Goal: Information Seeking & Learning: Learn about a topic

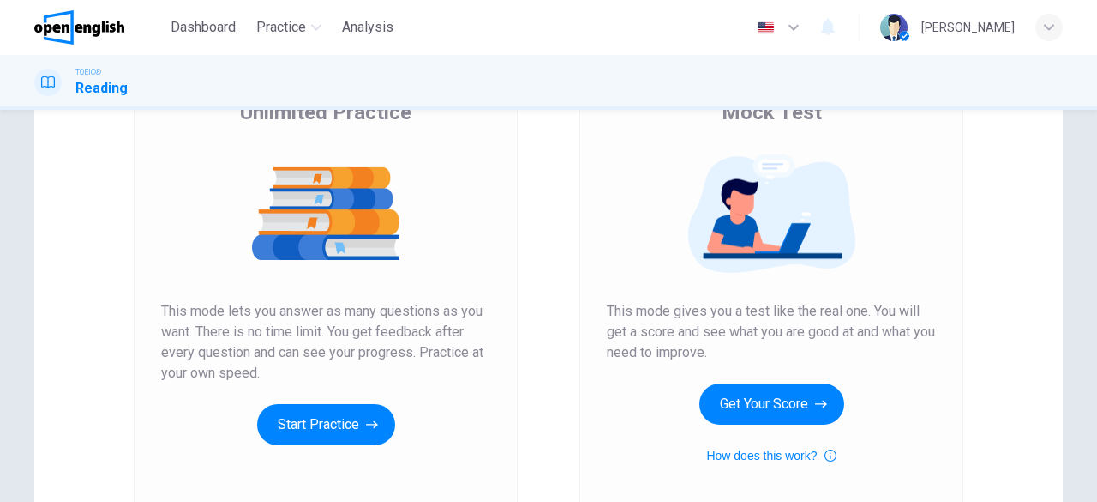
scroll to position [70, 0]
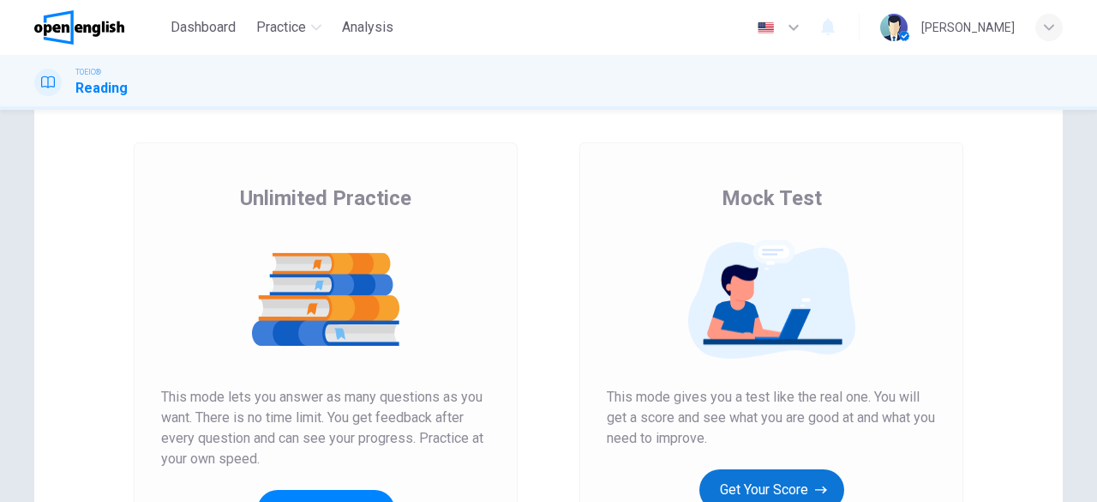
click at [785, 495] on button "Get Your Score" at bounding box center [772, 489] width 145 height 41
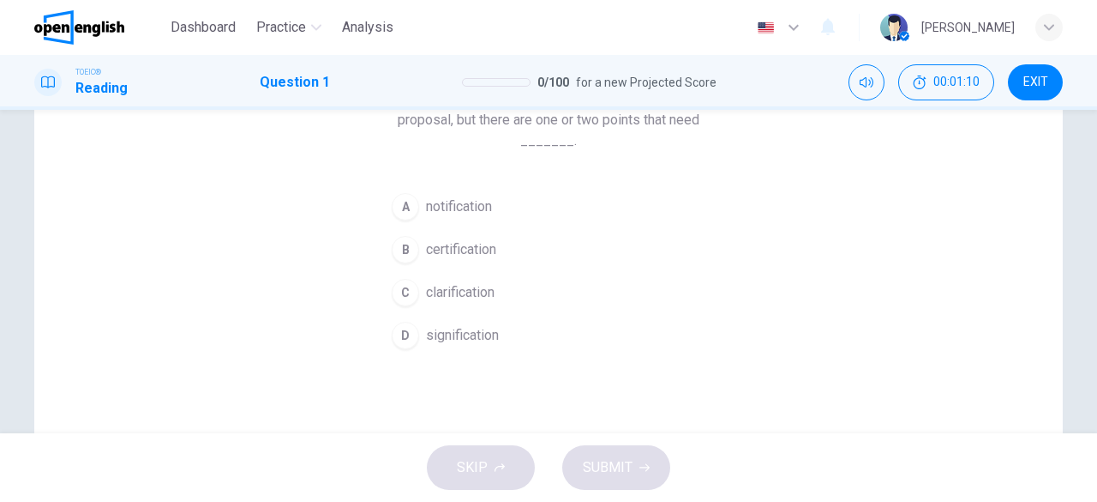
scroll to position [86, 0]
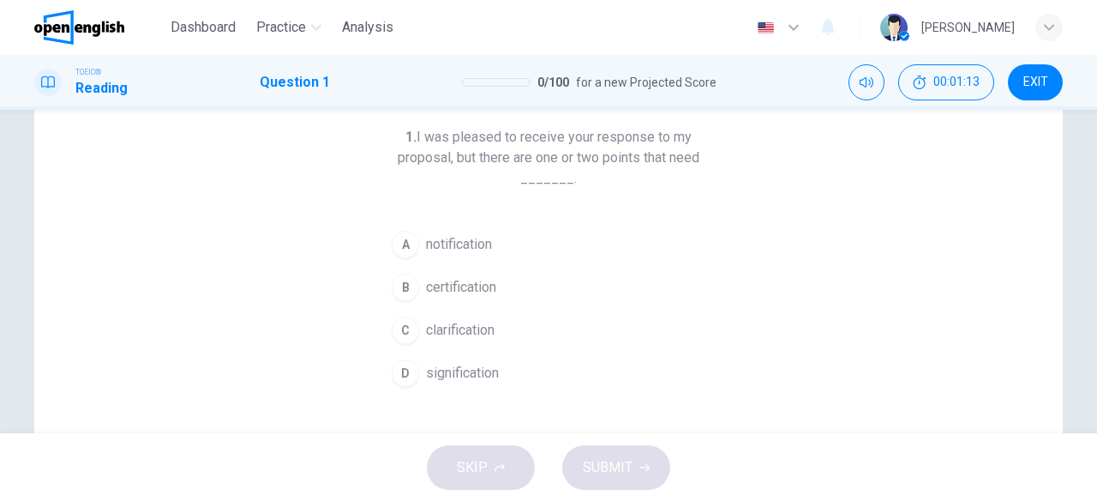
drag, startPoint x: 412, startPoint y: 138, endPoint x: 638, endPoint y: 154, distance: 226.0
click at [627, 153] on h6 "1. I was pleased to receive your response to my proposal, but there are one or …" at bounding box center [548, 158] width 329 height 62
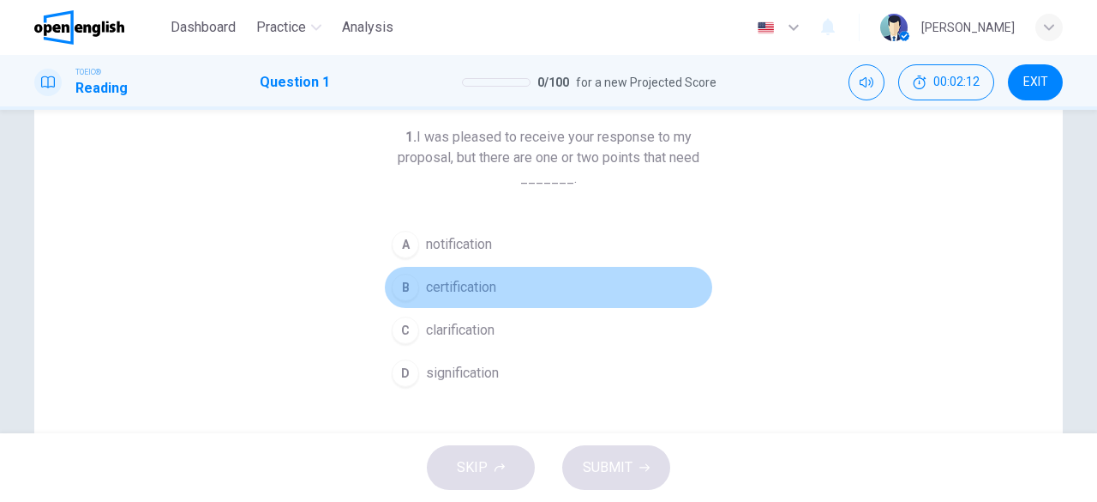
click at [463, 291] on span "certification" at bounding box center [461, 287] width 70 height 21
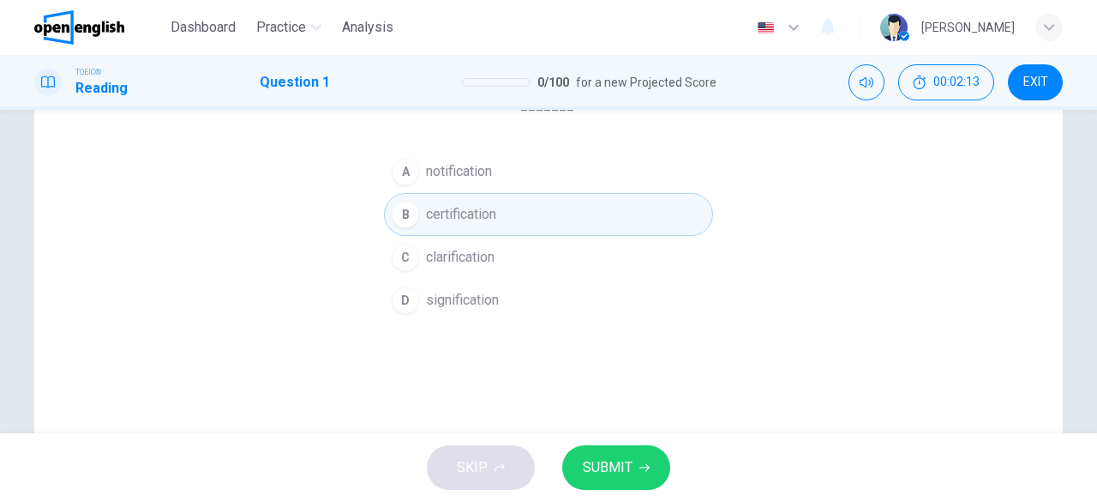
scroll to position [257, 0]
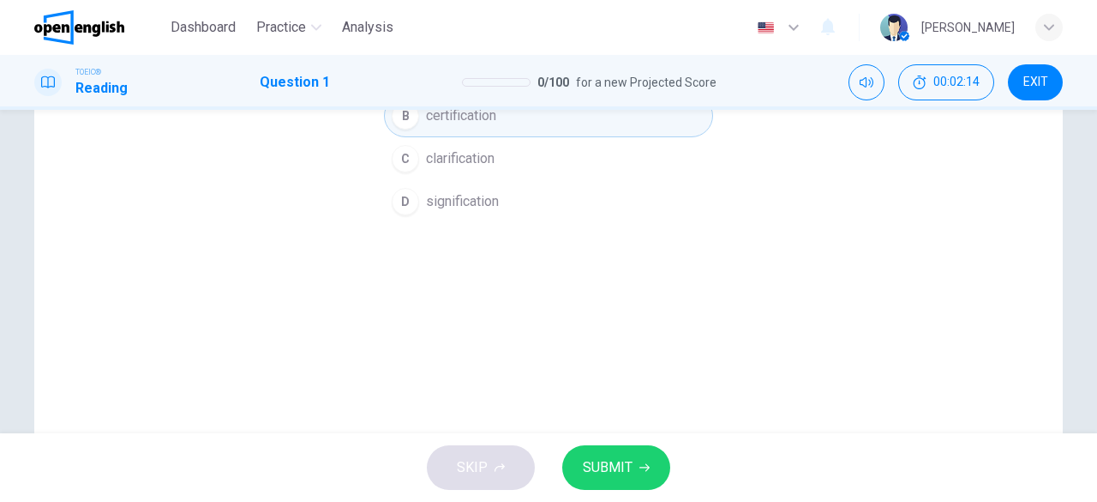
click at [612, 469] on span "SUBMIT" at bounding box center [608, 467] width 50 height 24
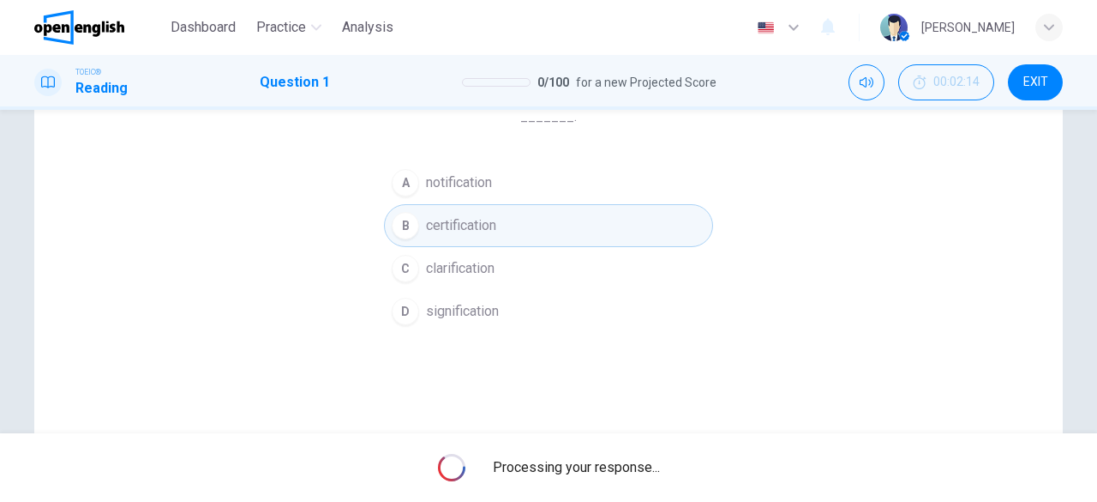
scroll to position [86, 0]
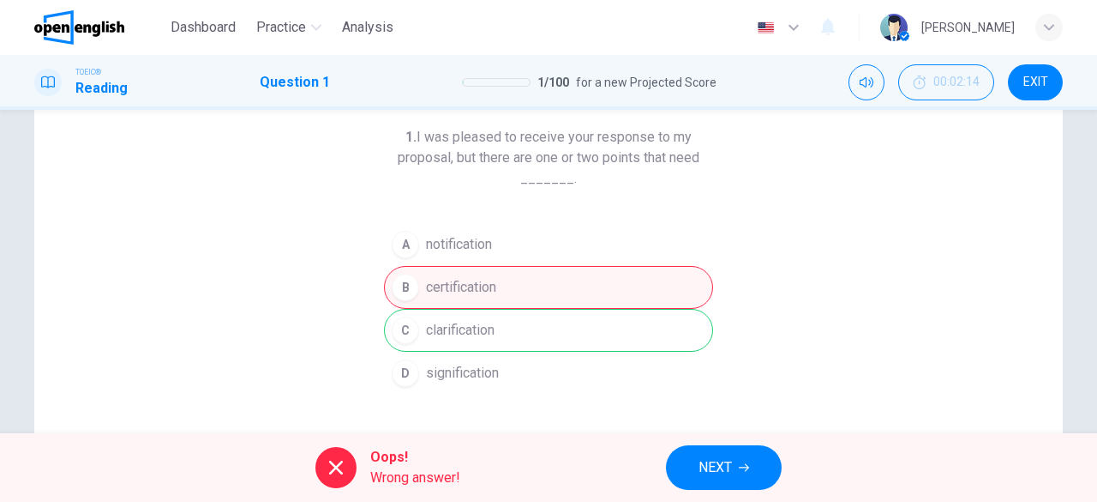
click at [688, 463] on button "NEXT" at bounding box center [724, 467] width 116 height 45
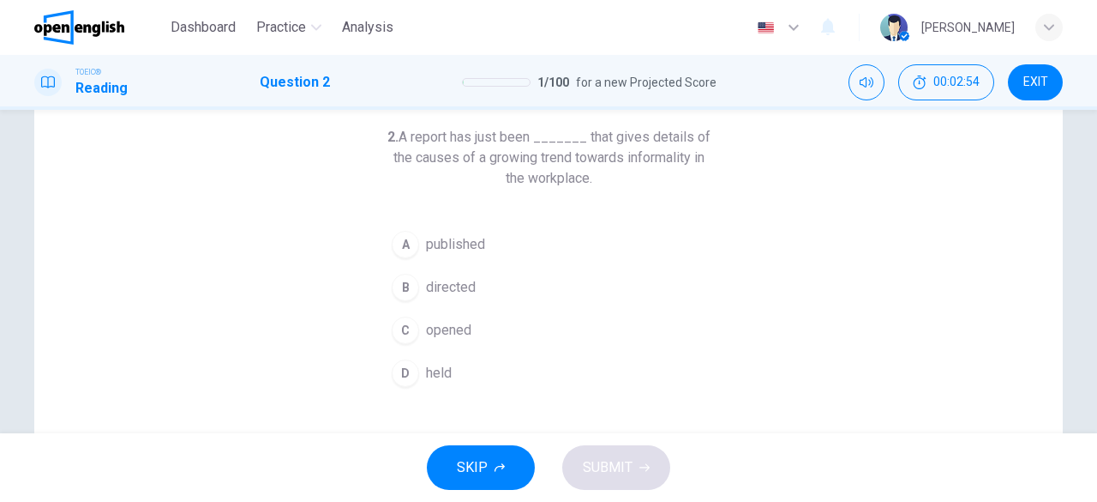
click at [489, 246] on button "A published" at bounding box center [548, 244] width 329 height 43
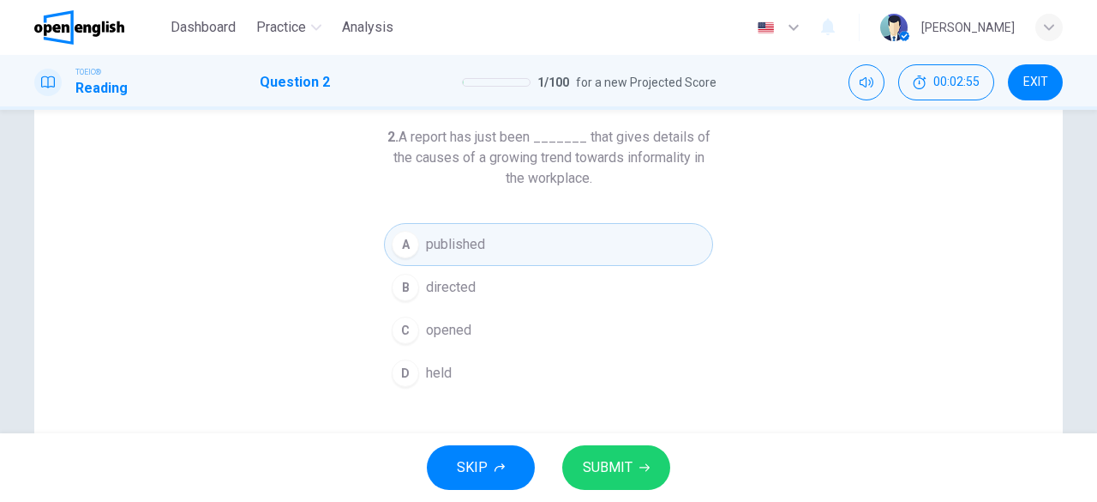
click at [616, 455] on span "SUBMIT" at bounding box center [608, 467] width 50 height 24
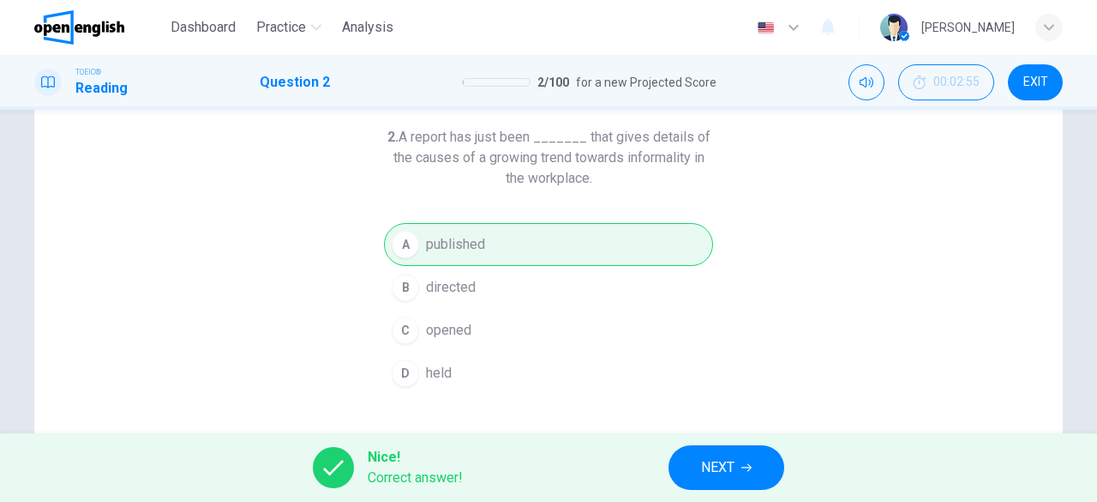
click at [756, 481] on button "NEXT" at bounding box center [727, 467] width 116 height 45
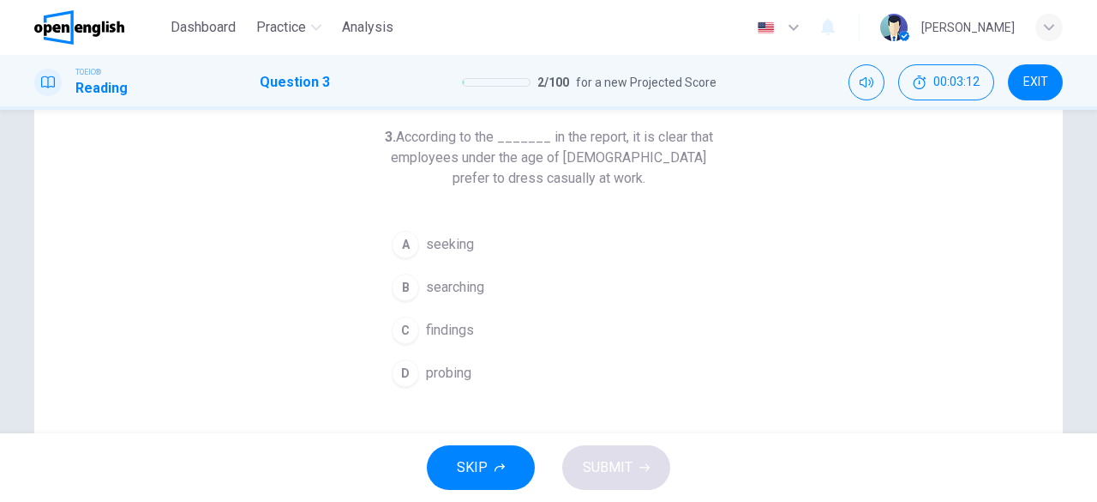
click at [506, 282] on button "B searching" at bounding box center [548, 287] width 329 height 43
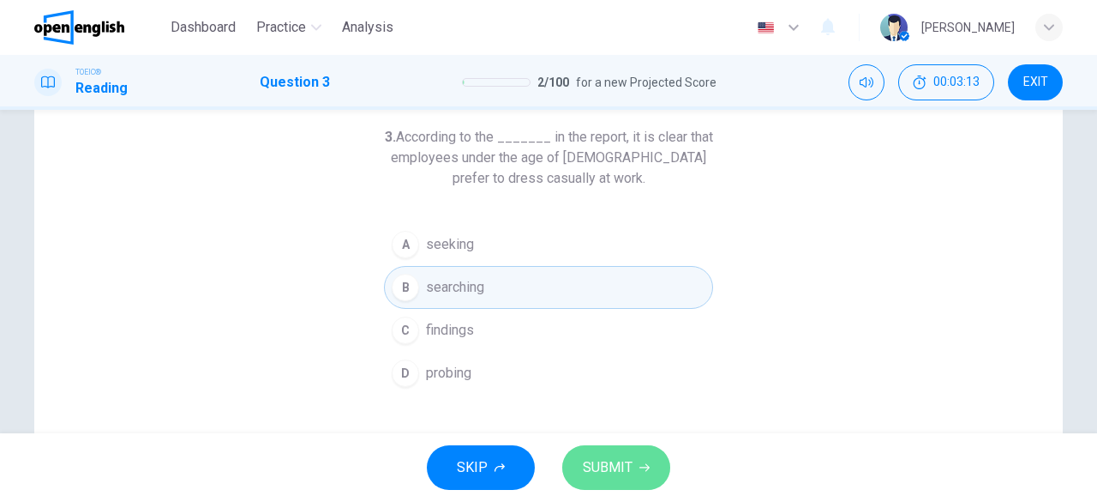
click at [624, 460] on span "SUBMIT" at bounding box center [608, 467] width 50 height 24
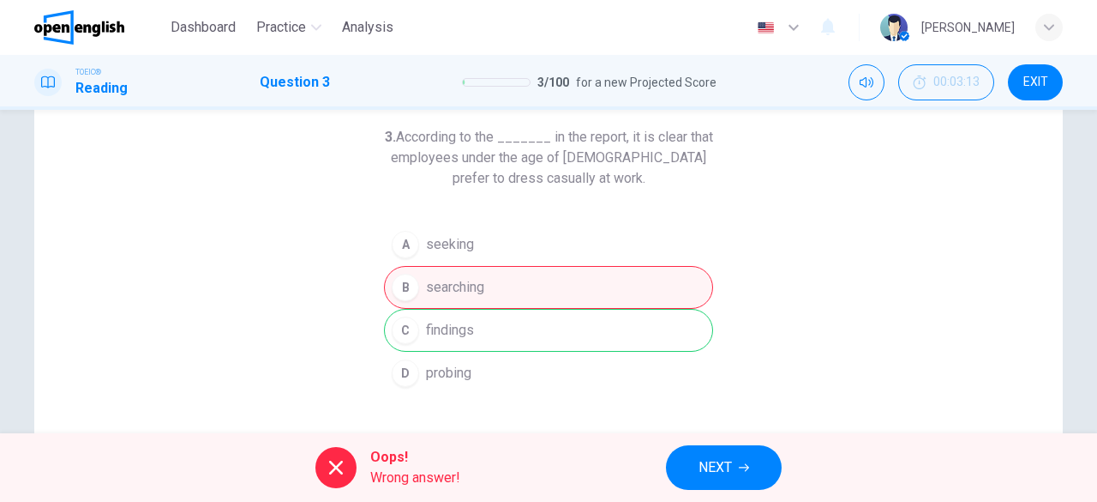
click at [704, 438] on div "Oops! Wrong answer! NEXT" at bounding box center [548, 467] width 1097 height 69
click at [712, 458] on span "NEXT" at bounding box center [715, 467] width 33 height 24
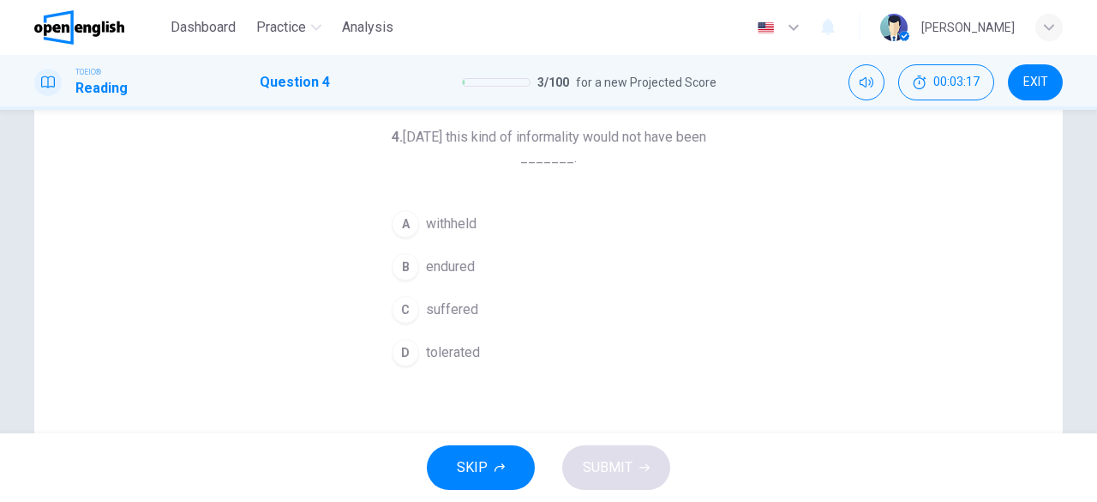
click at [1049, 90] on button "EXIT" at bounding box center [1035, 82] width 55 height 36
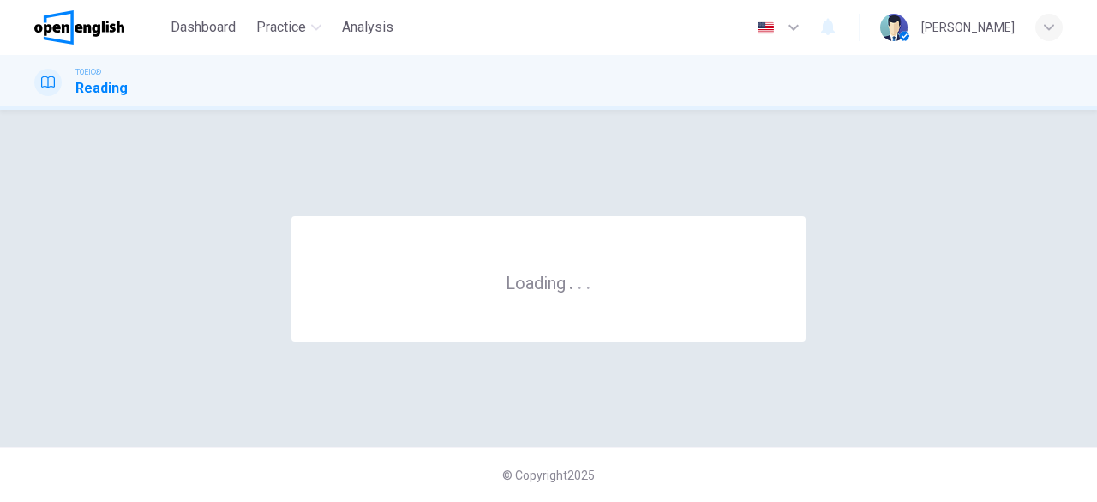
scroll to position [0, 0]
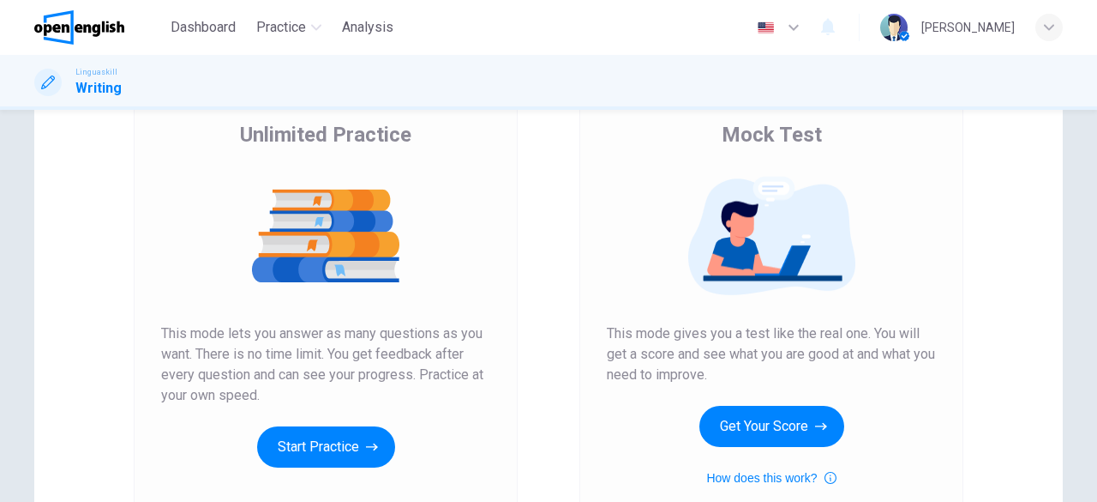
scroll to position [171, 0]
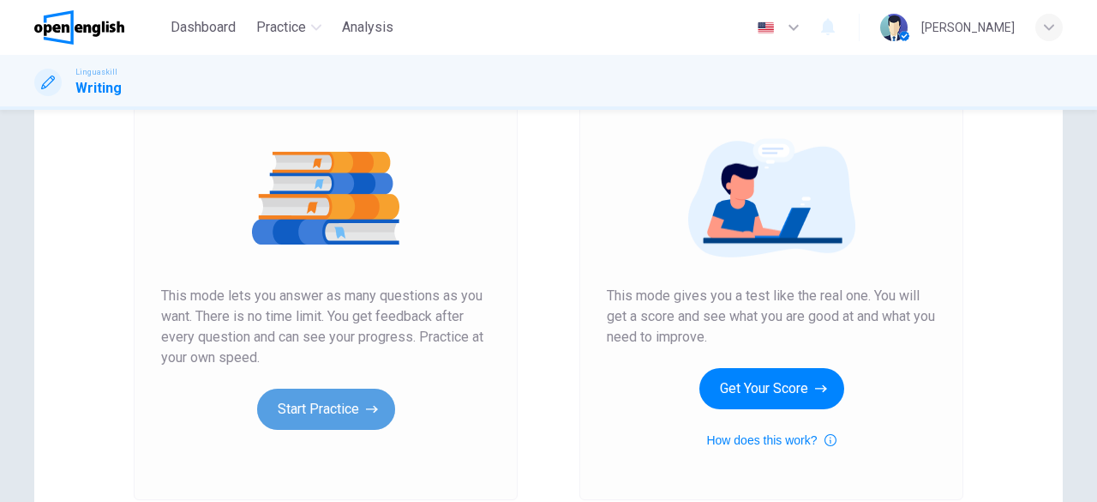
click at [354, 399] on button "Start Practice" at bounding box center [326, 408] width 138 height 41
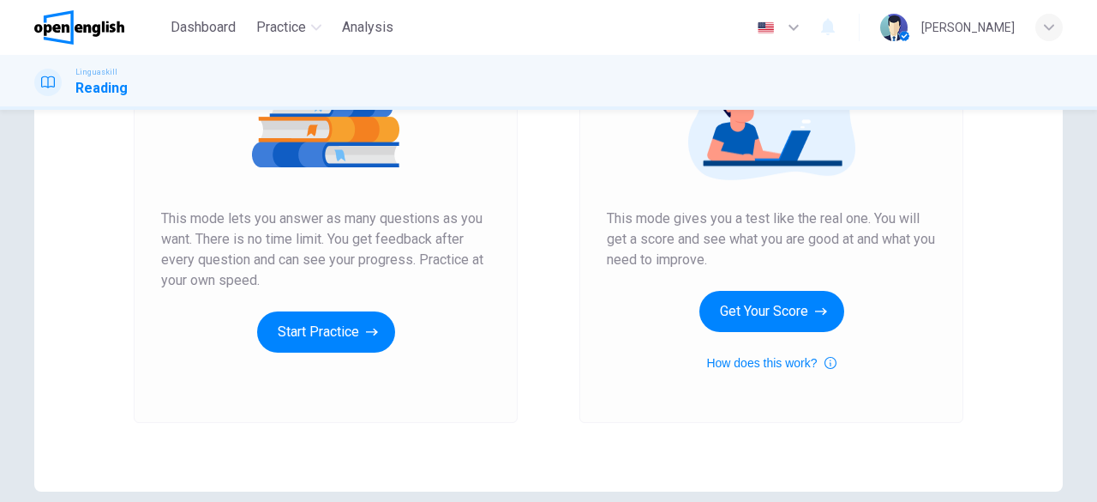
scroll to position [257, 0]
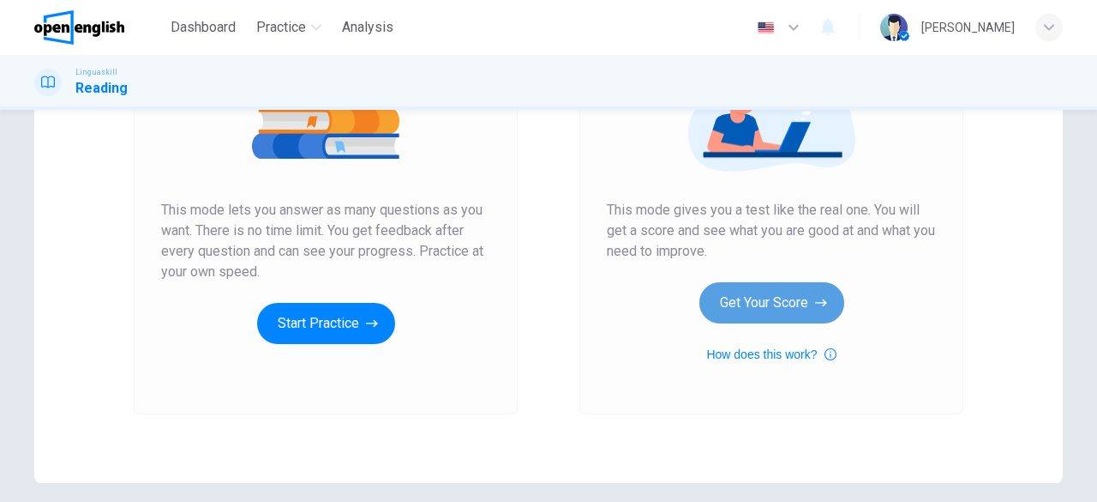
click at [714, 309] on button "Get Your Score" at bounding box center [772, 302] width 145 height 41
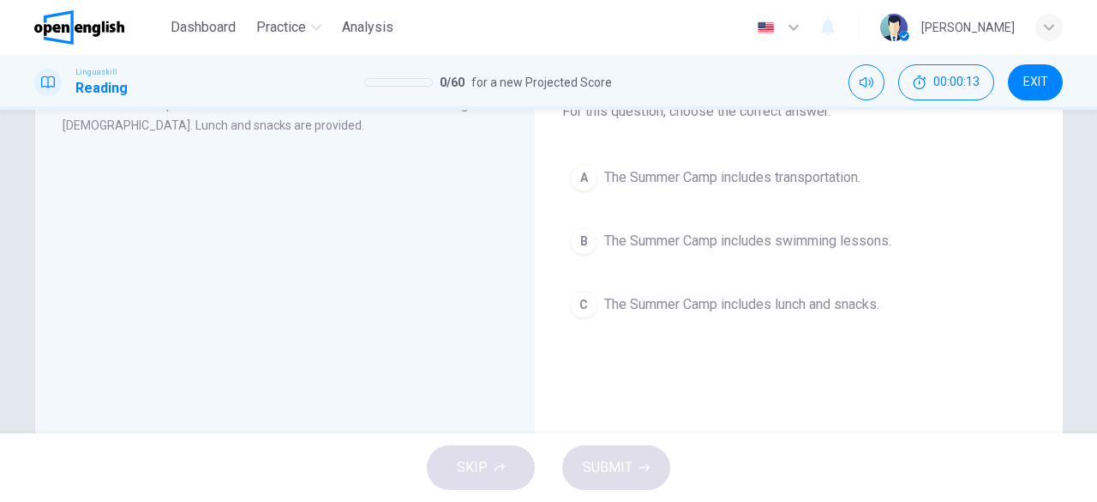
scroll to position [86, 0]
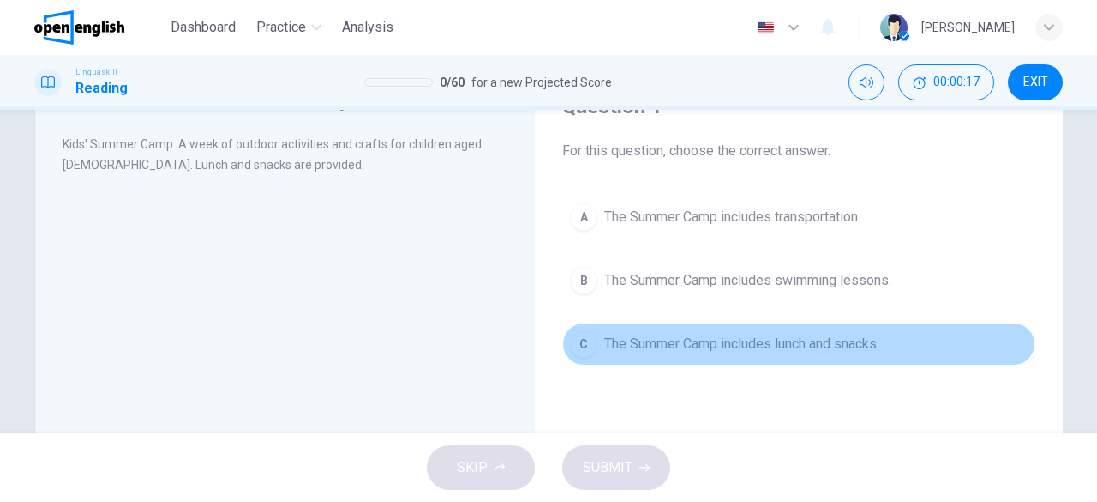
click at [814, 344] on span "The Summer Camp includes lunch and snacks." at bounding box center [741, 343] width 275 height 21
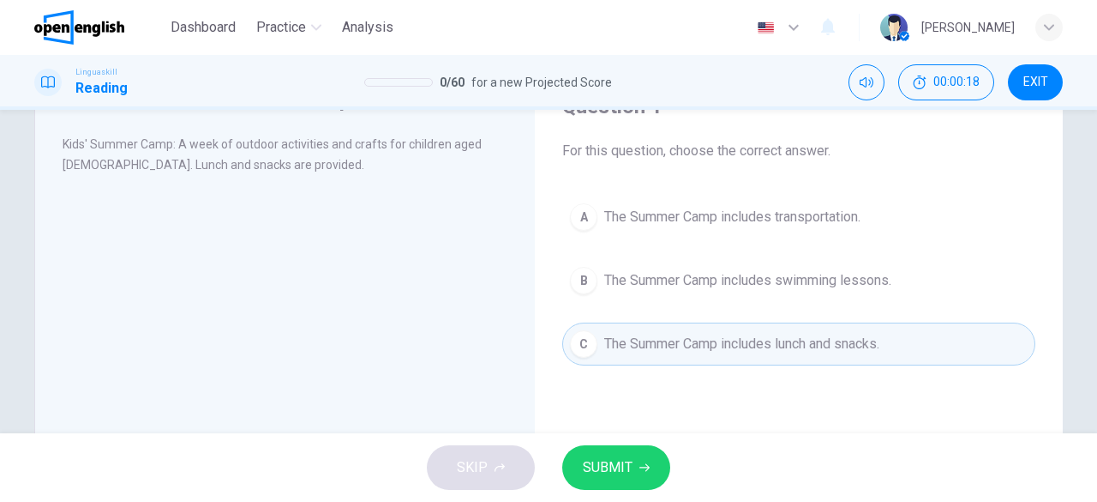
click at [657, 457] on button "SUBMIT" at bounding box center [616, 467] width 108 height 45
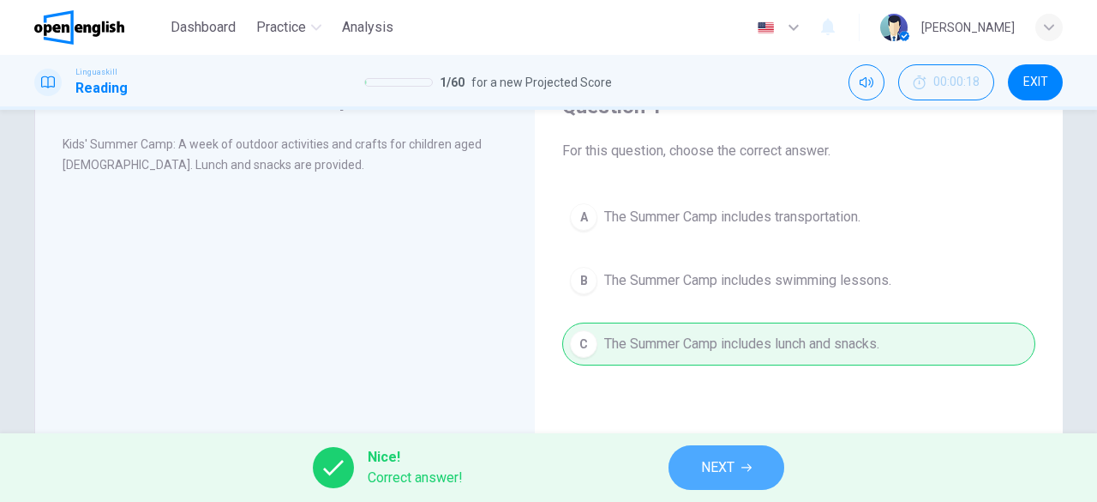
click at [671, 461] on button "NEXT" at bounding box center [727, 467] width 116 height 45
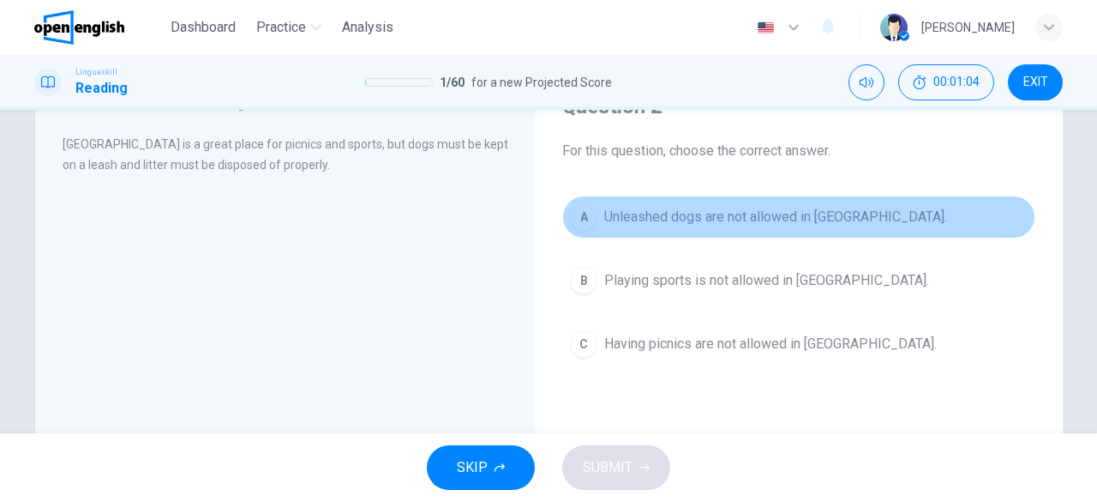
click at [713, 201] on button "A Unleashed dogs are not allowed in [GEOGRAPHIC_DATA]." at bounding box center [798, 216] width 473 height 43
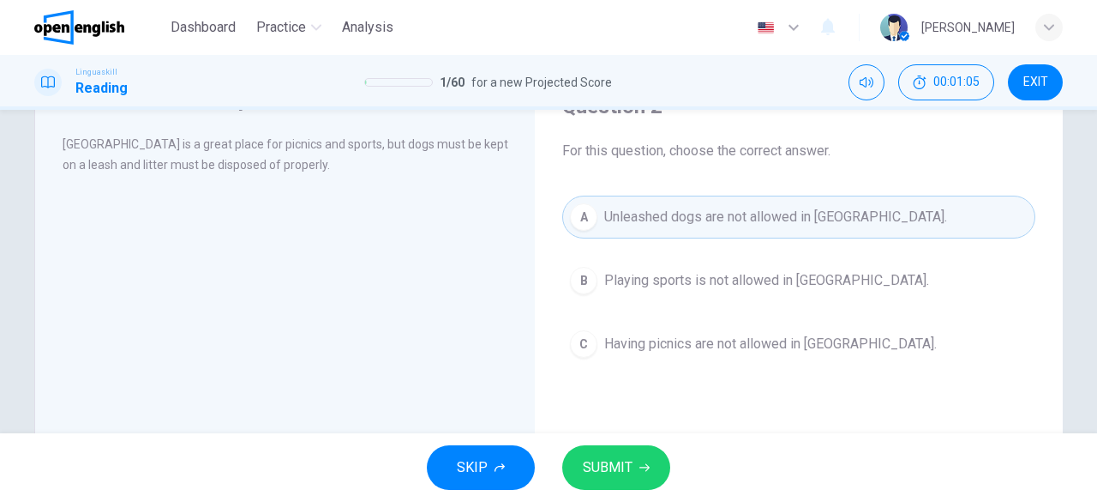
click at [644, 439] on div "SKIP SUBMIT" at bounding box center [548, 467] width 1097 height 69
click at [657, 454] on button "SUBMIT" at bounding box center [616, 467] width 108 height 45
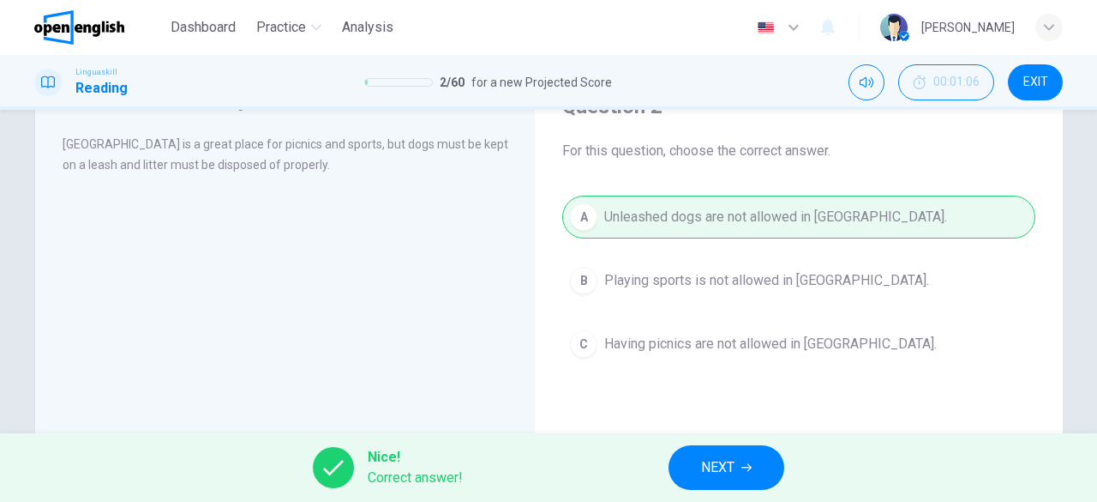
click at [746, 457] on button "NEXT" at bounding box center [727, 467] width 116 height 45
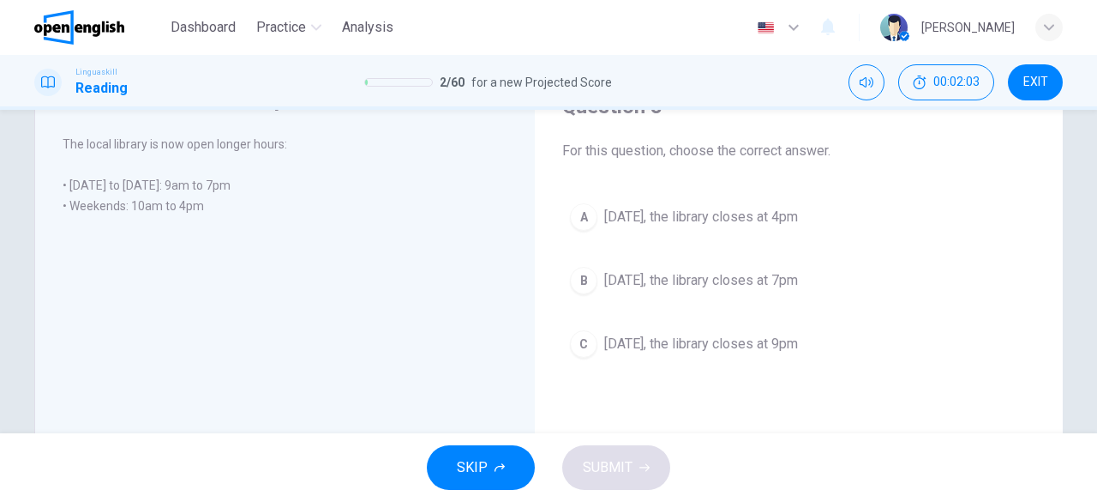
click at [730, 221] on span "[DATE], the library closes at 4pm" at bounding box center [701, 217] width 194 height 21
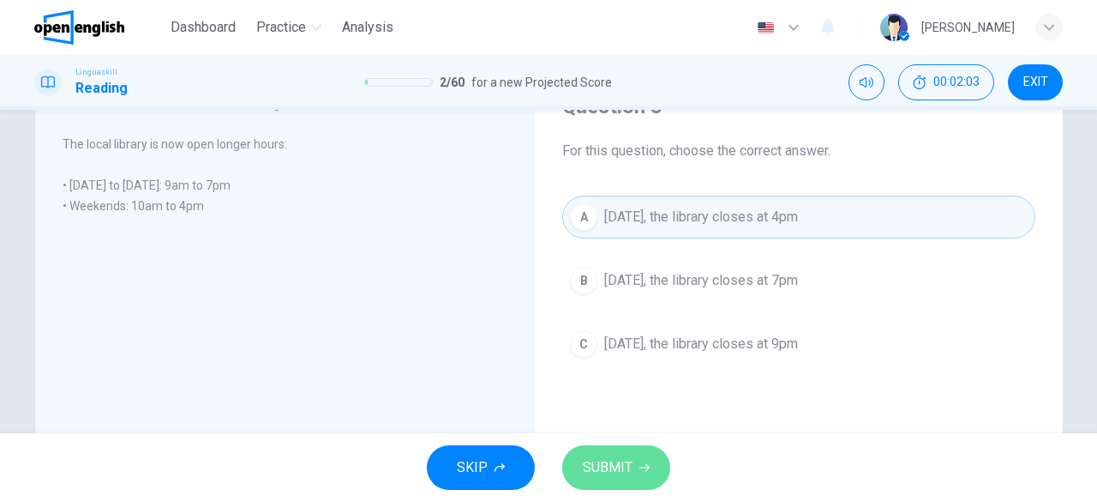
click at [644, 450] on button "SUBMIT" at bounding box center [616, 467] width 108 height 45
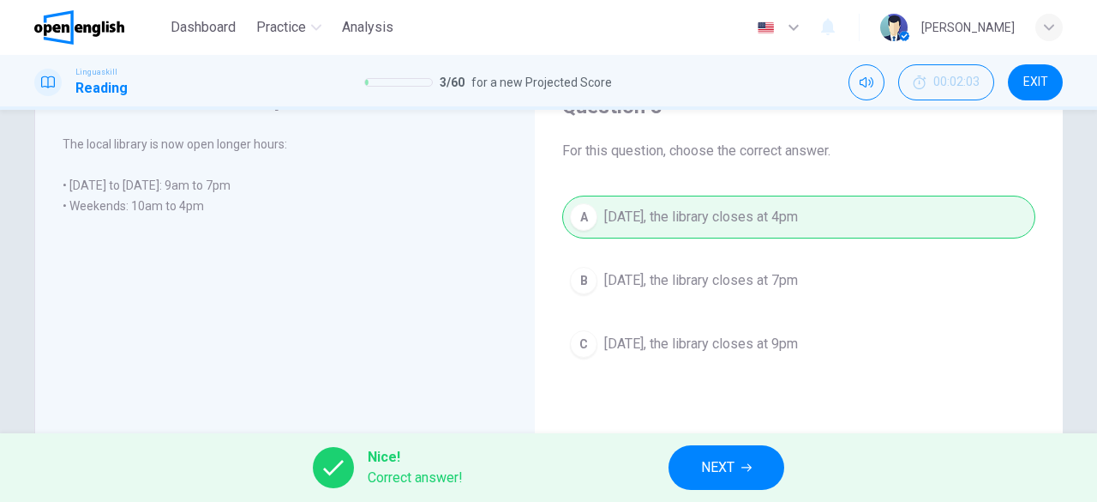
click at [695, 468] on button "NEXT" at bounding box center [727, 467] width 116 height 45
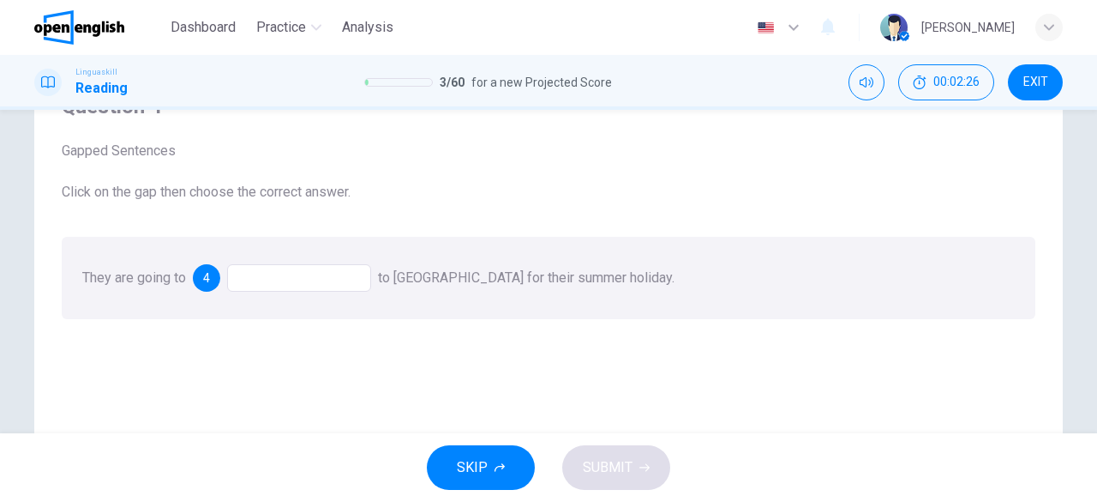
drag, startPoint x: 135, startPoint y: 195, endPoint x: 149, endPoint y: 201, distance: 14.6
click at [149, 201] on span "Click on the gap then choose the correct answer." at bounding box center [549, 192] width 974 height 21
click at [263, 279] on div at bounding box center [299, 277] width 144 height 27
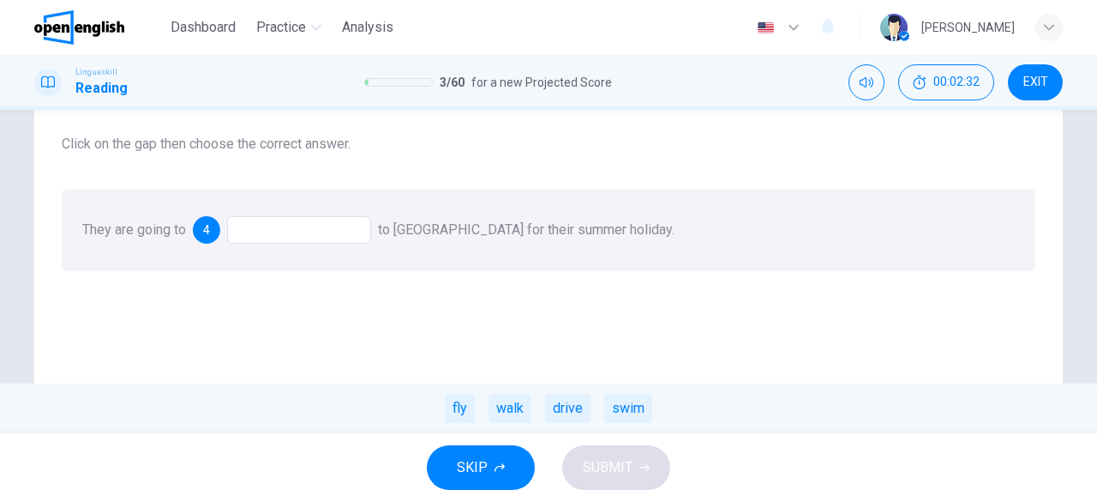
scroll to position [171, 0]
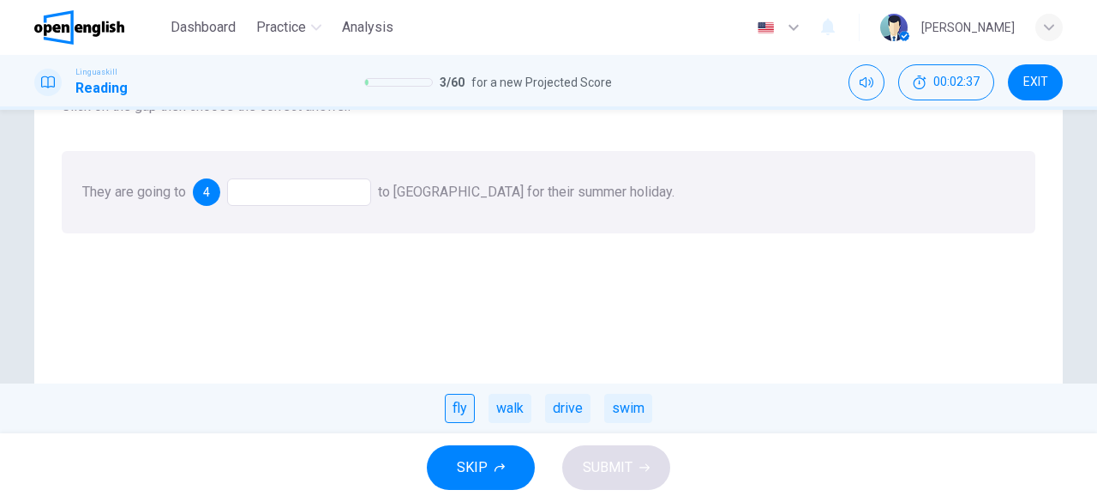
click at [465, 416] on div "fly" at bounding box center [460, 407] width 30 height 29
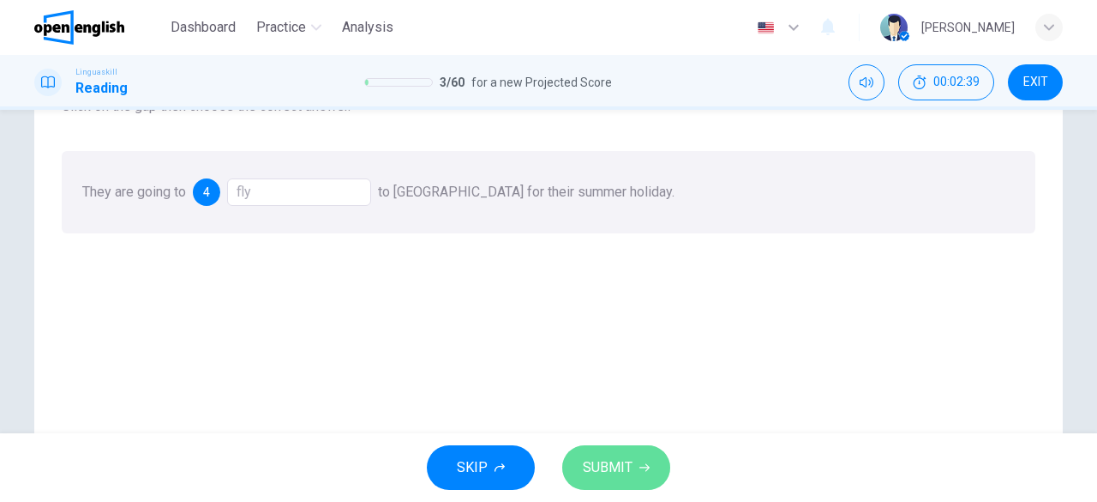
click at [626, 477] on span "SUBMIT" at bounding box center [608, 467] width 50 height 24
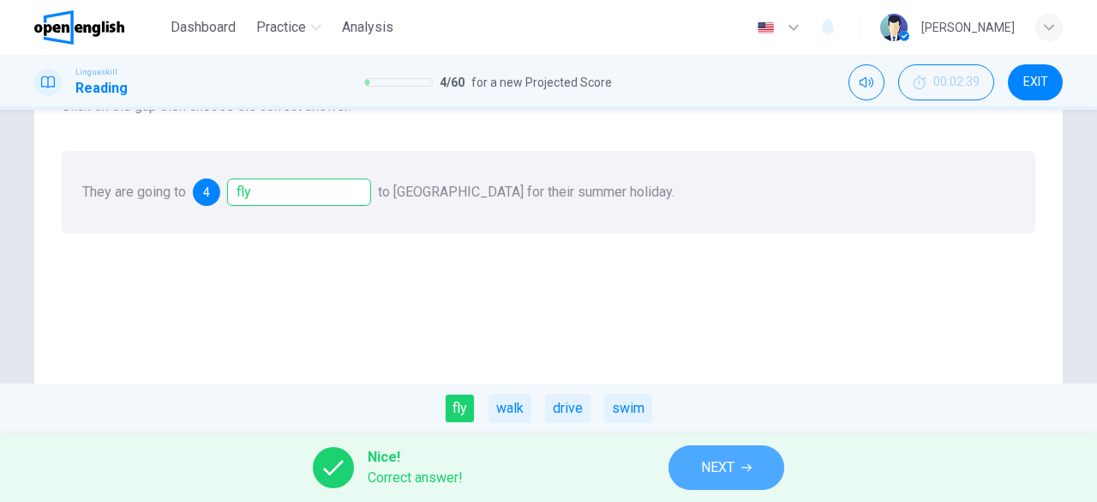
click at [693, 474] on button "NEXT" at bounding box center [727, 467] width 116 height 45
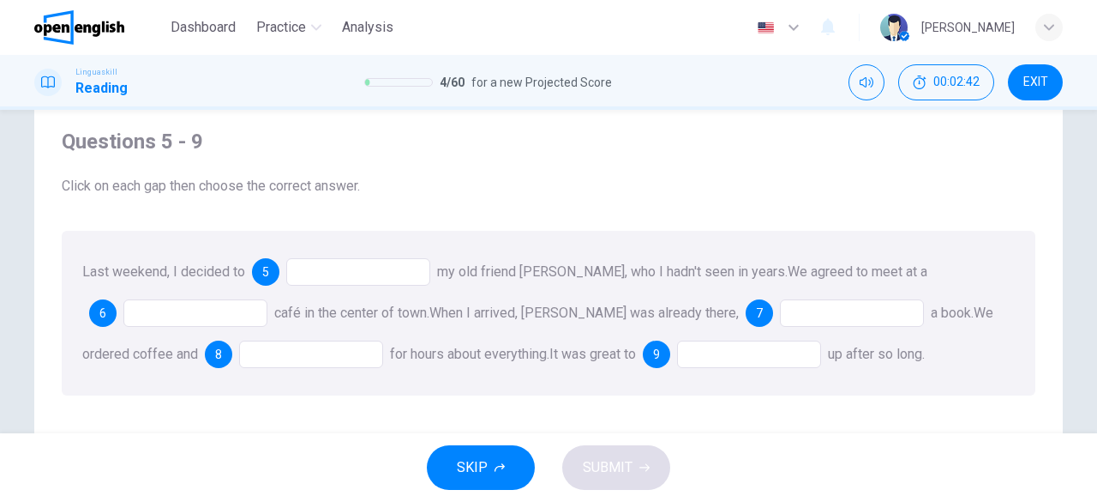
scroll to position [86, 0]
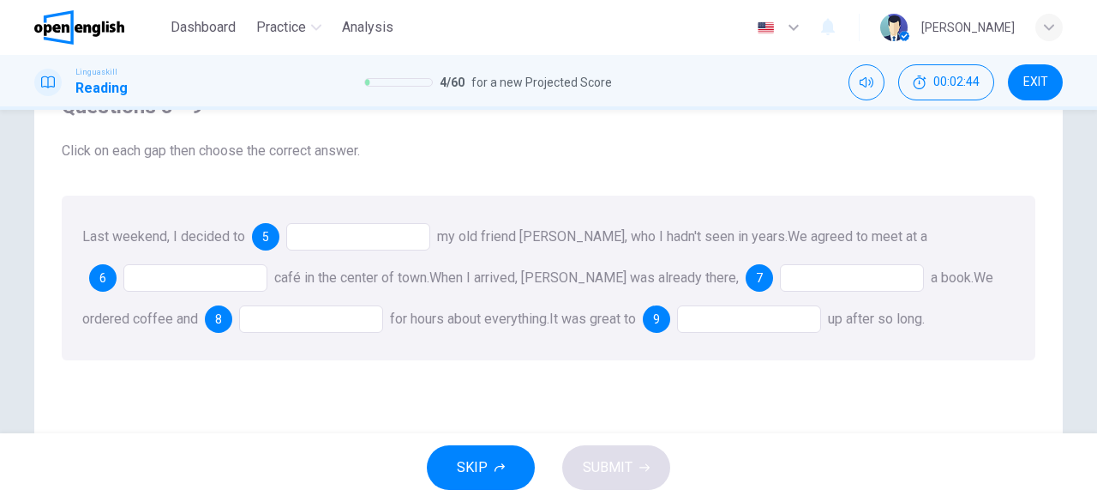
click at [355, 240] on div at bounding box center [358, 236] width 144 height 27
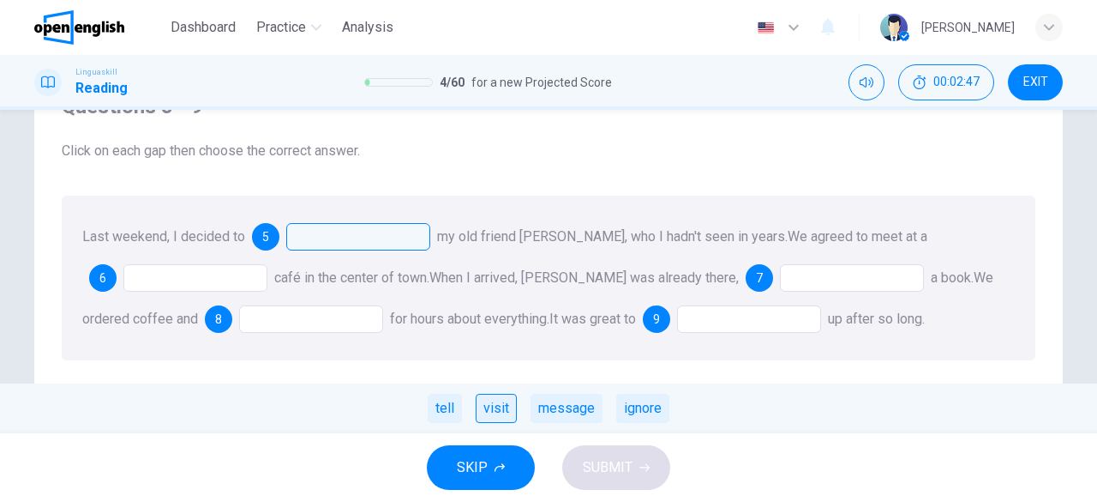
click at [499, 413] on div "visit" at bounding box center [496, 407] width 41 height 29
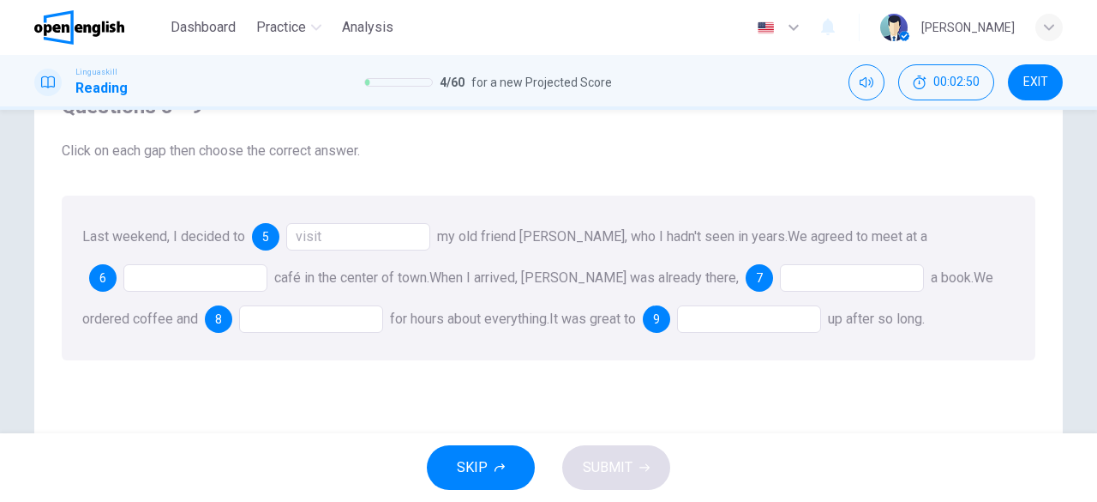
click at [216, 256] on div "Last weekend, I decided to 5 visit my old friend [PERSON_NAME], who I hadn't se…" at bounding box center [549, 277] width 974 height 165
click at [224, 263] on div "Last weekend, I decided to 5 visit my old friend [PERSON_NAME], who I hadn't se…" at bounding box center [549, 277] width 974 height 165
click at [230, 270] on div at bounding box center [195, 277] width 144 height 27
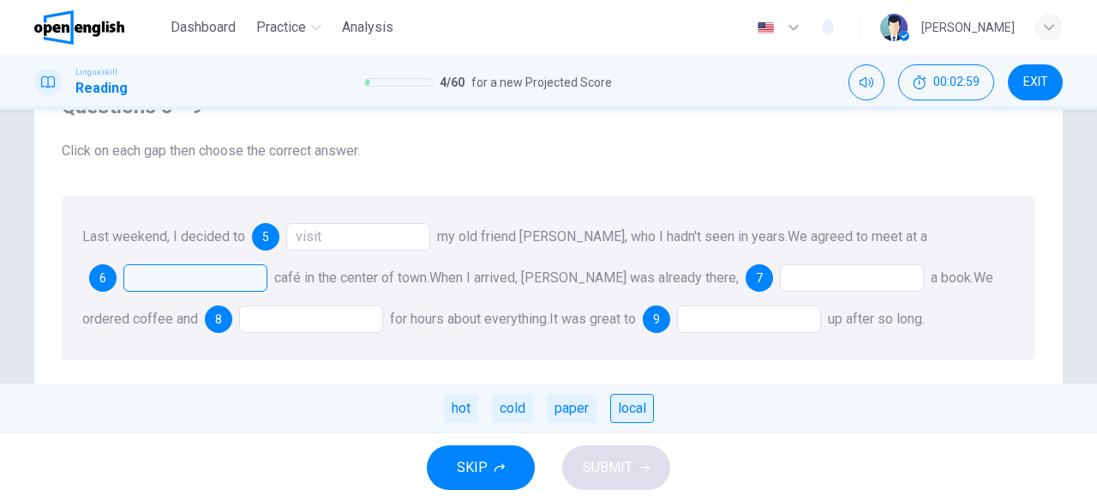
click at [622, 411] on div "local" at bounding box center [632, 407] width 44 height 29
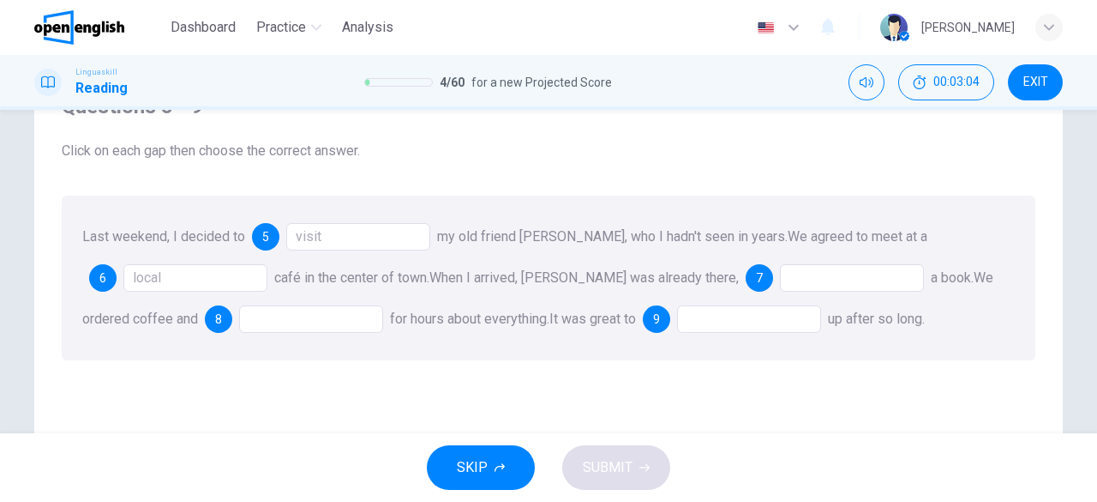
click at [833, 272] on div at bounding box center [852, 277] width 144 height 27
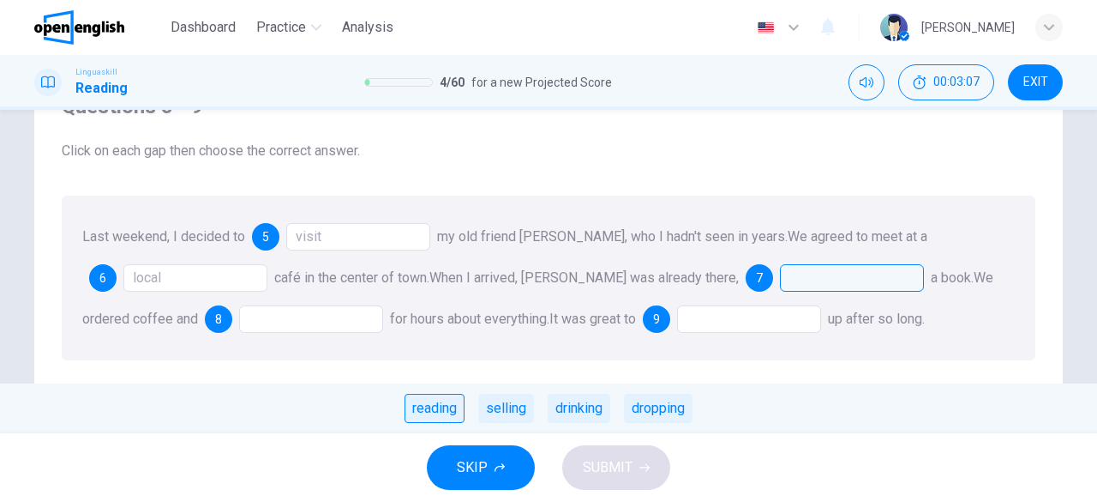
click at [425, 411] on div "reading" at bounding box center [435, 407] width 60 height 29
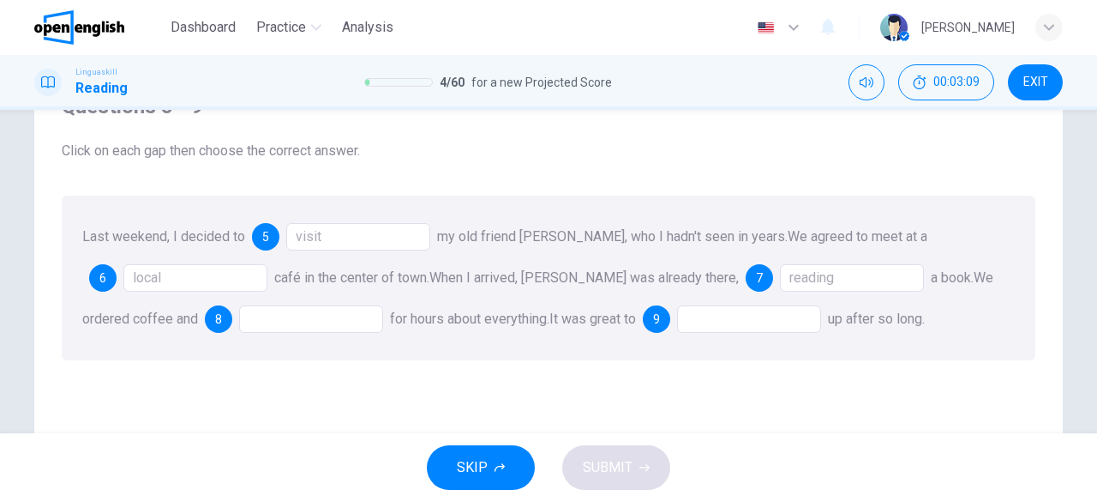
click at [239, 326] on div at bounding box center [311, 318] width 144 height 27
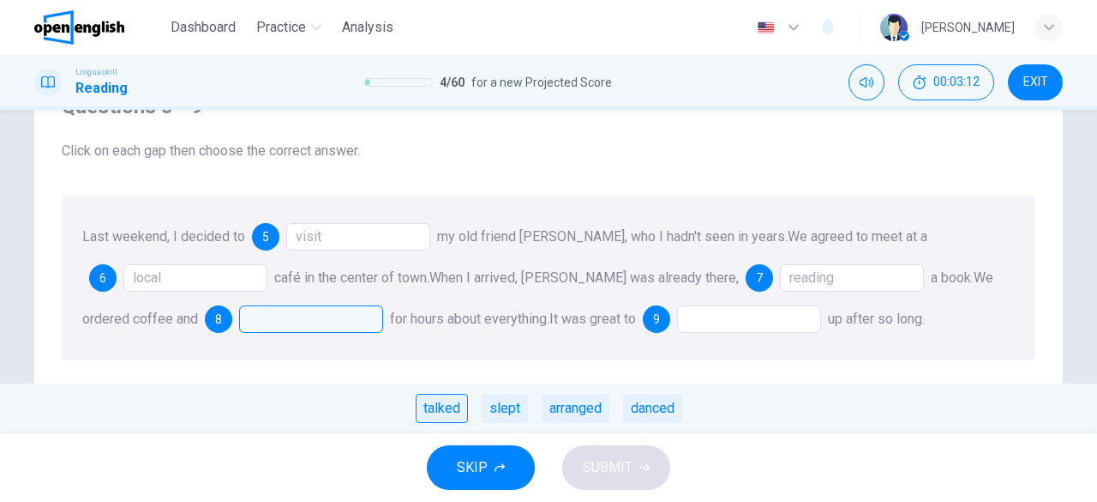
click at [435, 400] on div "talked" at bounding box center [442, 407] width 52 height 29
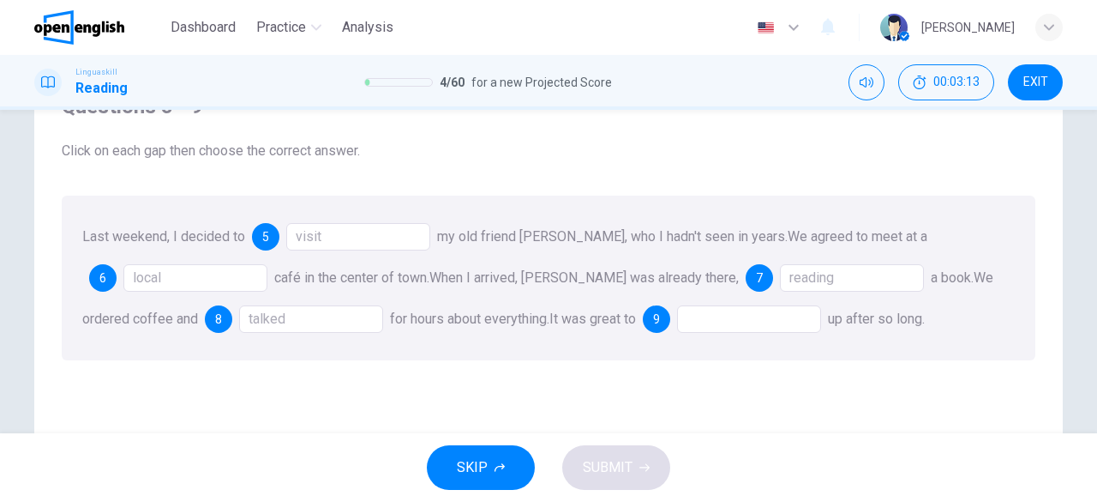
click at [677, 329] on div at bounding box center [749, 318] width 144 height 27
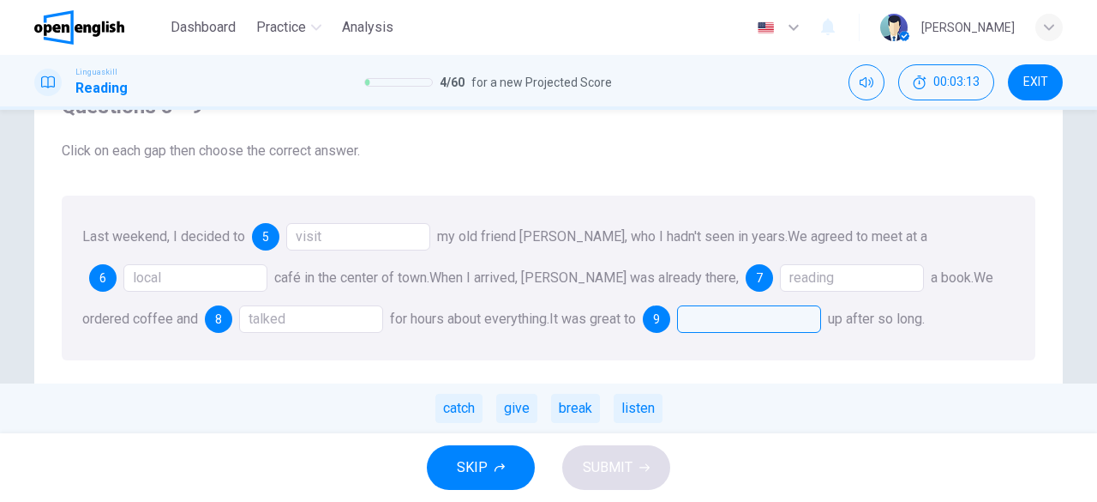
click at [677, 315] on div at bounding box center [749, 318] width 144 height 27
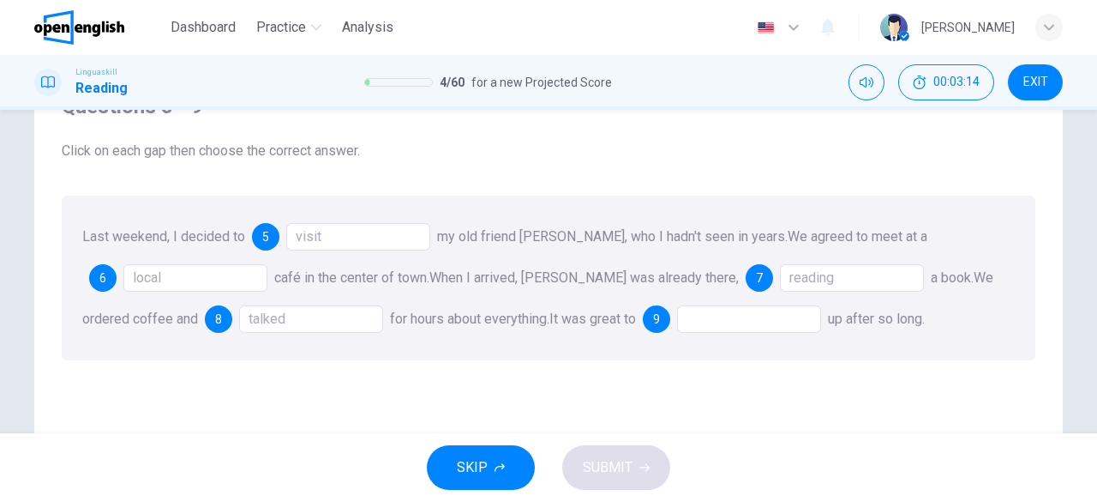
click at [677, 315] on div at bounding box center [749, 318] width 144 height 27
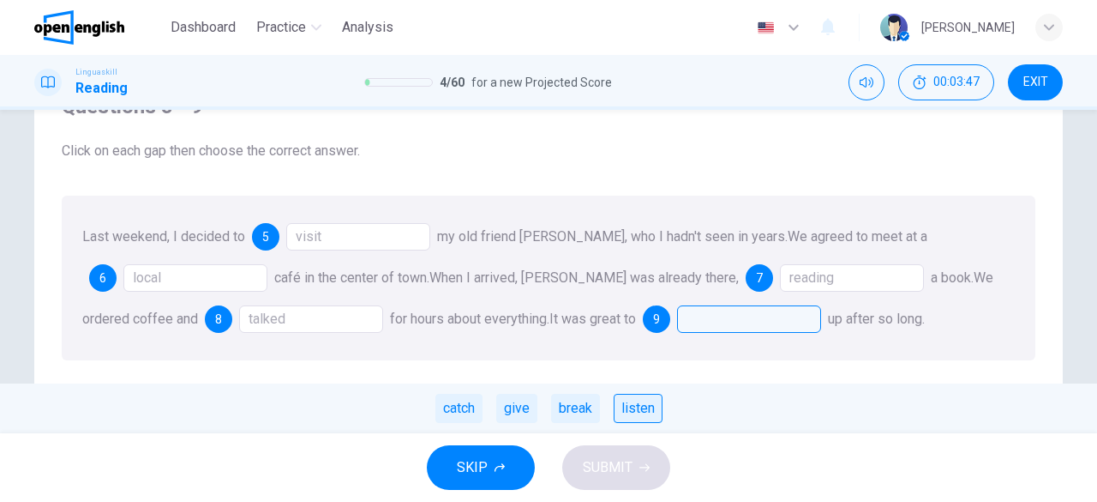
click at [645, 412] on div "listen" at bounding box center [638, 407] width 49 height 29
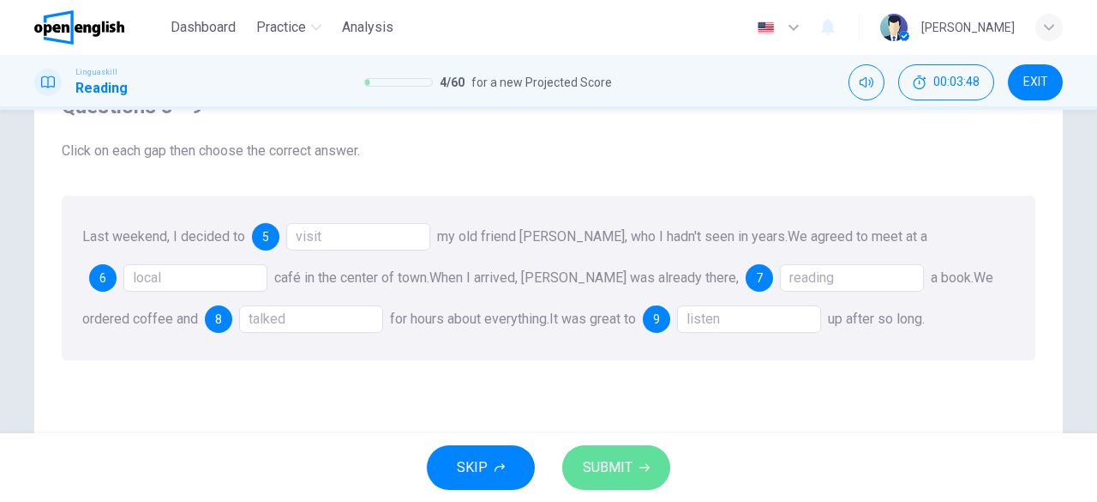
click at [652, 460] on button "SUBMIT" at bounding box center [616, 467] width 108 height 45
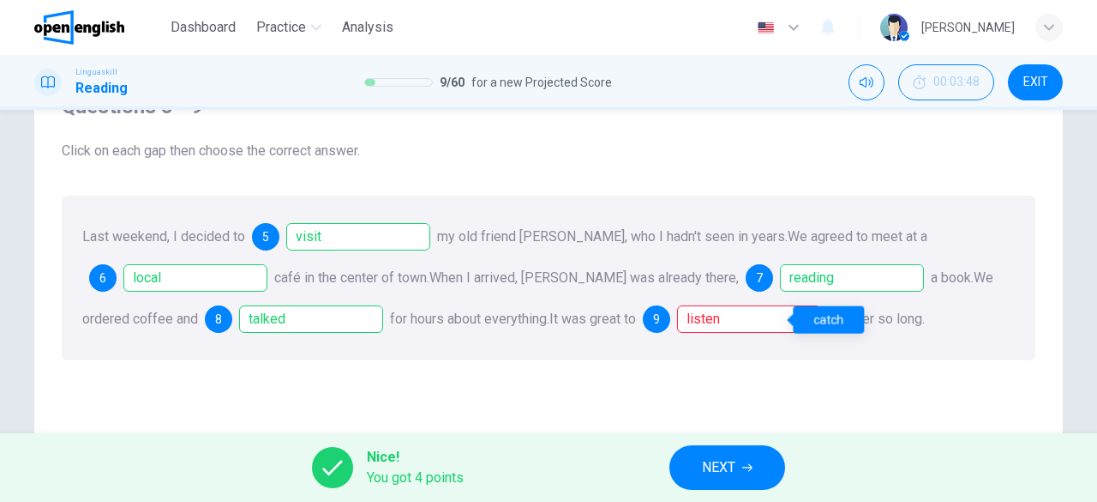
click at [706, 321] on div "listen" at bounding box center [749, 318] width 144 height 27
click at [705, 321] on div "listen" at bounding box center [749, 318] width 144 height 27
click at [751, 465] on icon "button" at bounding box center [747, 468] width 10 height 8
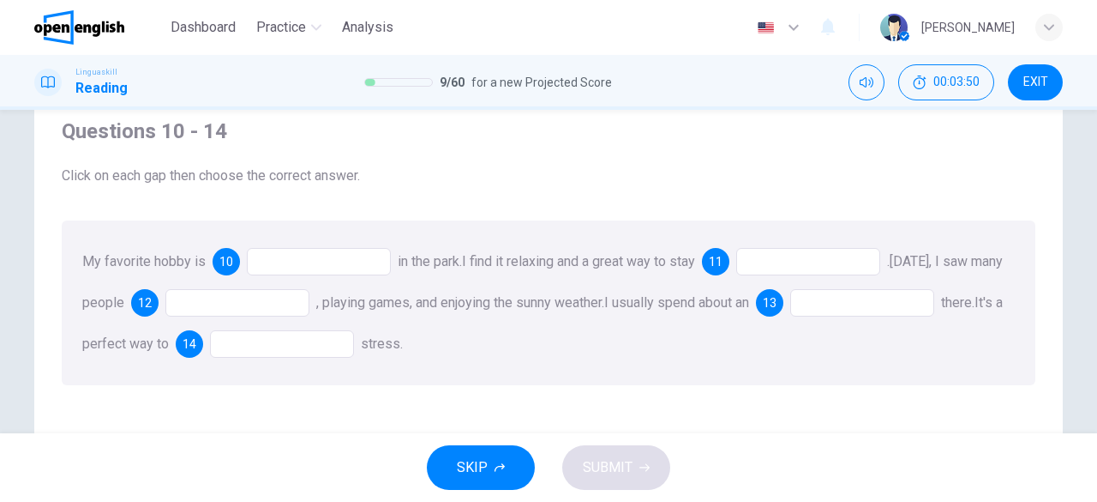
scroll to position [171, 0]
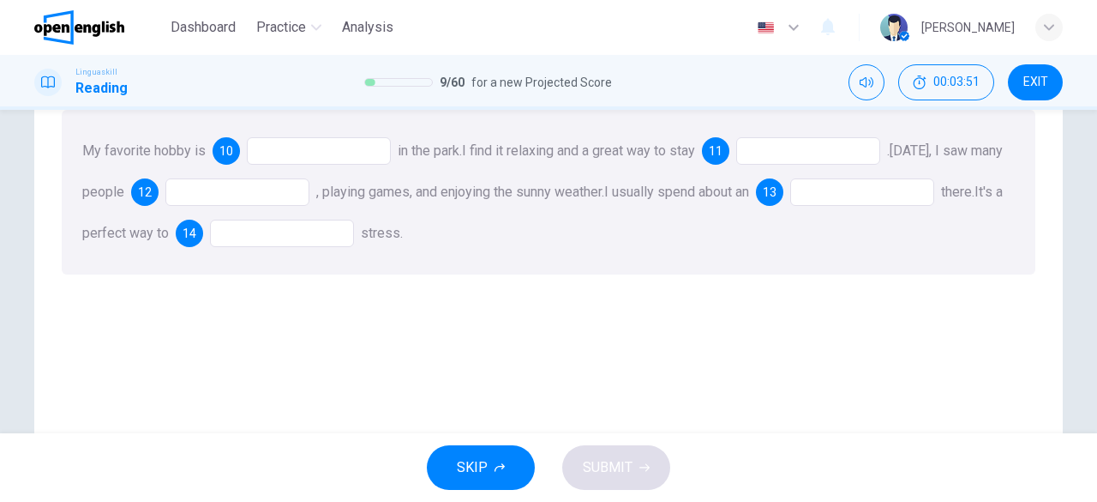
click at [355, 152] on div at bounding box center [319, 150] width 144 height 27
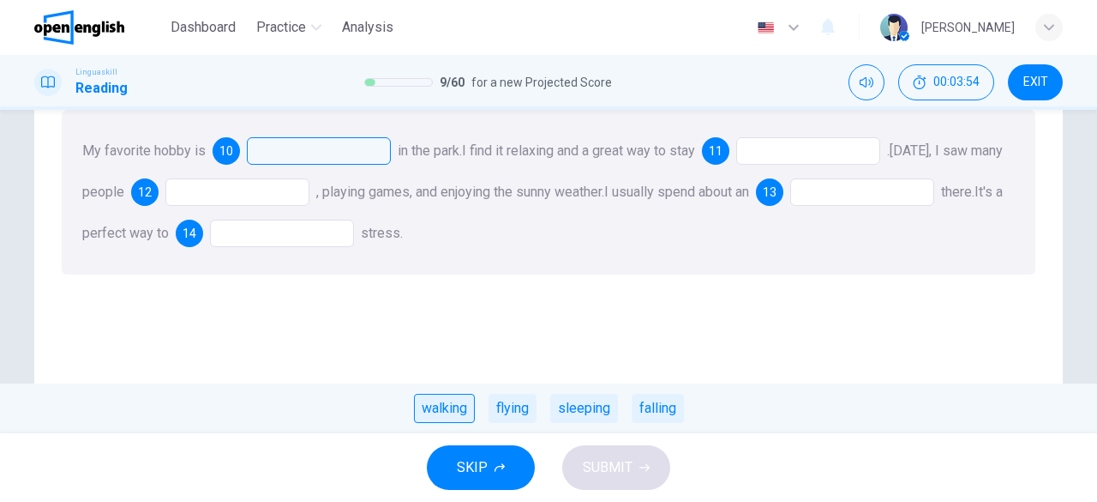
click at [458, 402] on div "walking" at bounding box center [444, 407] width 61 height 29
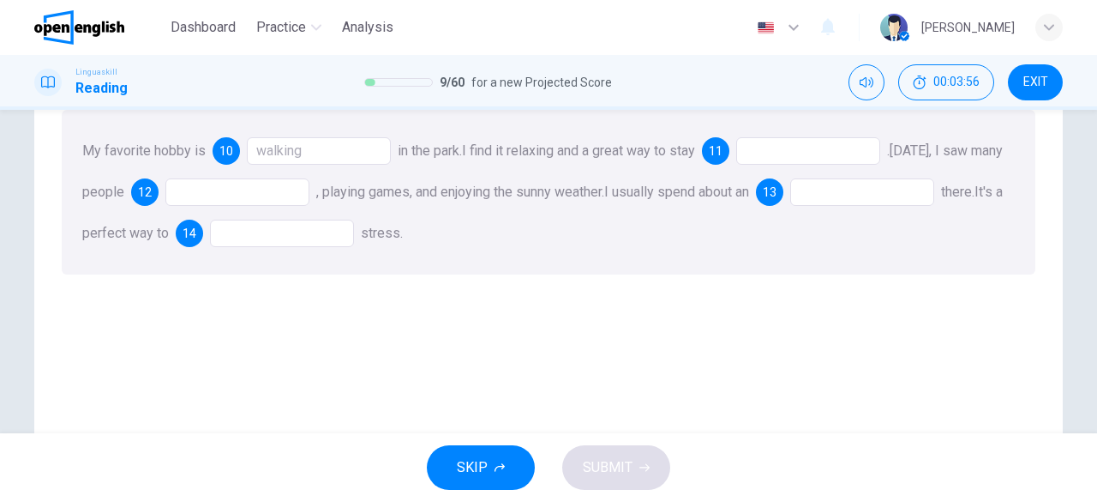
click at [819, 159] on div at bounding box center [808, 150] width 144 height 27
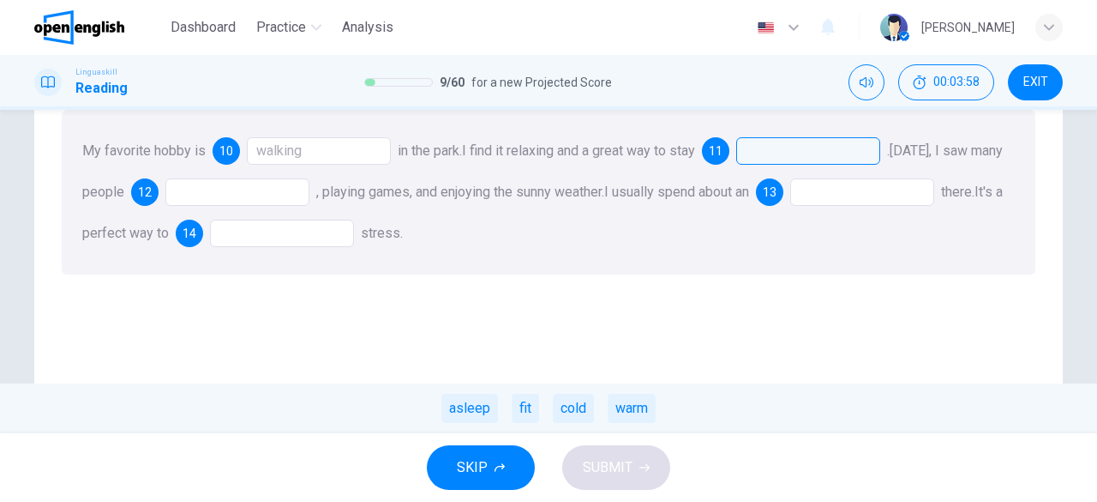
click at [539, 412] on div "asleep fit cold warm" at bounding box center [548, 408] width 1097 height 50
click at [528, 407] on div "fit" at bounding box center [525, 407] width 27 height 29
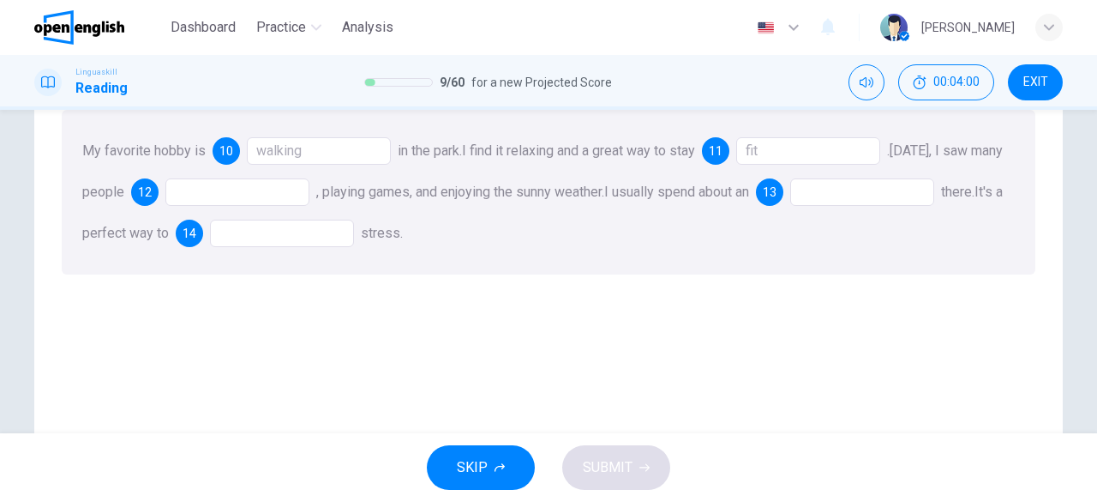
click at [293, 194] on div at bounding box center [237, 191] width 144 height 27
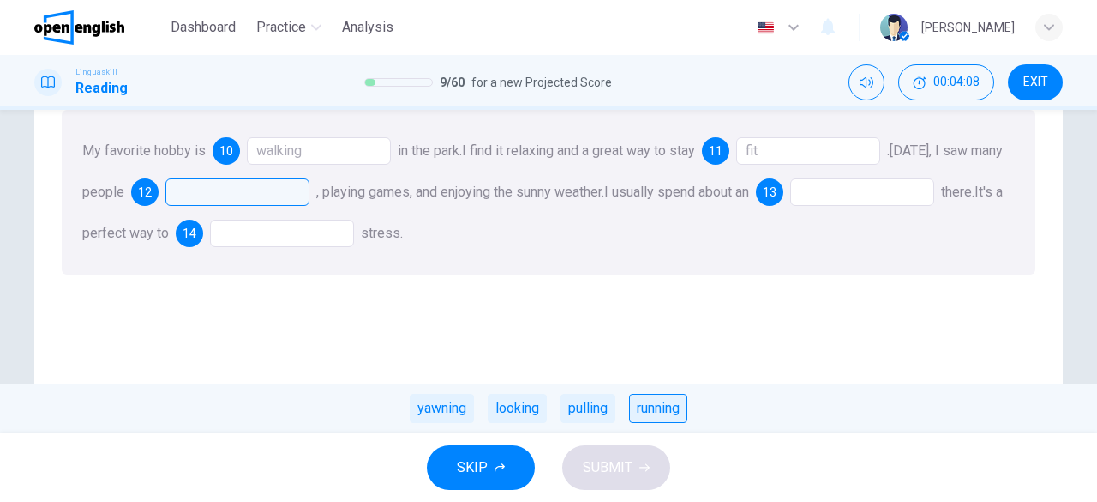
click at [663, 418] on div "running" at bounding box center [658, 407] width 58 height 29
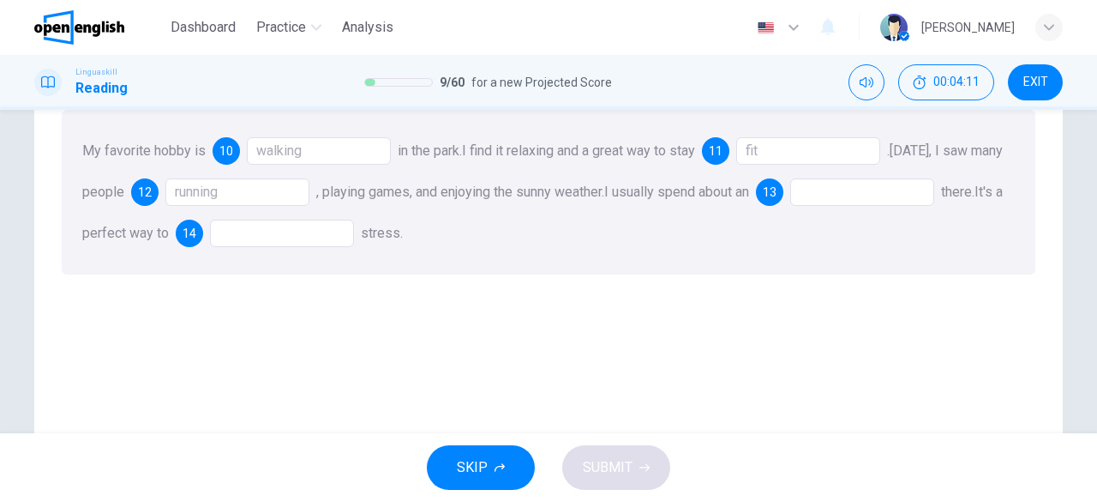
click at [859, 186] on div at bounding box center [862, 191] width 144 height 27
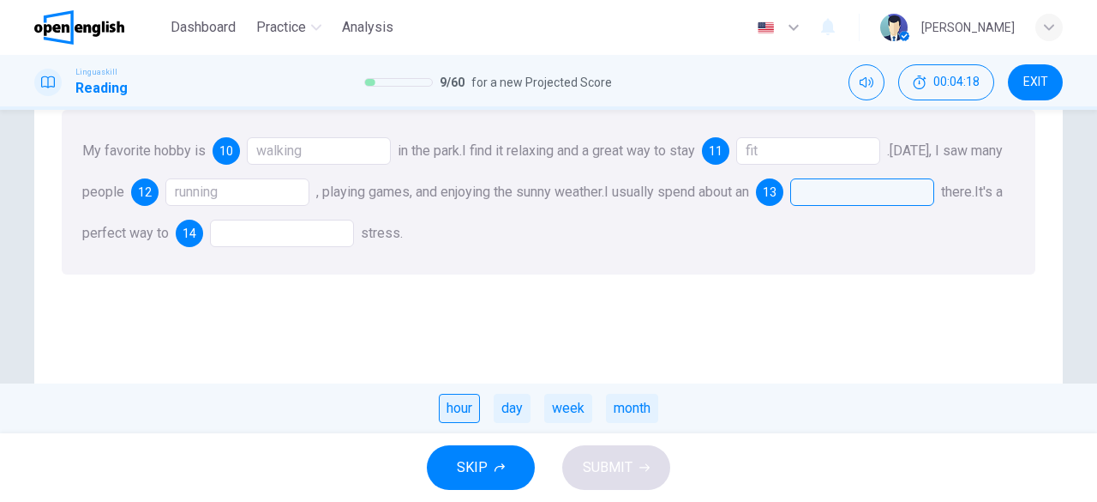
click at [470, 403] on div "hour" at bounding box center [459, 407] width 41 height 29
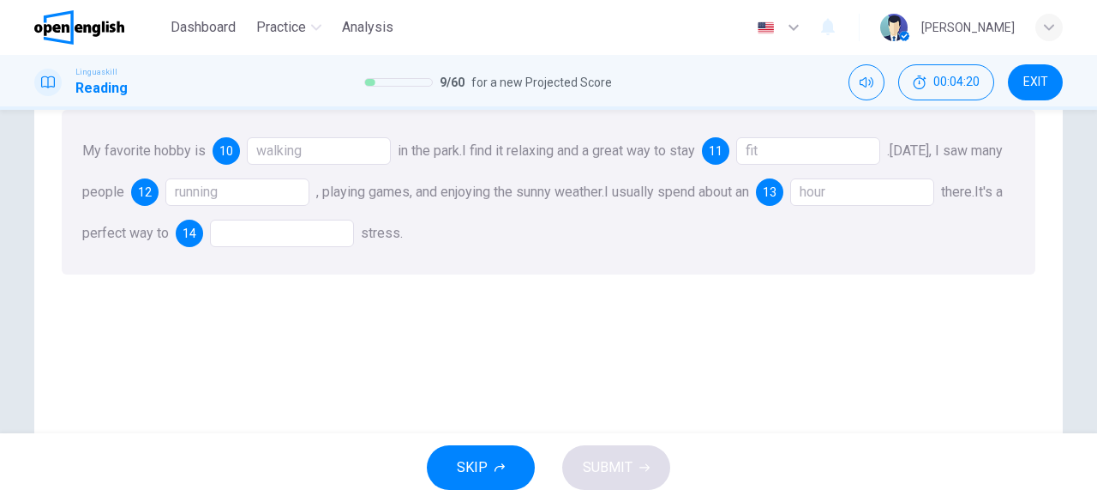
click at [307, 240] on div at bounding box center [282, 232] width 144 height 27
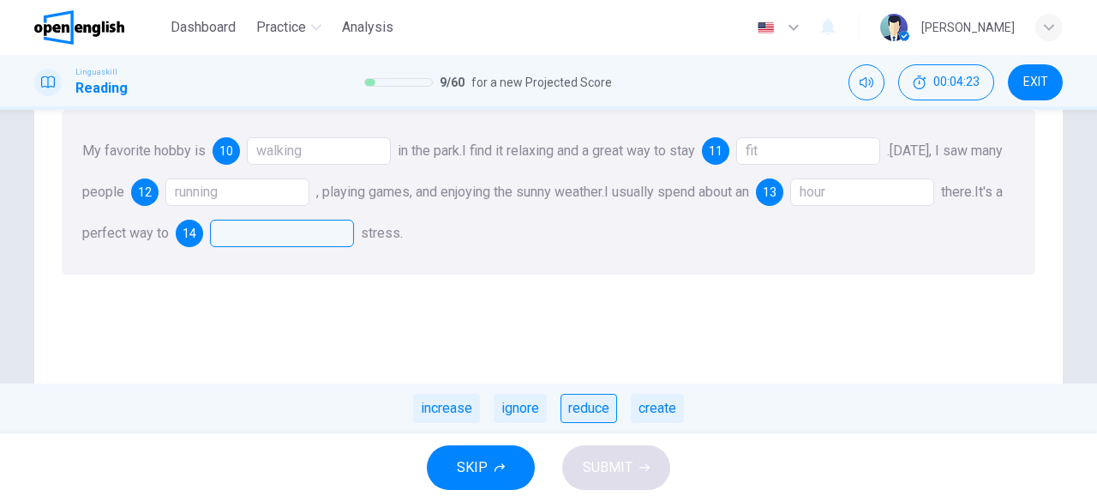
click at [609, 410] on div "reduce" at bounding box center [589, 407] width 57 height 29
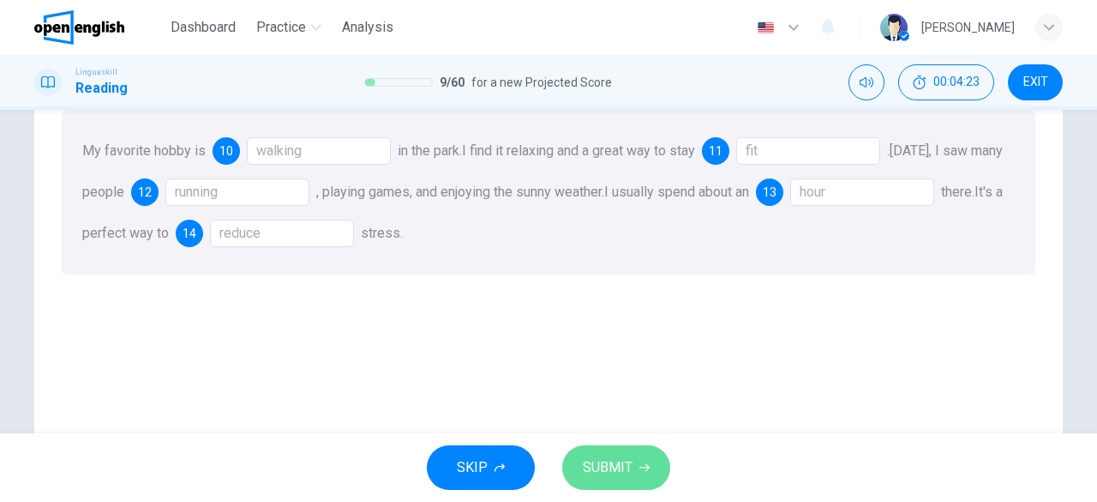
click at [629, 466] on span "SUBMIT" at bounding box center [608, 467] width 50 height 24
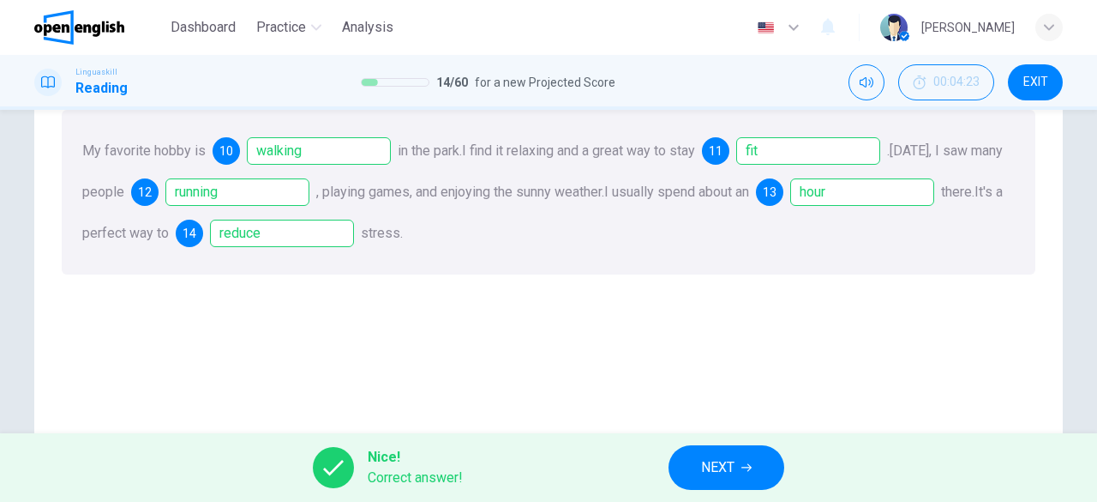
click at [729, 433] on div "Nice! Correct answer! NEXT" at bounding box center [548, 467] width 1097 height 69
click at [740, 459] on button "NEXT" at bounding box center [727, 467] width 116 height 45
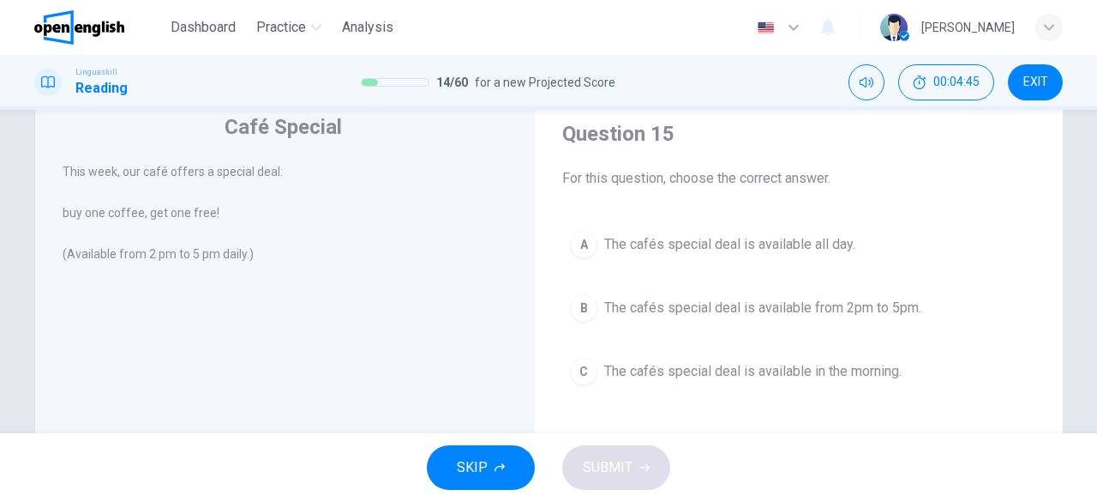
scroll to position [86, 0]
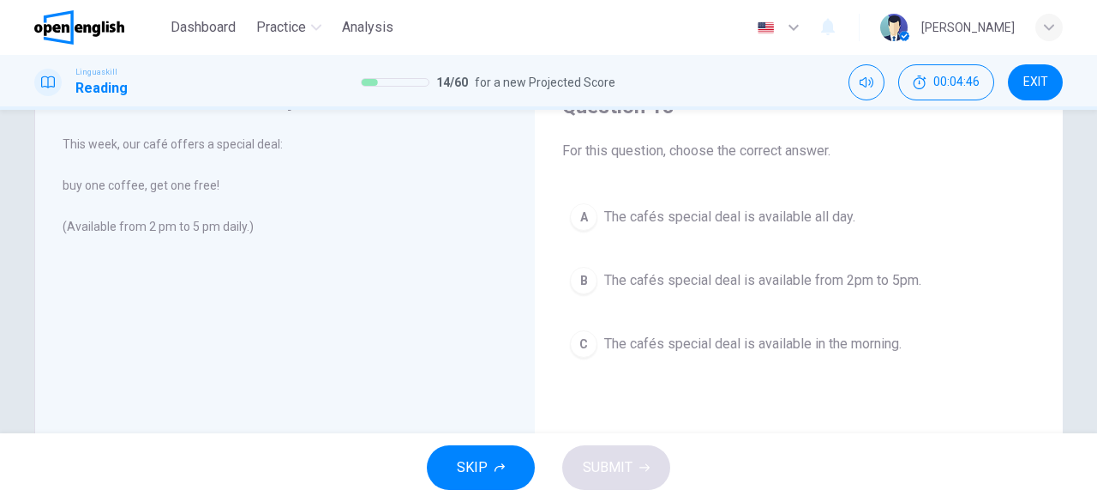
click at [681, 279] on span "The cafés special deal is available from 2pm to 5pm." at bounding box center [762, 280] width 317 height 21
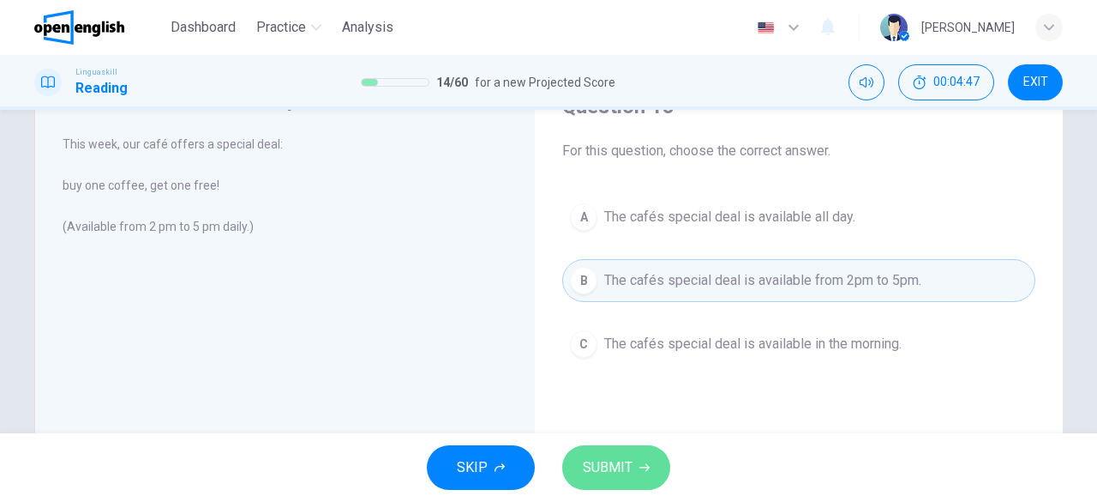
click at [656, 465] on button "SUBMIT" at bounding box center [616, 467] width 108 height 45
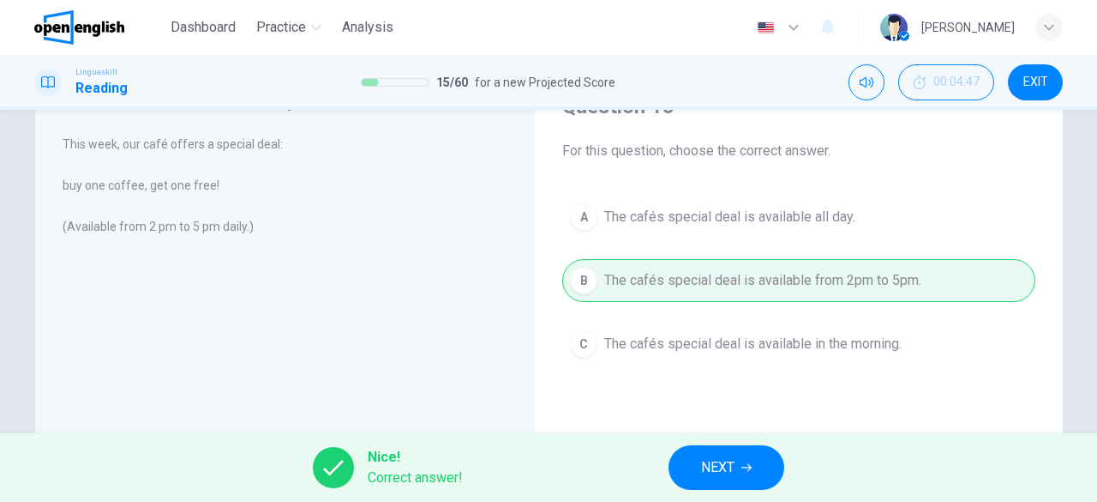
click at [759, 484] on button "NEXT" at bounding box center [727, 467] width 116 height 45
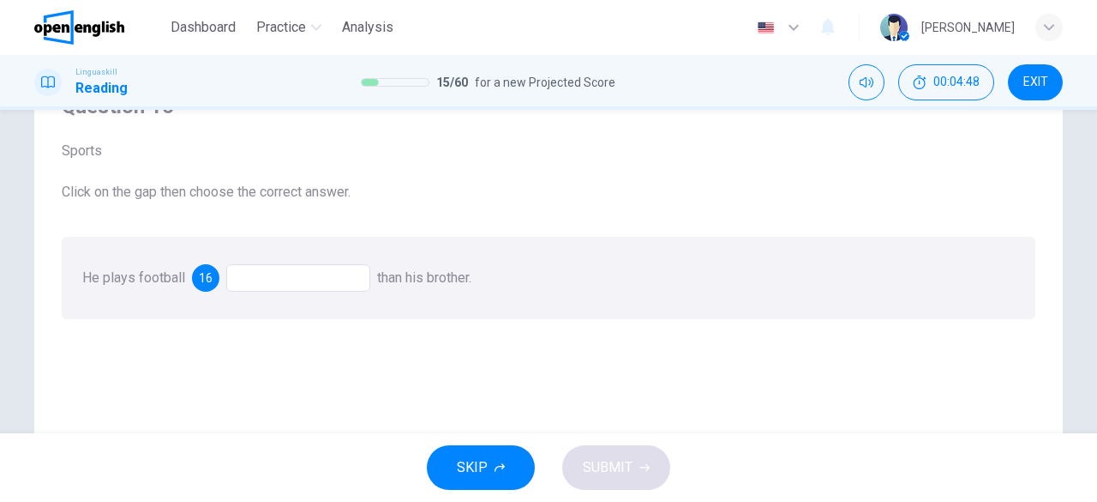
click at [266, 276] on div at bounding box center [298, 277] width 144 height 27
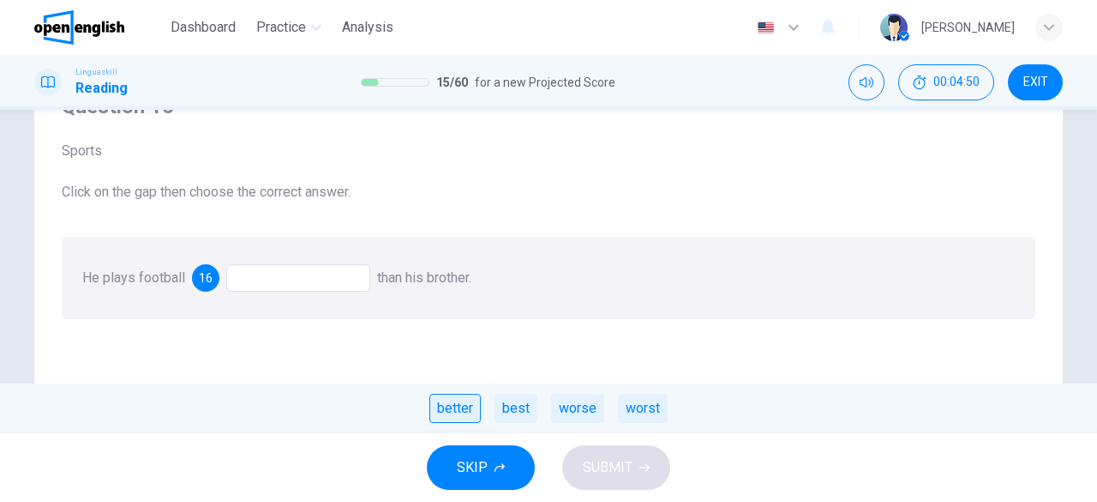
click at [470, 421] on div "better" at bounding box center [454, 407] width 51 height 29
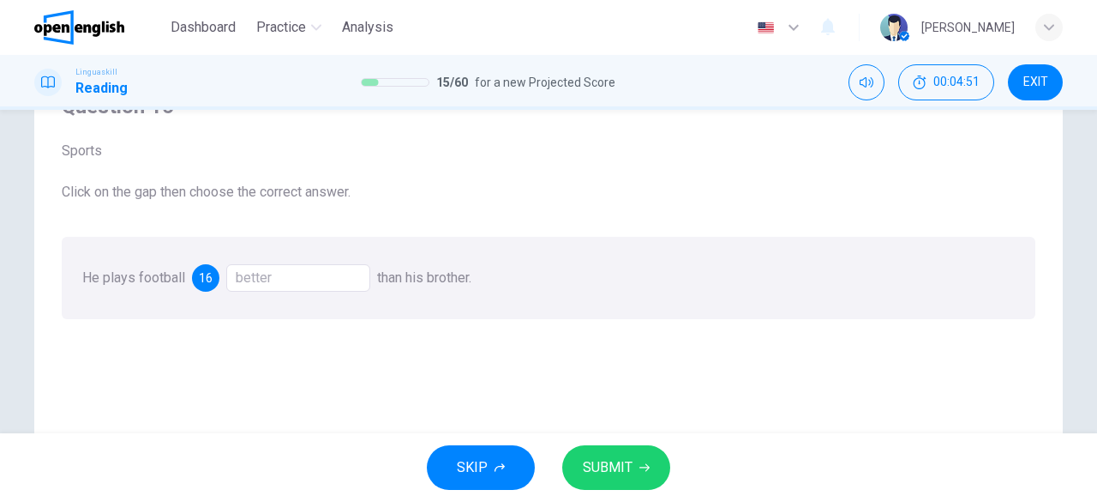
click at [592, 471] on span "SUBMIT" at bounding box center [608, 467] width 50 height 24
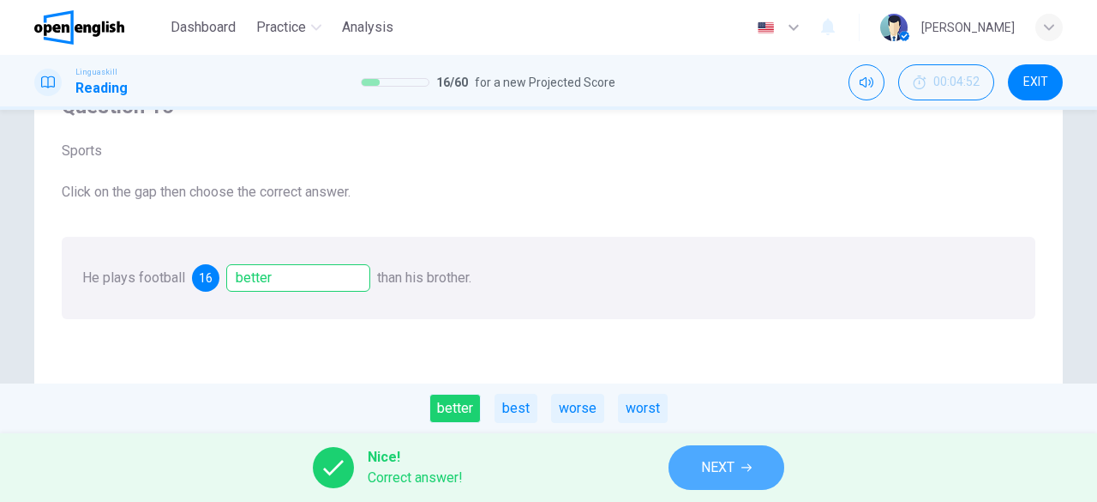
click at [694, 476] on button "NEXT" at bounding box center [727, 467] width 116 height 45
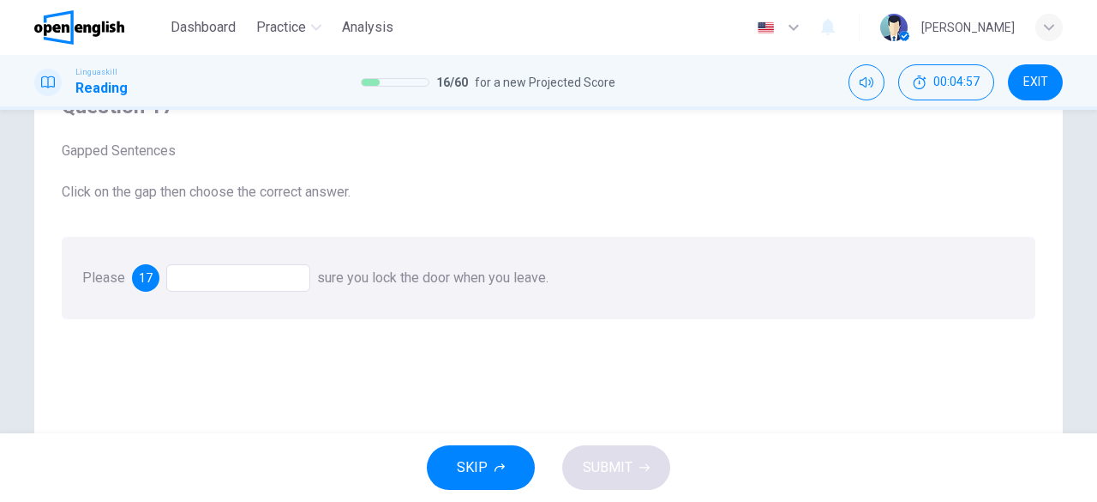
click at [262, 275] on div at bounding box center [238, 277] width 144 height 27
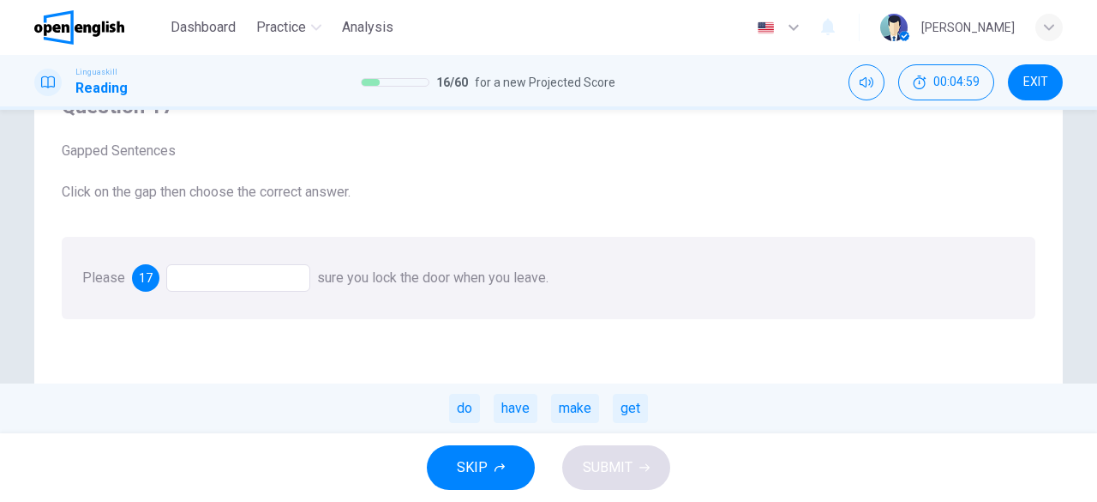
click at [580, 423] on div "do have make get" at bounding box center [548, 408] width 1097 height 50
click at [586, 422] on div "make" at bounding box center [575, 407] width 48 height 29
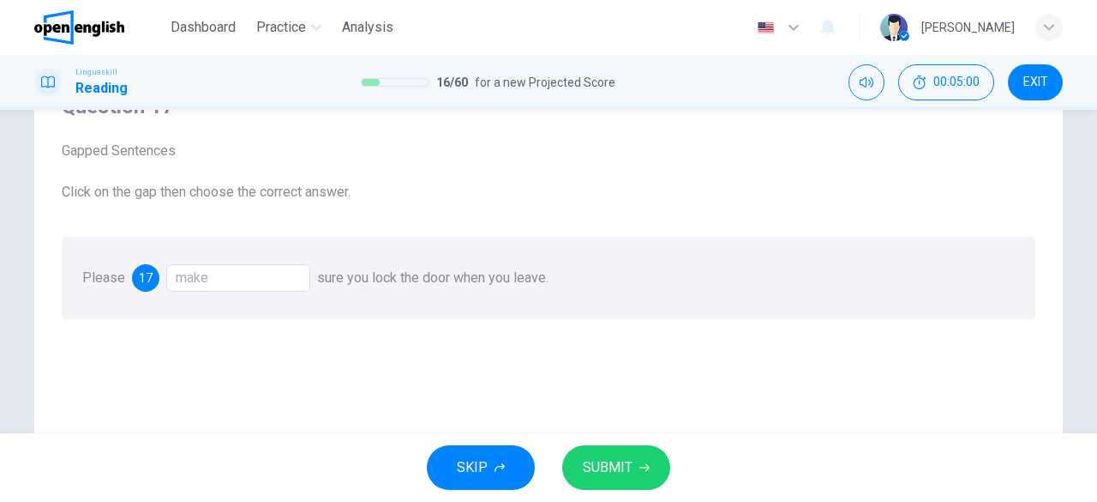
click at [614, 471] on span "SUBMIT" at bounding box center [608, 467] width 50 height 24
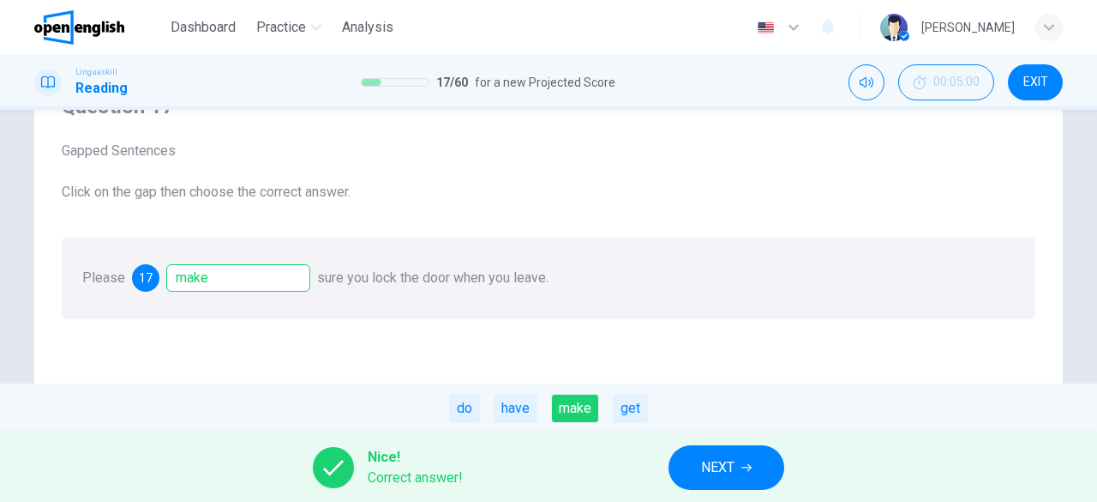
click at [678, 458] on button "NEXT" at bounding box center [727, 467] width 116 height 45
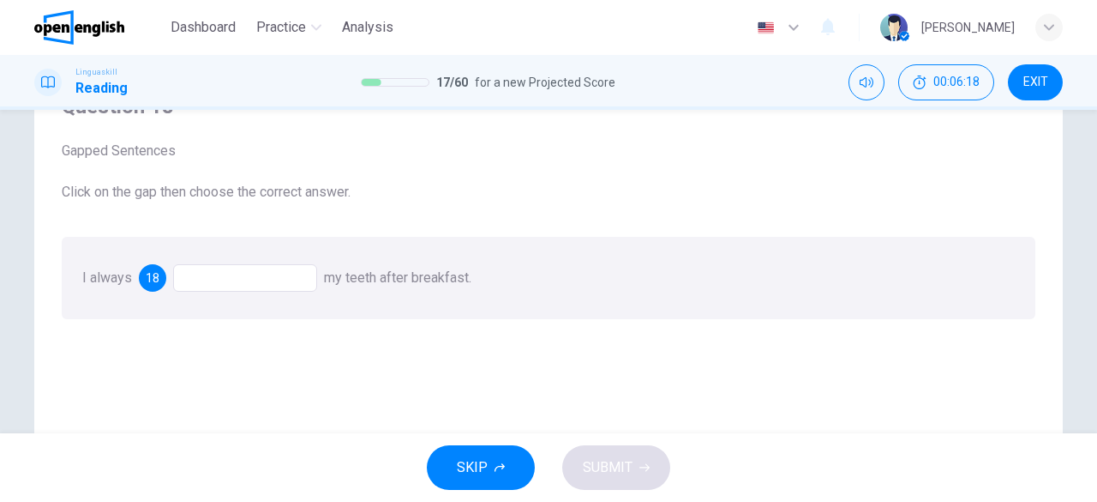
click at [243, 286] on div at bounding box center [245, 277] width 144 height 27
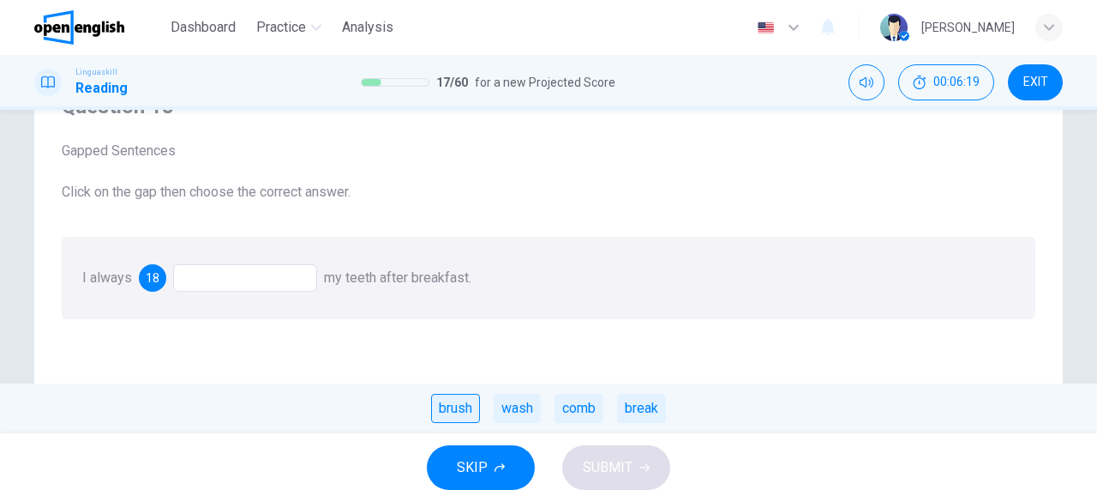
click at [437, 411] on div "brush" at bounding box center [455, 407] width 49 height 29
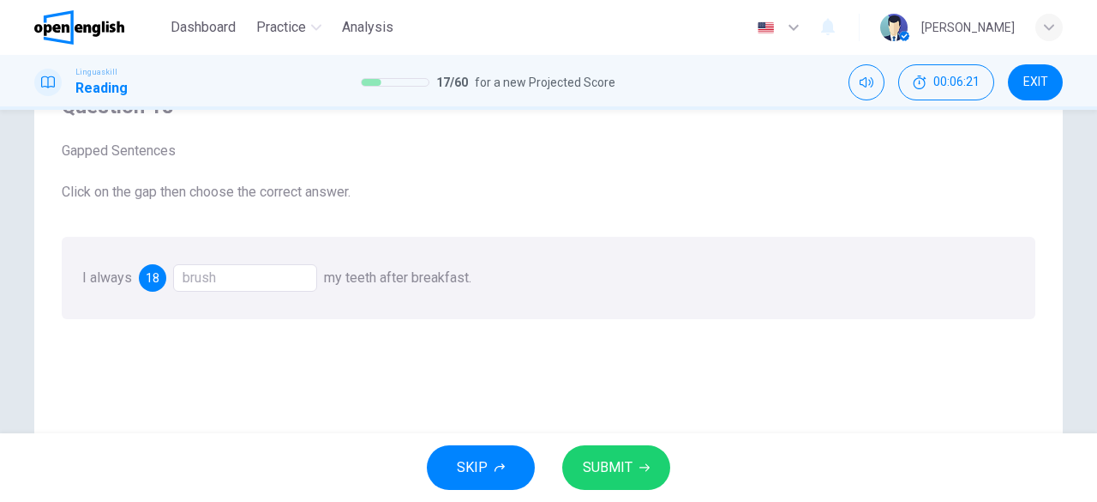
click at [590, 468] on span "SUBMIT" at bounding box center [608, 467] width 50 height 24
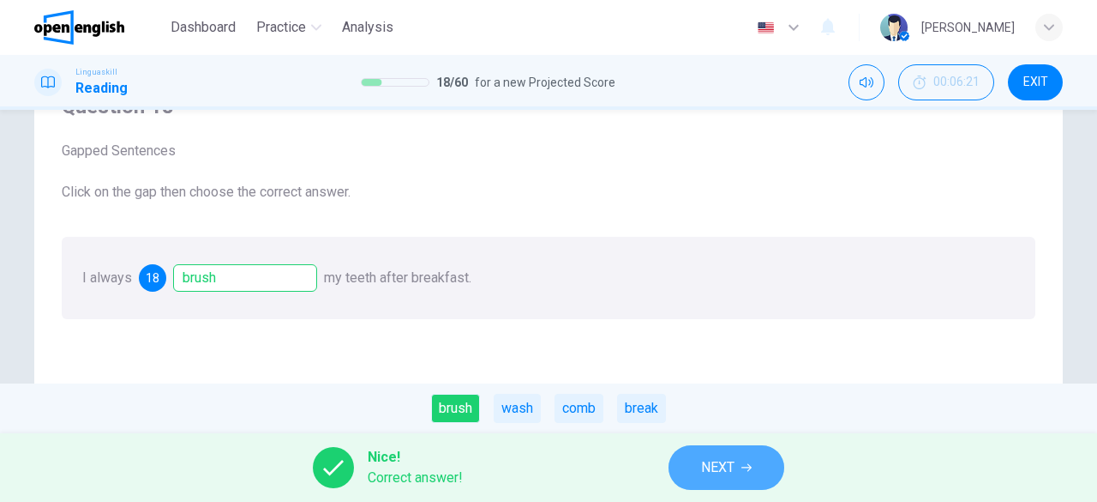
click at [706, 457] on span "NEXT" at bounding box center [717, 467] width 33 height 24
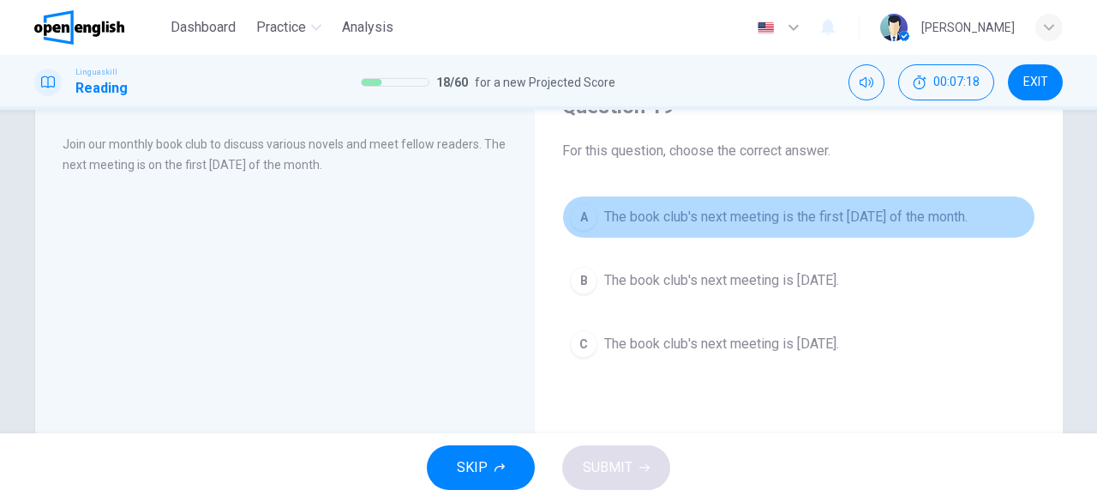
click at [886, 213] on span "The book club's next meeting is the first [DATE] of the month." at bounding box center [785, 217] width 363 height 21
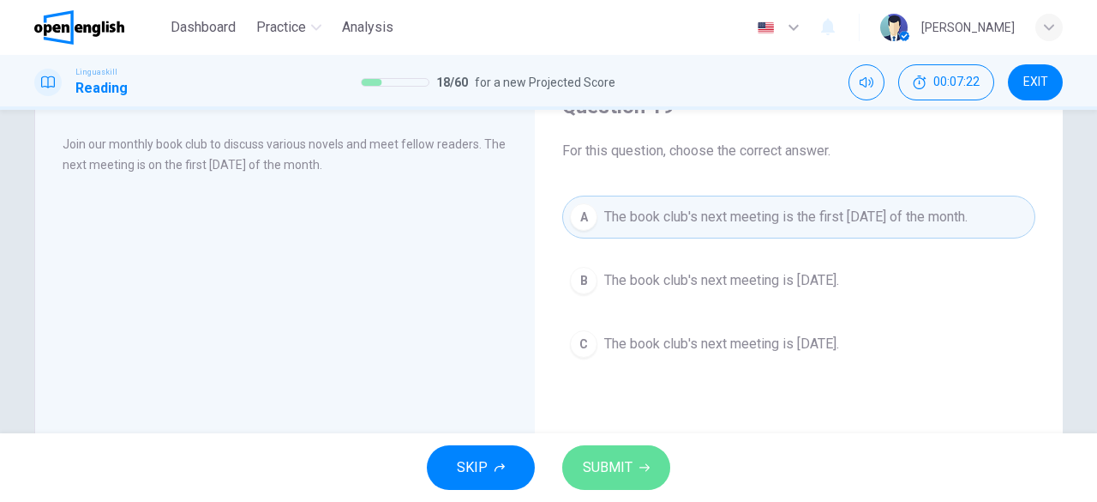
click at [607, 476] on span "SUBMIT" at bounding box center [608, 467] width 50 height 24
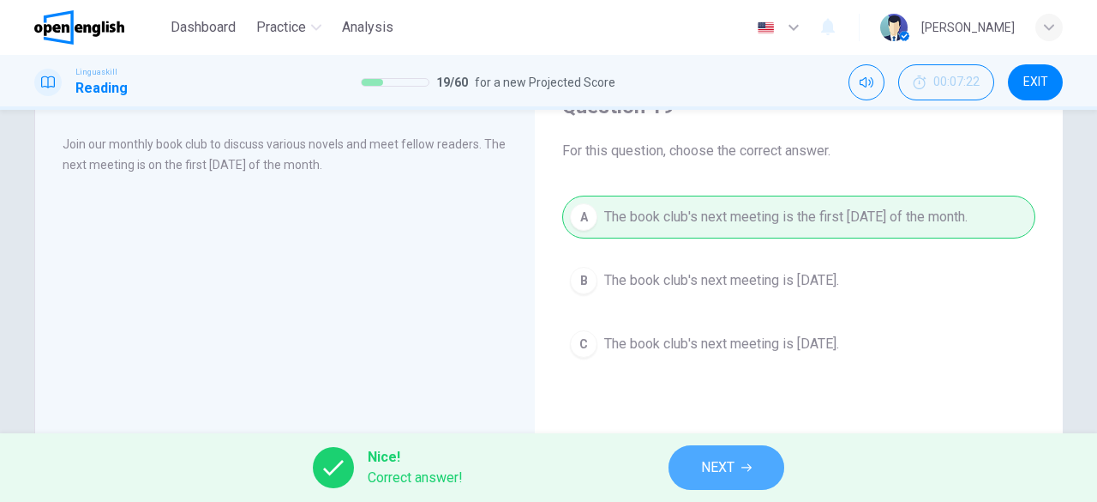
click at [736, 467] on button "NEXT" at bounding box center [727, 467] width 116 height 45
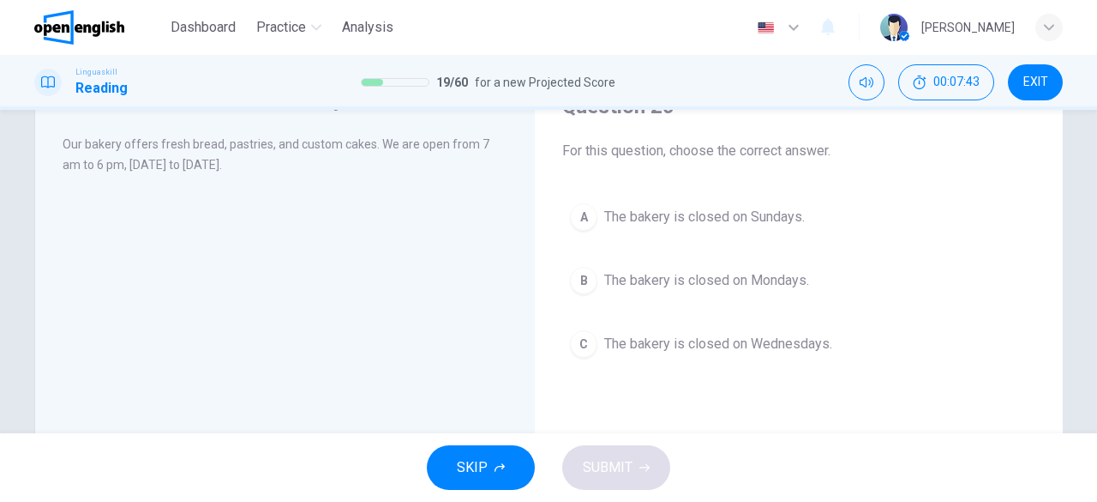
click at [615, 221] on span "The bakery is closed on Sundays." at bounding box center [704, 217] width 201 height 21
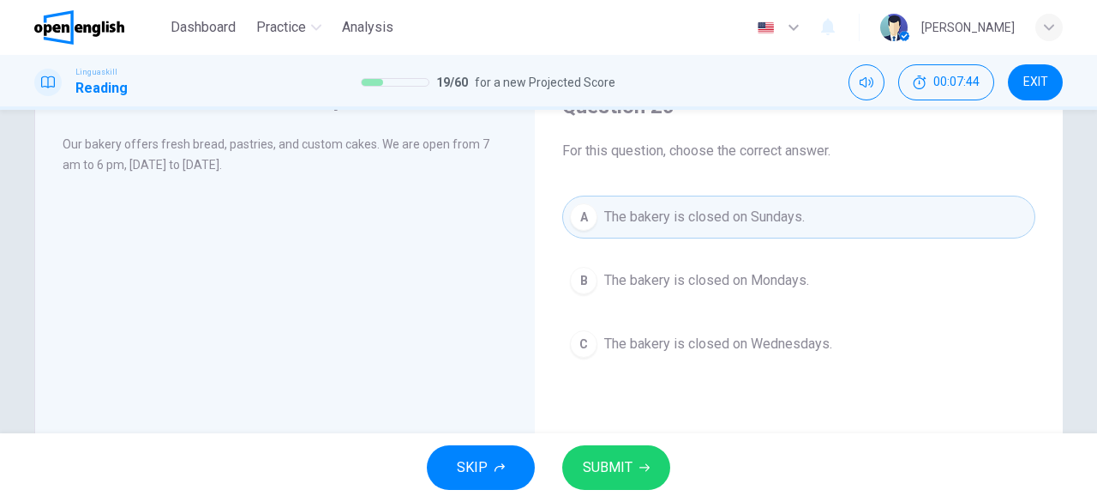
click at [640, 462] on icon "button" at bounding box center [645, 467] width 10 height 10
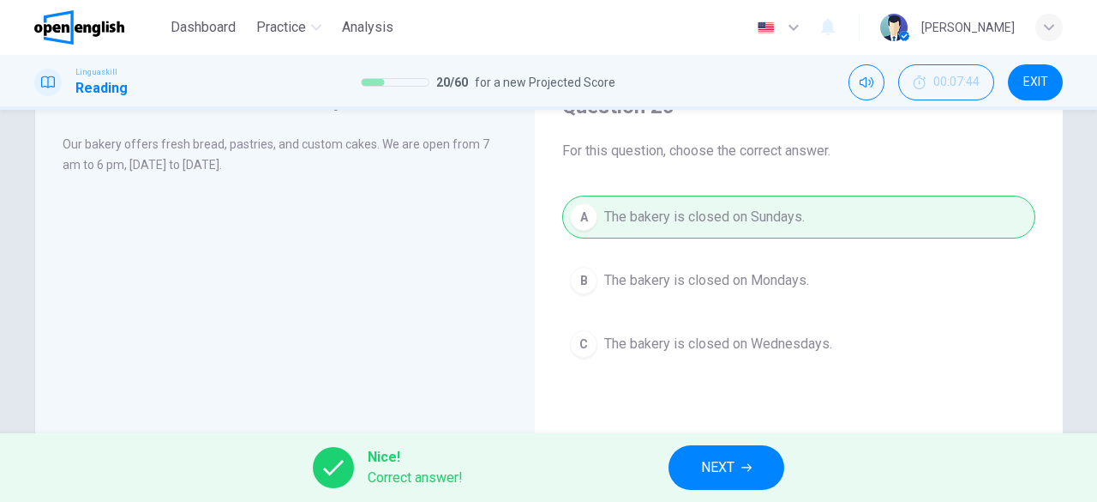
click at [730, 490] on div "Nice! Correct answer! NEXT" at bounding box center [548, 467] width 1097 height 69
click at [729, 469] on span "NEXT" at bounding box center [717, 467] width 33 height 24
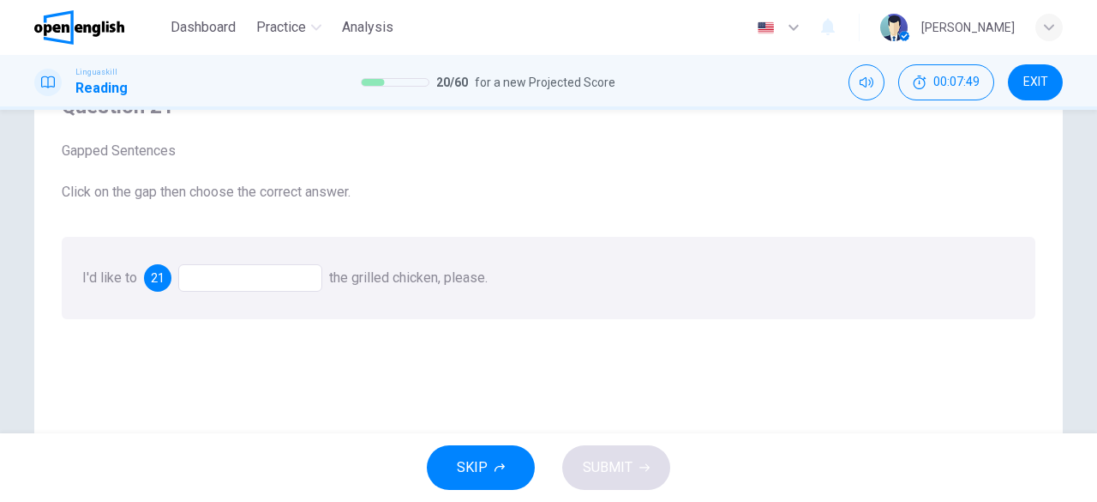
click at [203, 286] on div at bounding box center [250, 277] width 144 height 27
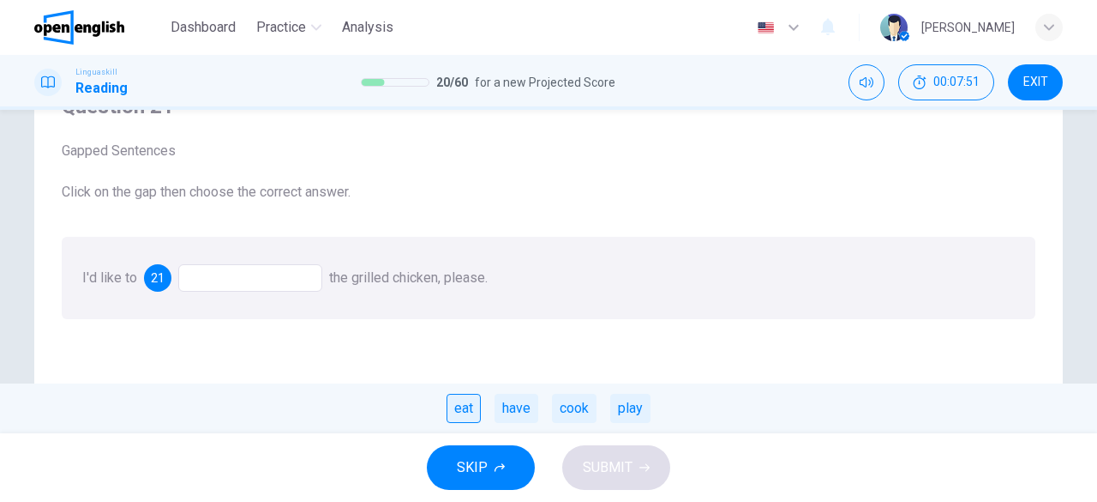
click at [463, 411] on div "eat" at bounding box center [464, 407] width 34 height 29
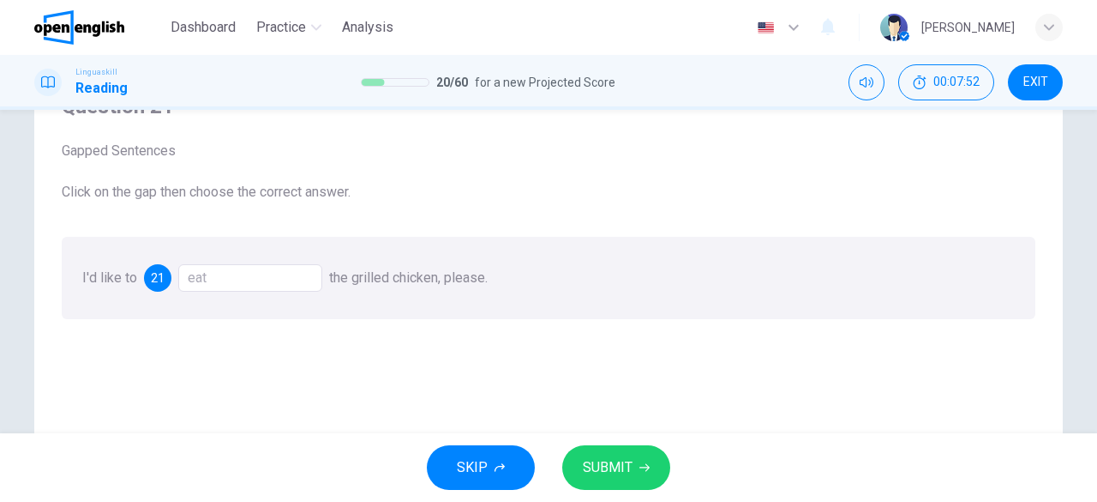
drag, startPoint x: 218, startPoint y: 280, endPoint x: 230, endPoint y: 282, distance: 12.1
click at [218, 279] on div "eat" at bounding box center [250, 277] width 144 height 27
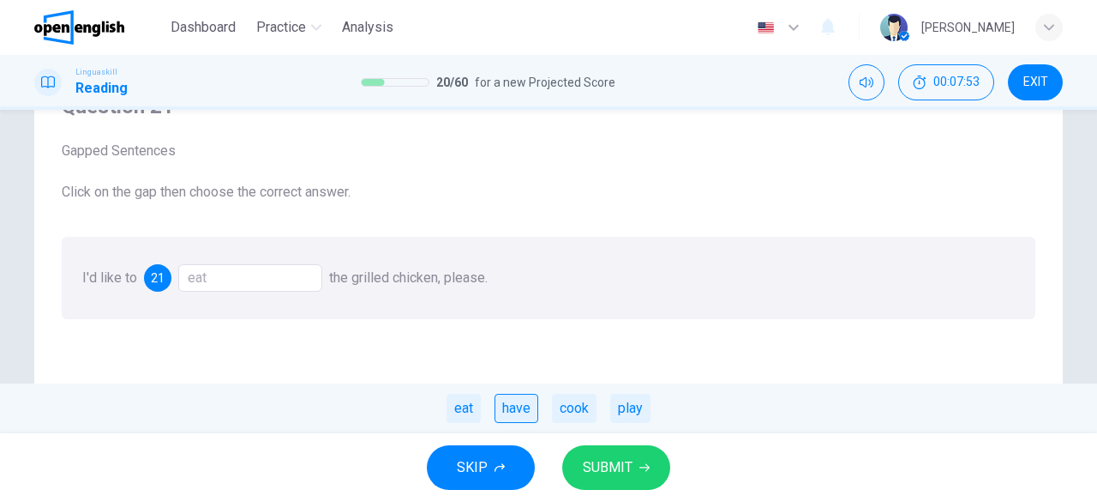
click at [521, 397] on div "have" at bounding box center [517, 407] width 44 height 29
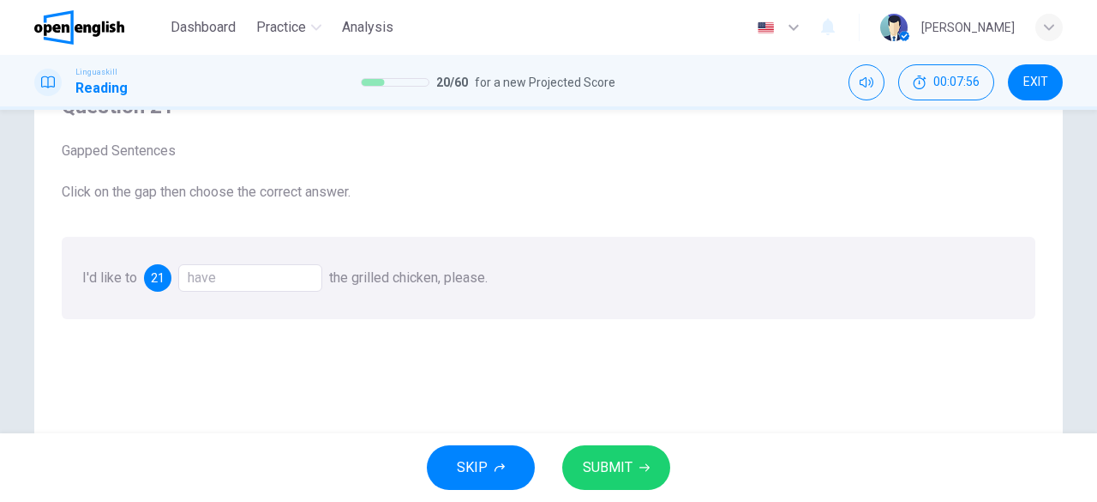
click at [616, 455] on span "SUBMIT" at bounding box center [608, 467] width 50 height 24
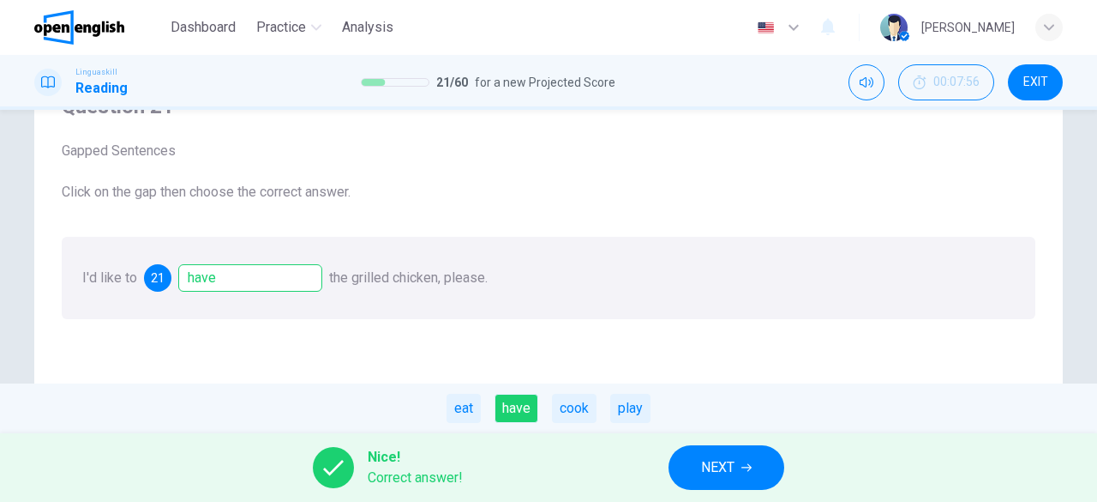
click at [692, 472] on button "NEXT" at bounding box center [727, 467] width 116 height 45
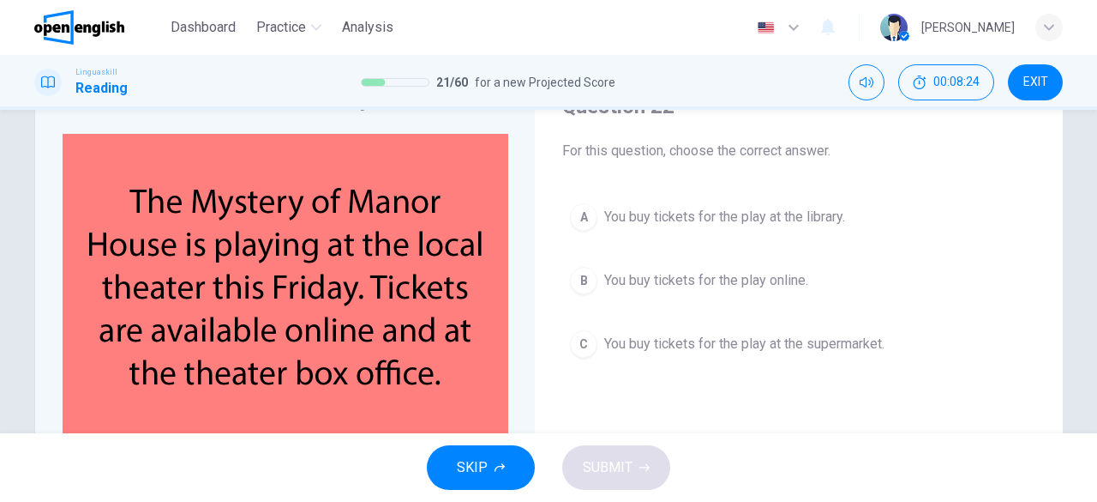
click at [712, 292] on button "B You buy tickets for the play online." at bounding box center [798, 280] width 473 height 43
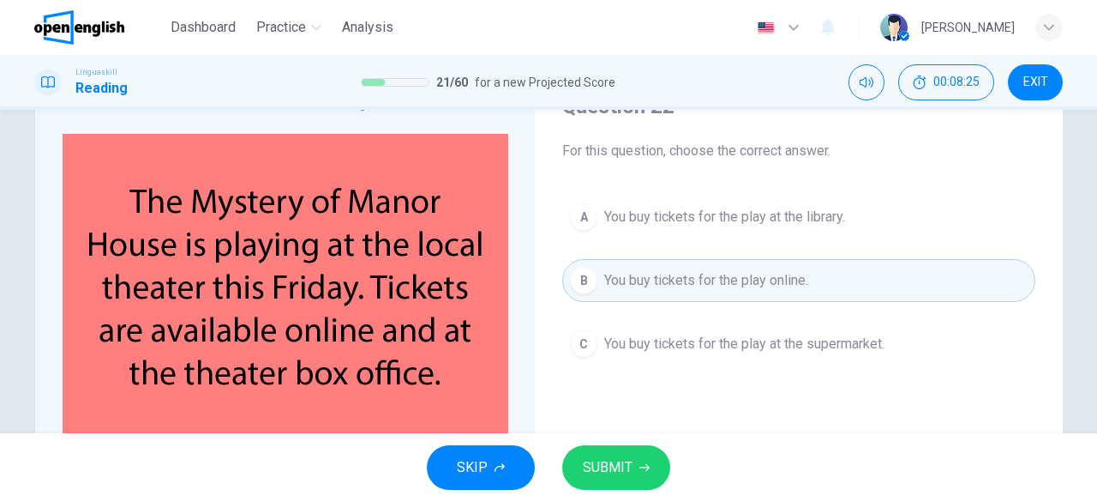
scroll to position [171, 0]
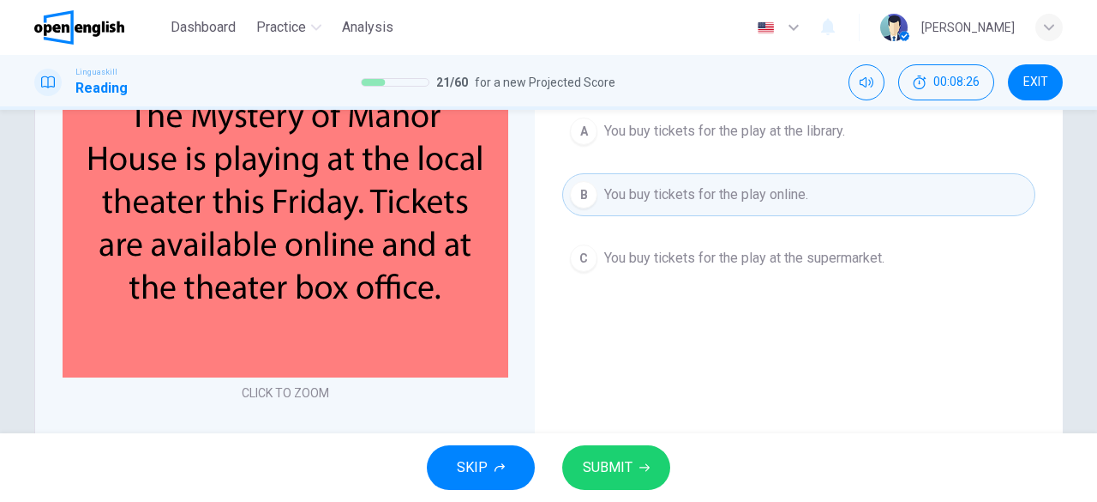
click at [600, 458] on span "SUBMIT" at bounding box center [608, 467] width 50 height 24
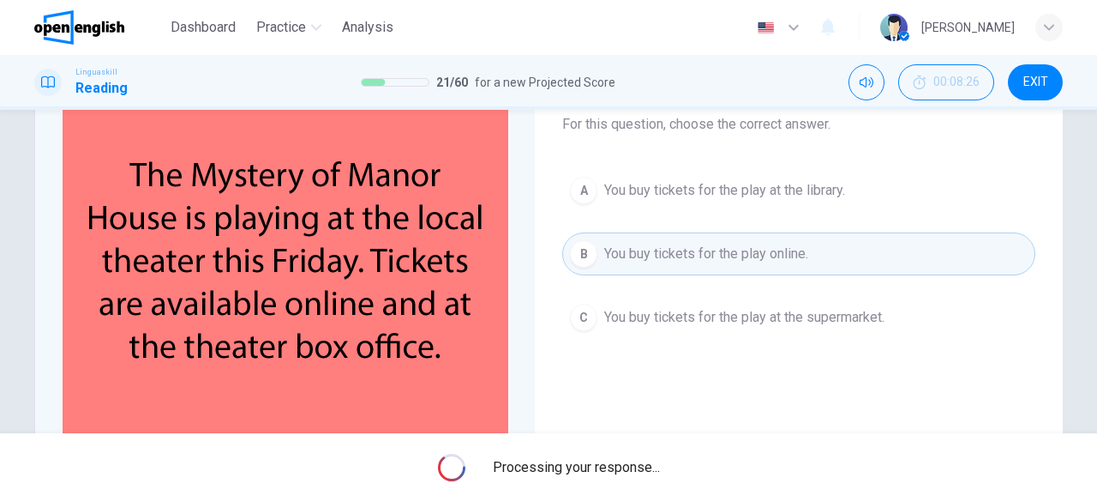
scroll to position [86, 0]
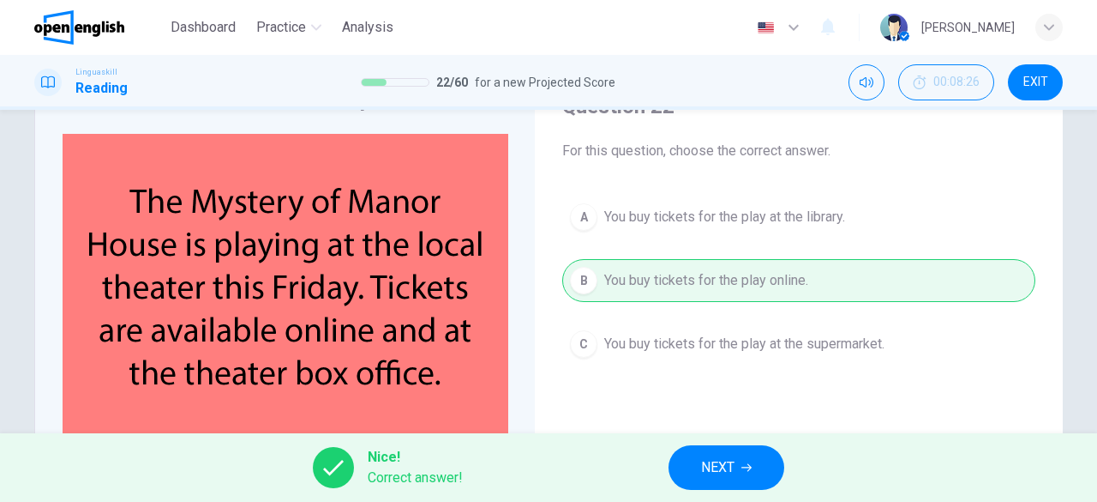
click at [730, 463] on span "NEXT" at bounding box center [717, 467] width 33 height 24
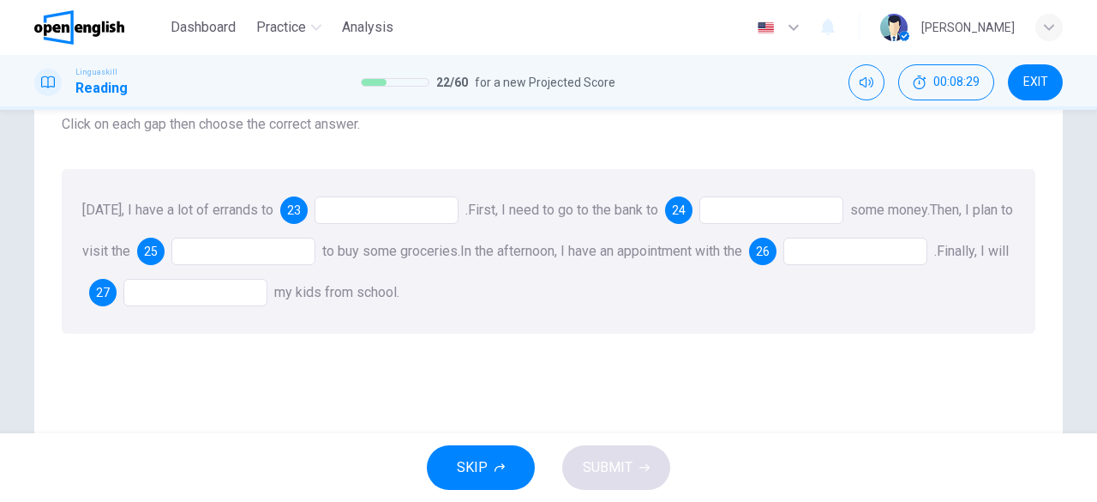
scroll to position [171, 0]
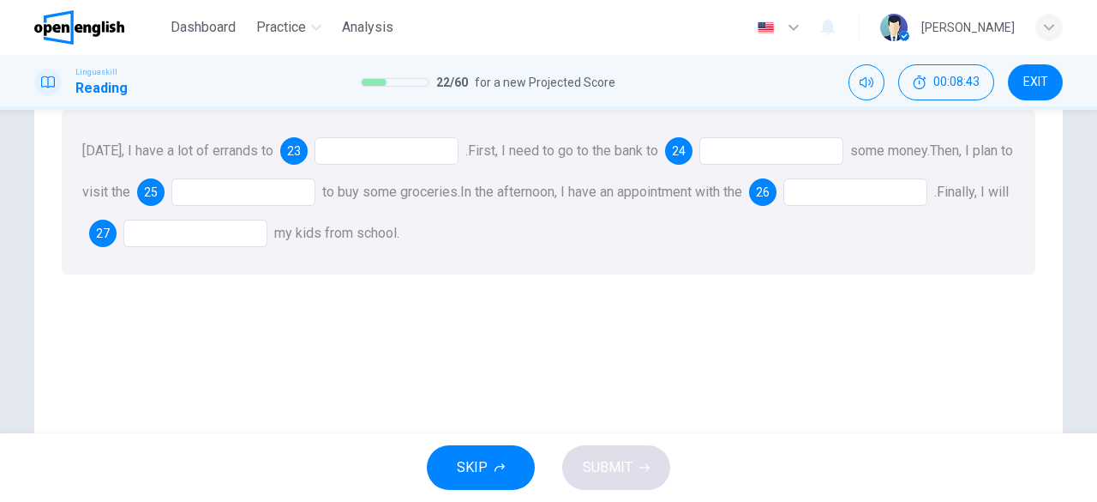
click at [371, 159] on div at bounding box center [387, 150] width 144 height 27
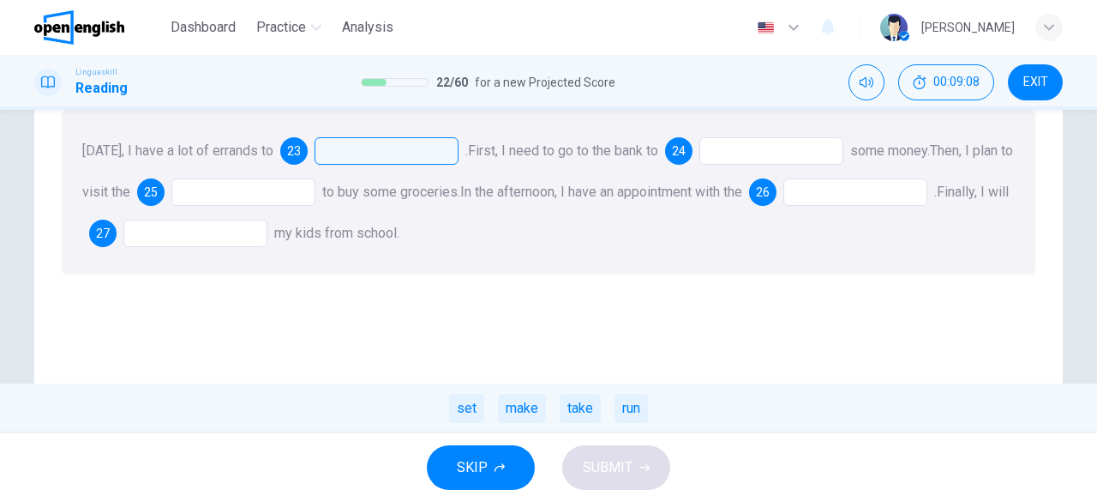
click at [393, 156] on div at bounding box center [387, 150] width 144 height 27
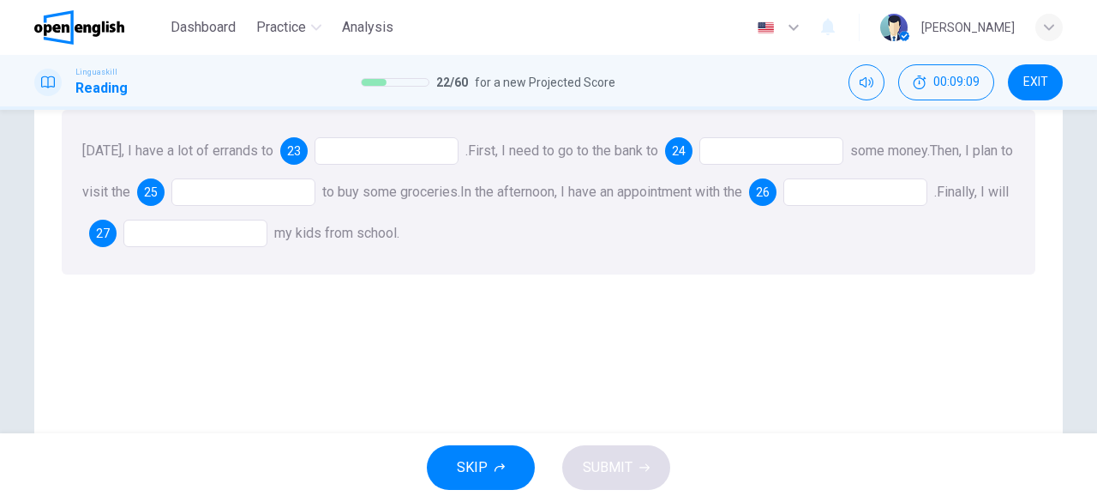
click at [382, 111] on div "[DATE], I have a lot of errands to 23 . First, I need to go to the bank to 24 s…" at bounding box center [549, 192] width 974 height 165
click at [389, 138] on div "[DATE], I have a lot of errands to 23 . First, I need to go to the bank to 24 s…" at bounding box center [549, 192] width 974 height 165
click at [392, 157] on div at bounding box center [387, 150] width 144 height 27
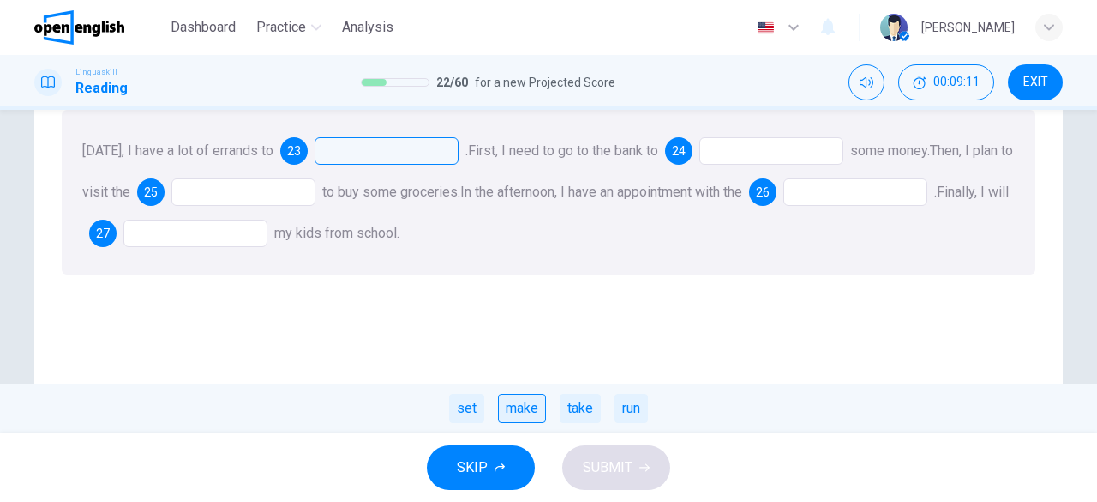
click at [538, 409] on div "make" at bounding box center [522, 407] width 48 height 29
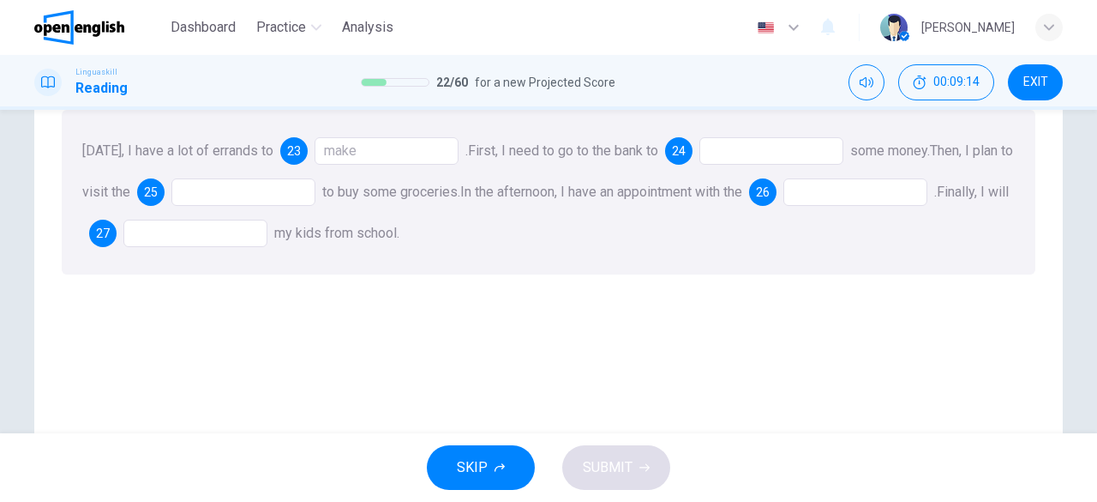
click at [746, 141] on div at bounding box center [772, 150] width 144 height 27
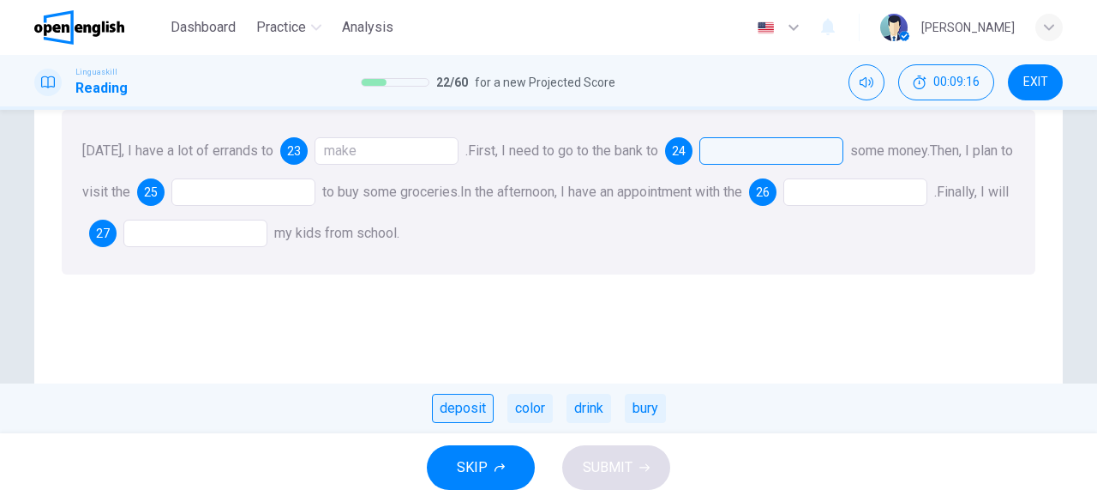
click at [472, 408] on div "deposit" at bounding box center [463, 407] width 62 height 29
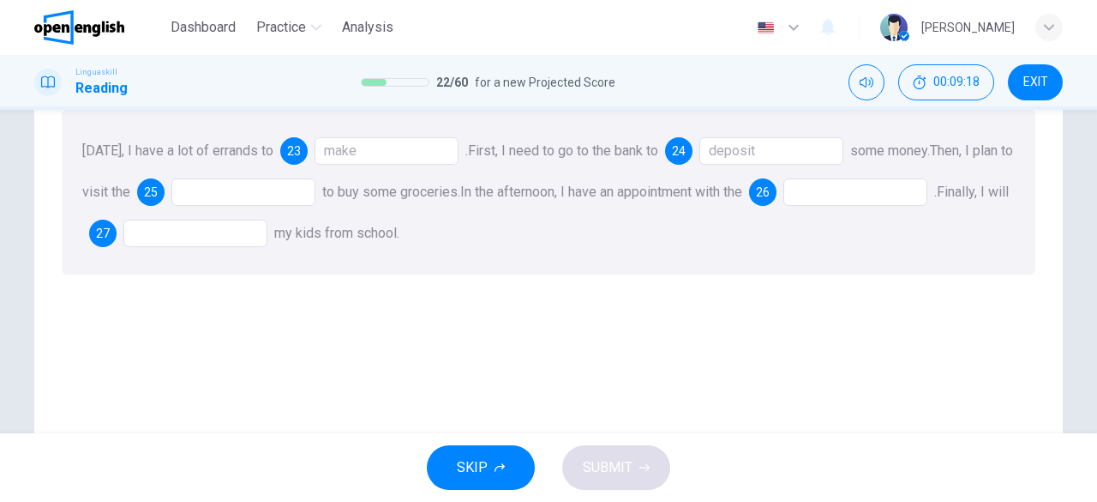
click at [201, 175] on div "[DATE], I have a lot of errands to 23 make . First, I need to go to the bank to…" at bounding box center [549, 192] width 974 height 165
click at [209, 185] on div at bounding box center [243, 191] width 144 height 27
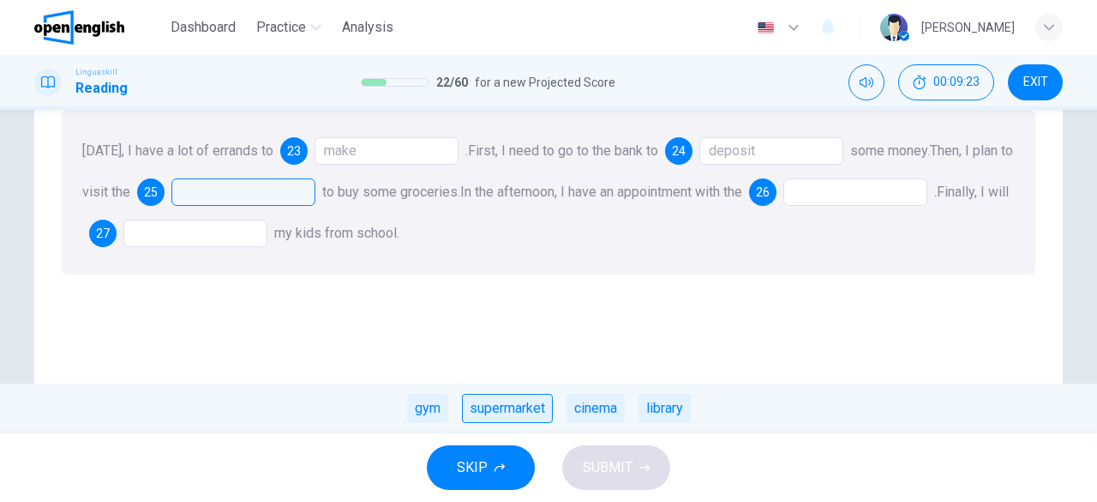
click at [524, 417] on div "supermarket" at bounding box center [507, 407] width 91 height 29
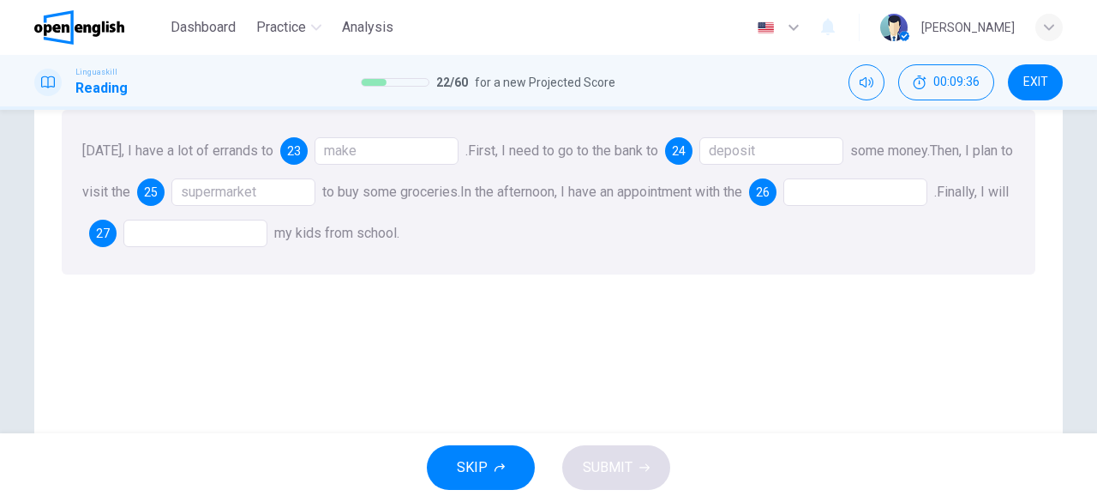
click at [907, 208] on div "[DATE], I have a lot of errands to 23 make . First, I need to go to the bank to…" at bounding box center [549, 192] width 974 height 165
click at [907, 201] on div at bounding box center [856, 191] width 144 height 27
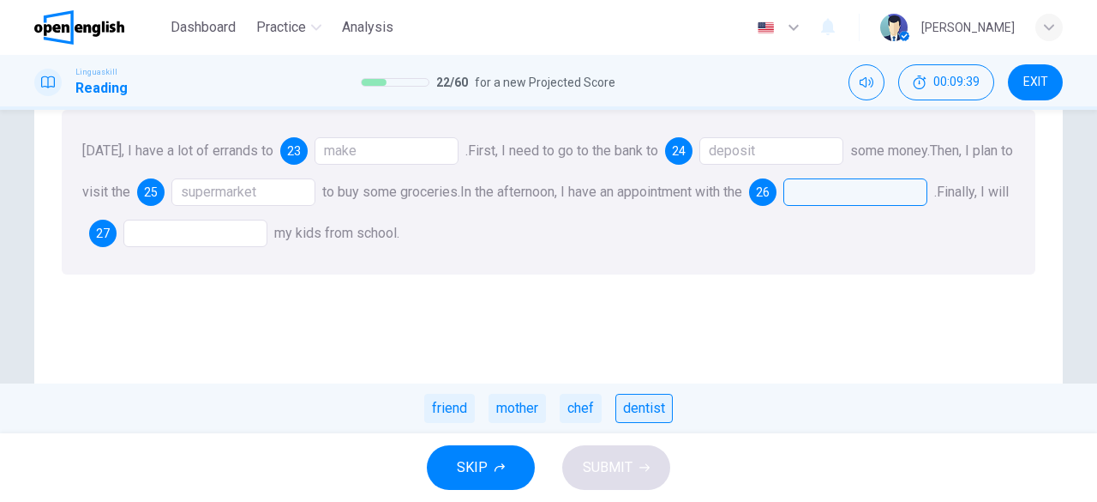
click at [640, 409] on div "dentist" at bounding box center [644, 407] width 57 height 29
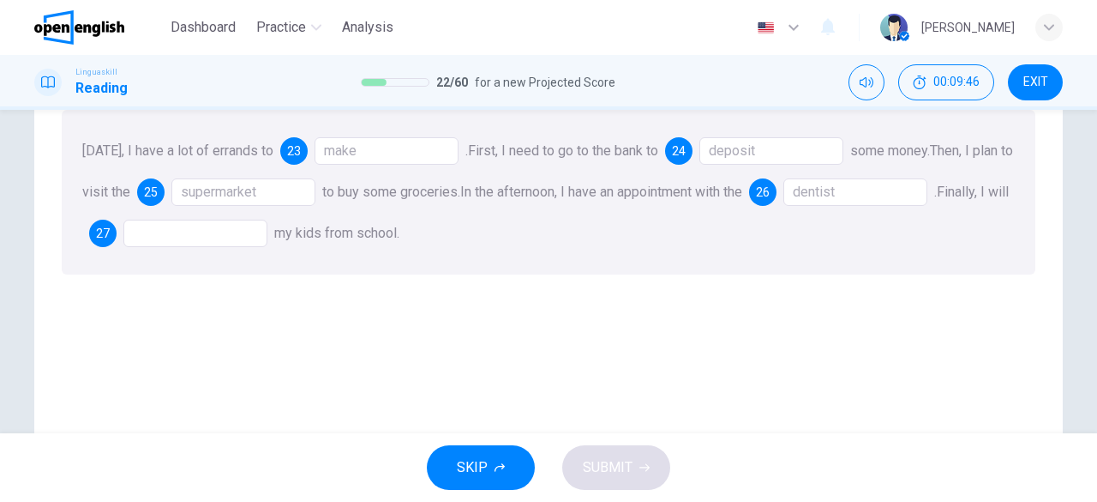
click at [833, 206] on div "dentist" at bounding box center [856, 191] width 144 height 27
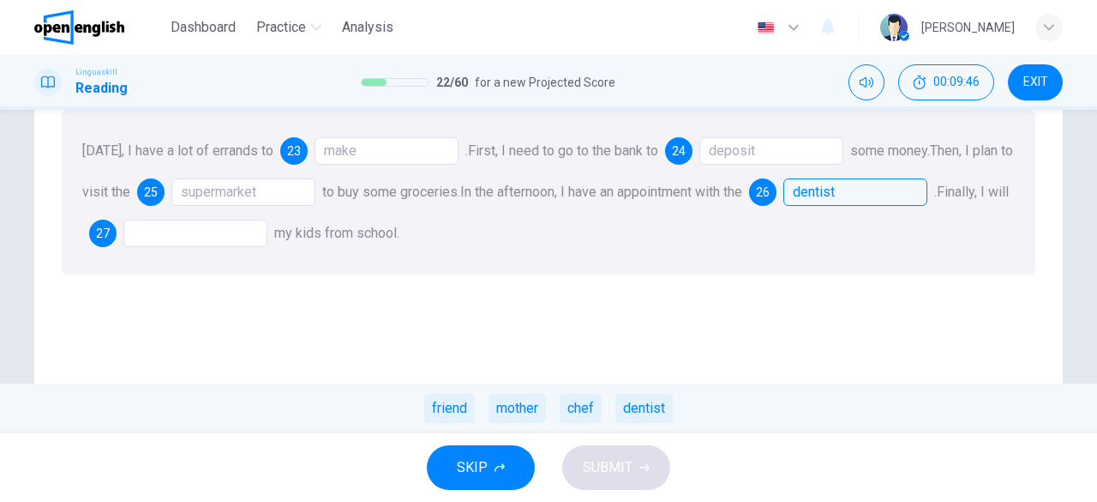
click at [848, 199] on div "dentist" at bounding box center [856, 191] width 144 height 27
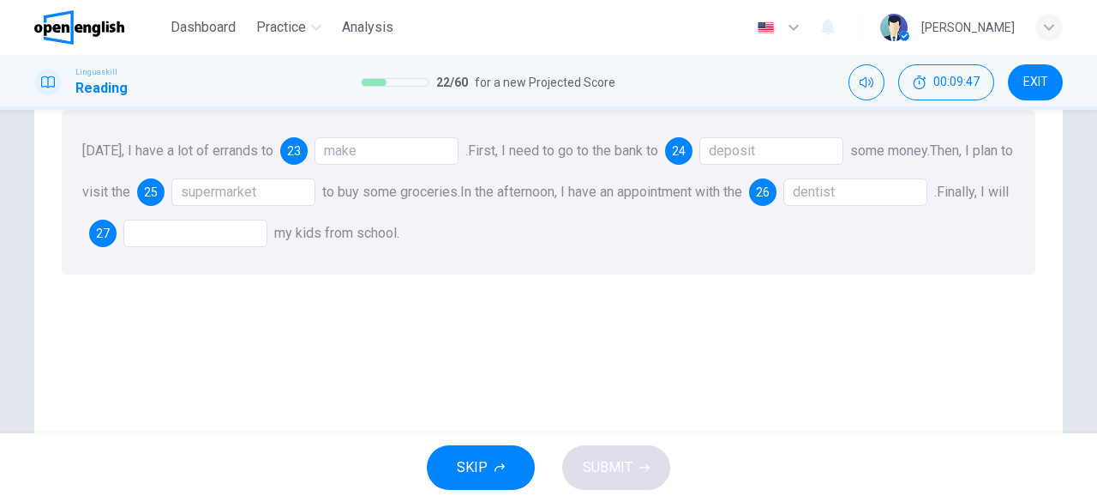
click at [848, 199] on div "dentist" at bounding box center [856, 191] width 144 height 27
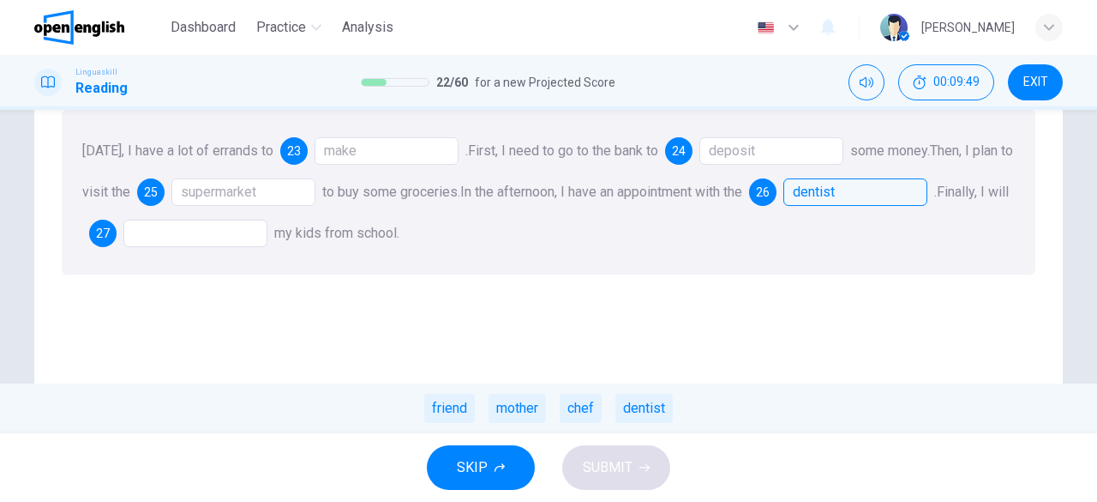
click at [602, 357] on div "Questions 23 - 27 Click on each gap then choose the correct answer. [DATE], I h…" at bounding box center [548, 279] width 1001 height 579
click at [209, 242] on div at bounding box center [195, 232] width 144 height 27
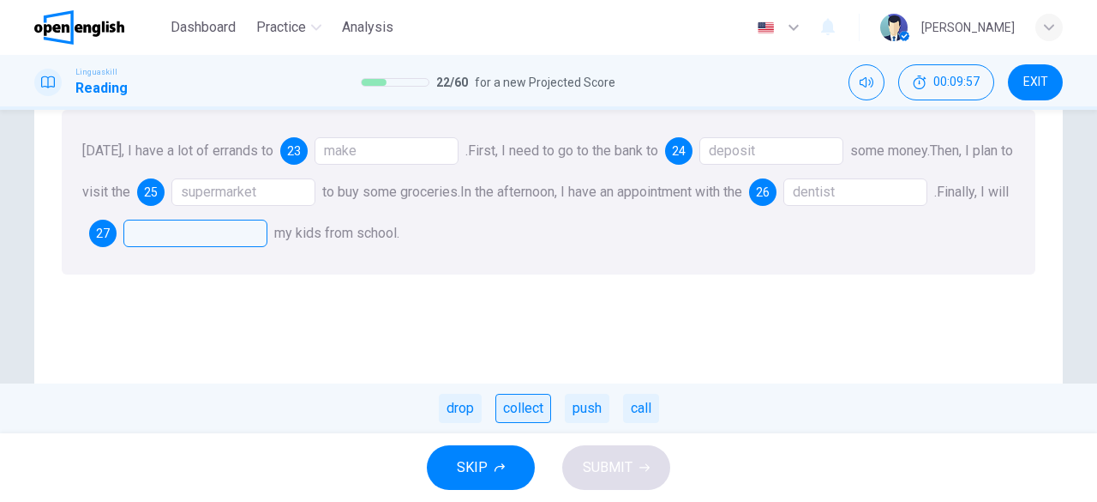
click at [522, 411] on div "collect" at bounding box center [524, 407] width 56 height 29
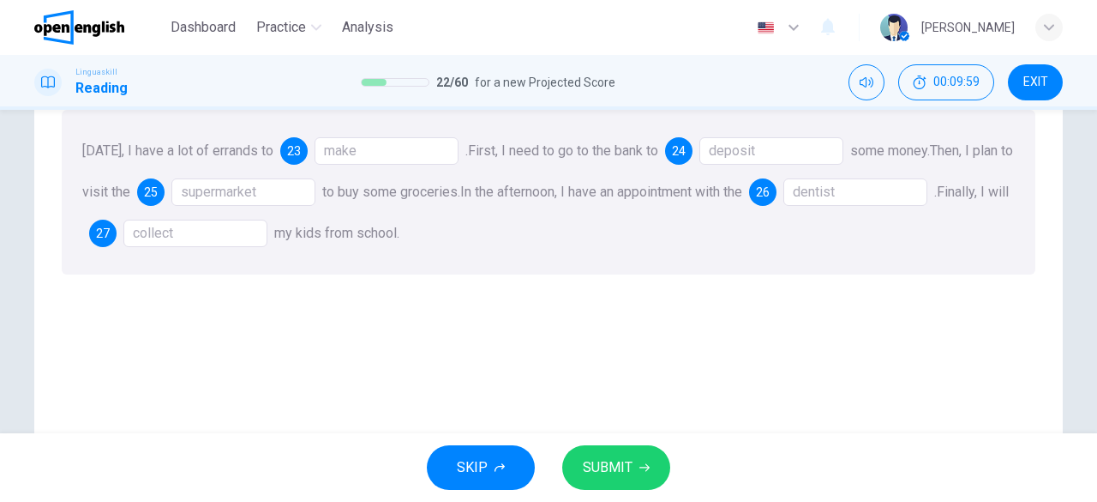
click at [583, 445] on button "SUBMIT" at bounding box center [616, 467] width 108 height 45
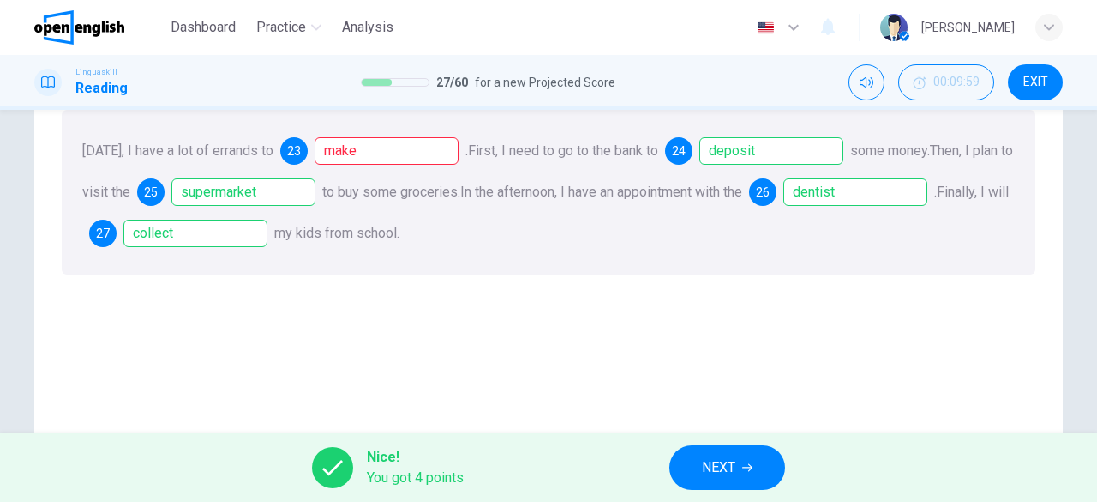
click at [331, 129] on div "[DATE], I have a lot of errands to 23 make . First, I need to go to the bank to…" at bounding box center [549, 192] width 974 height 165
drag, startPoint x: 356, startPoint y: 152, endPoint x: 334, endPoint y: 151, distance: 21.4
click at [334, 151] on div "make" at bounding box center [387, 150] width 144 height 27
click at [737, 464] on button "NEXT" at bounding box center [728, 467] width 116 height 45
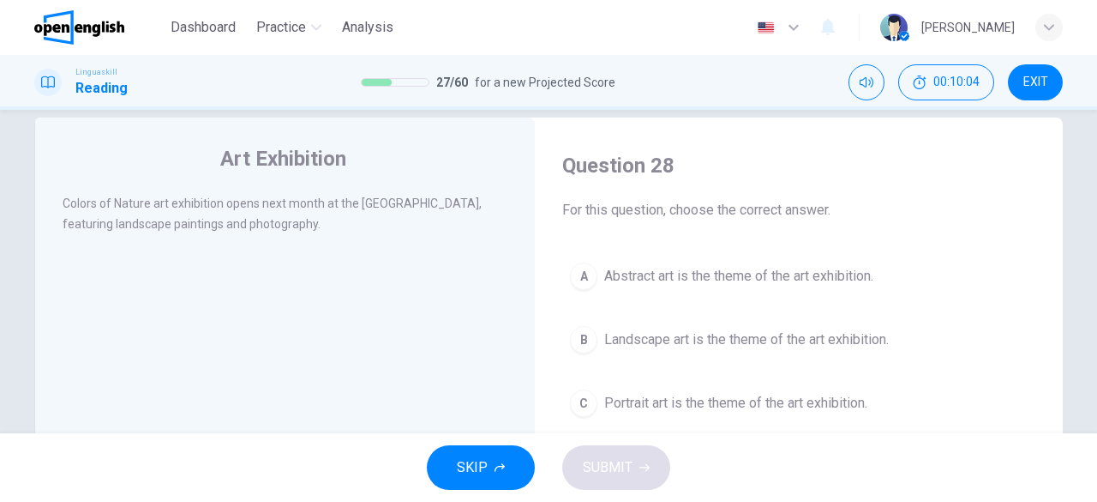
scroll to position [0, 0]
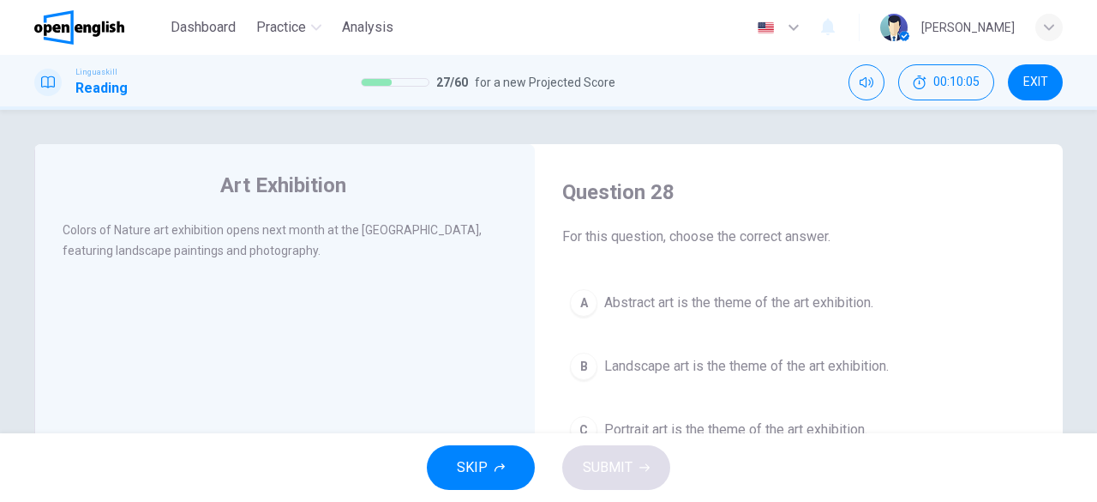
drag, startPoint x: 293, startPoint y: 289, endPoint x: 50, endPoint y: 202, distance: 258.4
click at [50, 202] on div "Art Exhibition Colors of Nature art exhibition opens next month at the [GEOGRAP…" at bounding box center [284, 442] width 501 height 596
drag, startPoint x: 55, startPoint y: 228, endPoint x: 212, endPoint y: 257, distance: 159.6
click at [212, 257] on div "Art Exhibition Colors of Nature art exhibition opens next month at the [GEOGRAP…" at bounding box center [284, 442] width 501 height 596
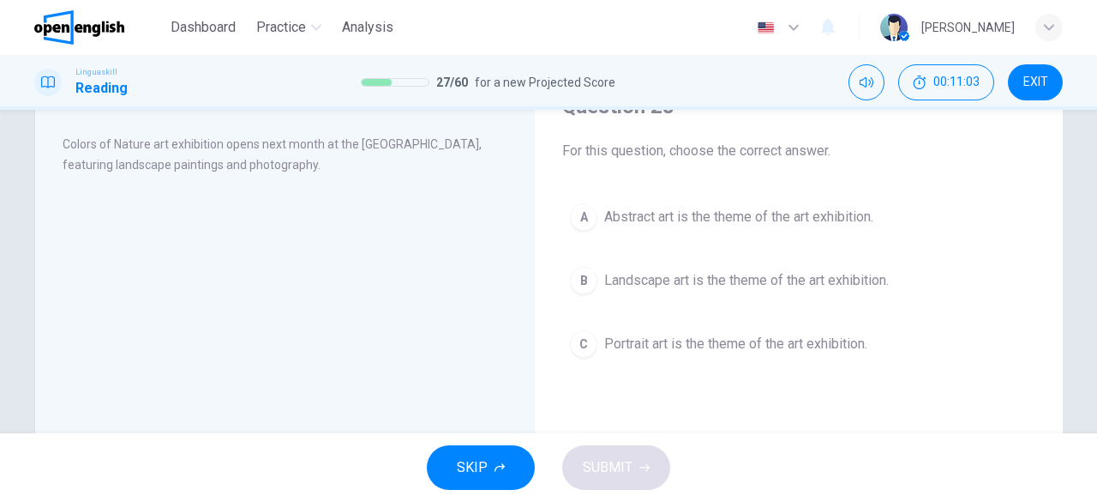
click at [588, 266] on button "B Landscape art is the theme of the art exhibition." at bounding box center [798, 280] width 473 height 43
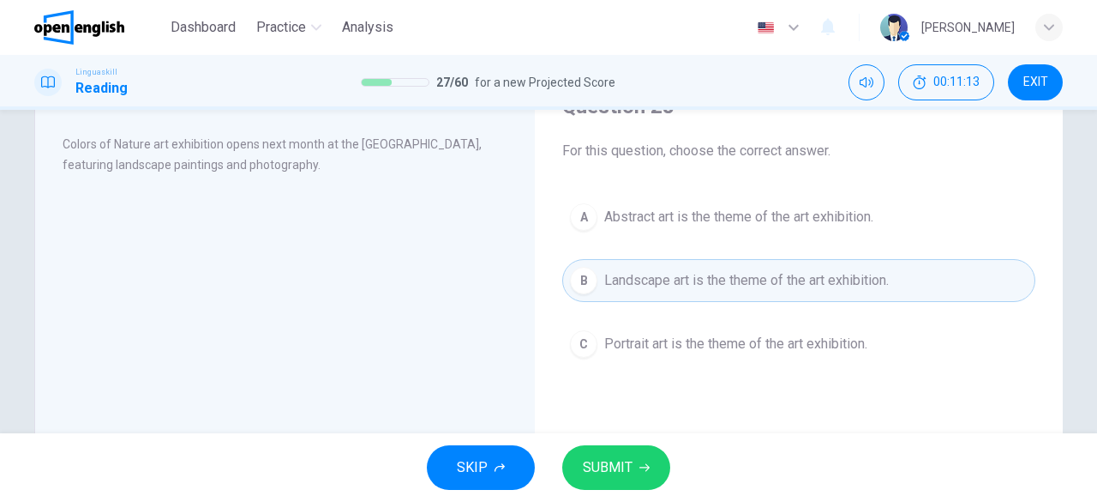
click at [648, 473] on button "SUBMIT" at bounding box center [616, 467] width 108 height 45
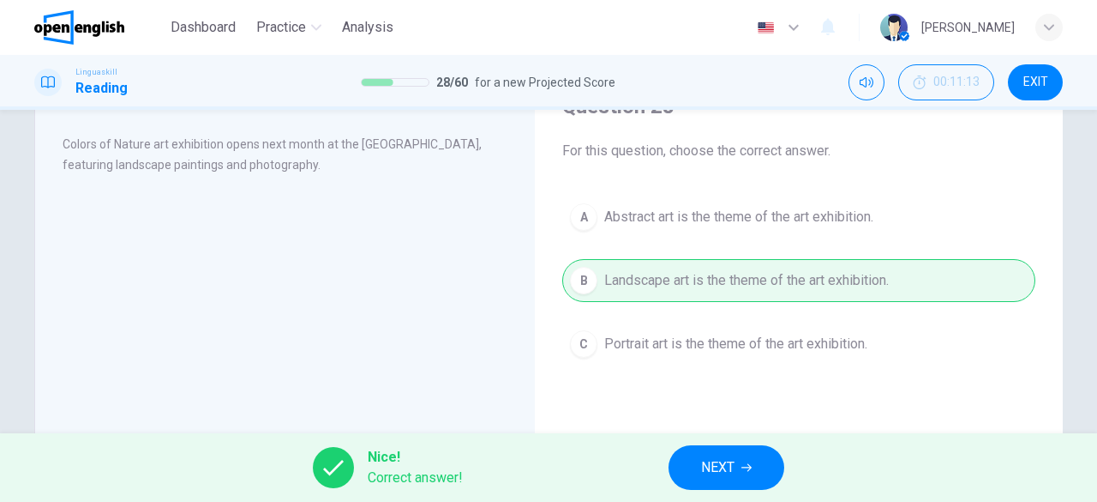
click at [712, 469] on span "NEXT" at bounding box center [717, 467] width 33 height 24
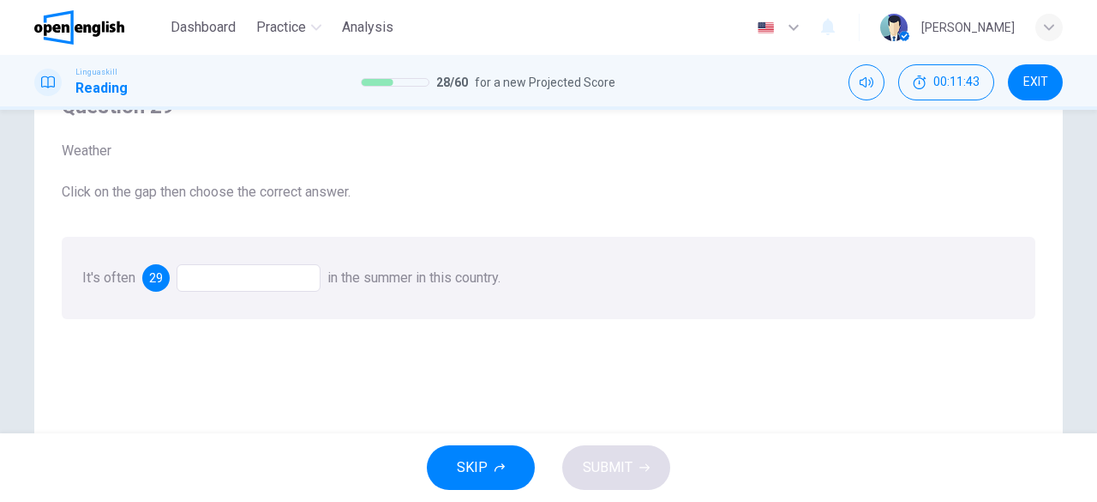
click at [231, 286] on div at bounding box center [249, 277] width 144 height 27
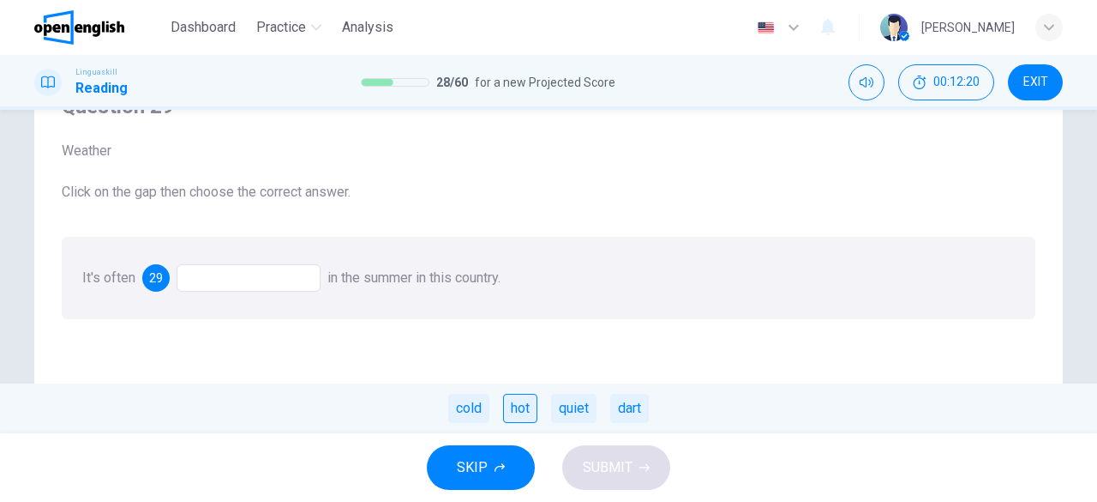
click at [519, 405] on div "hot" at bounding box center [520, 407] width 34 height 29
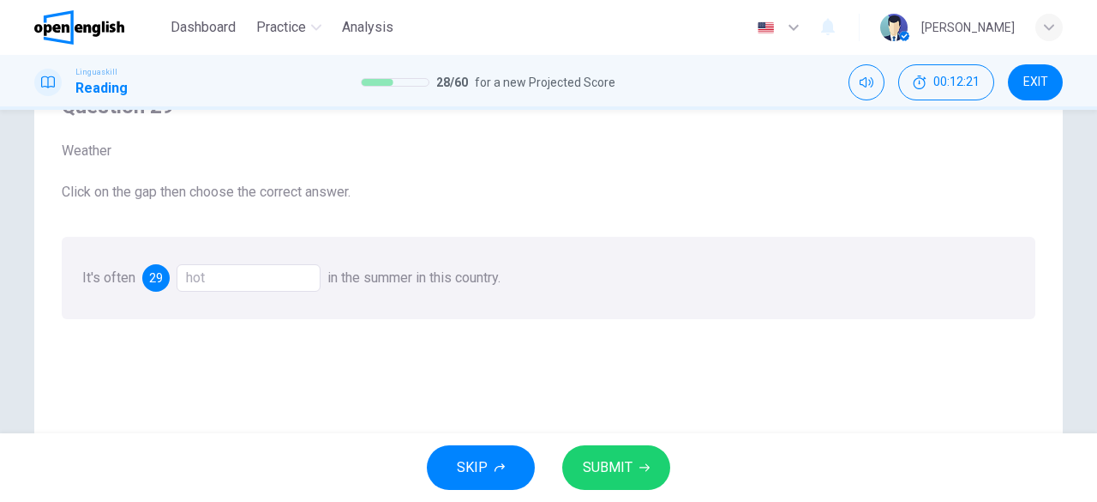
click at [593, 456] on span "SUBMIT" at bounding box center [608, 467] width 50 height 24
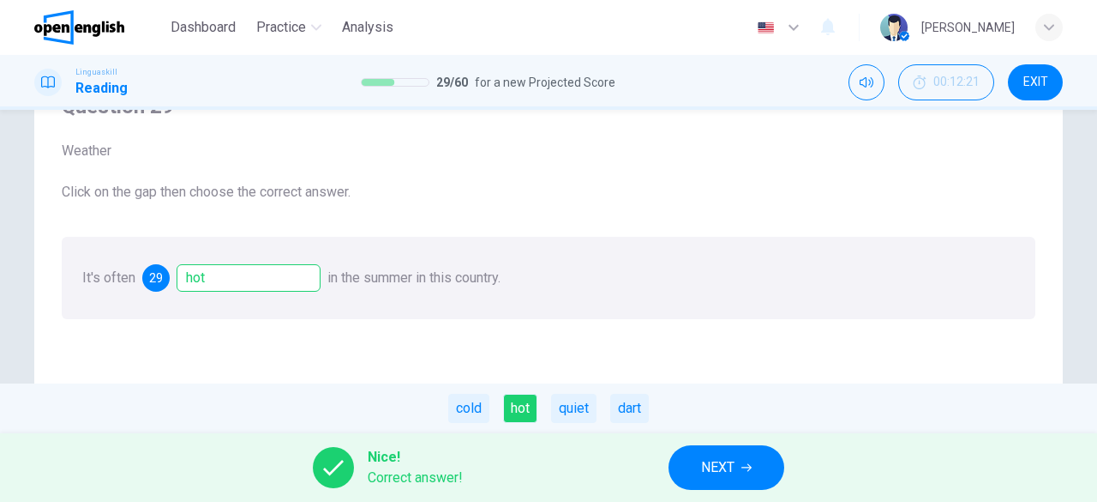
click at [727, 465] on span "NEXT" at bounding box center [717, 467] width 33 height 24
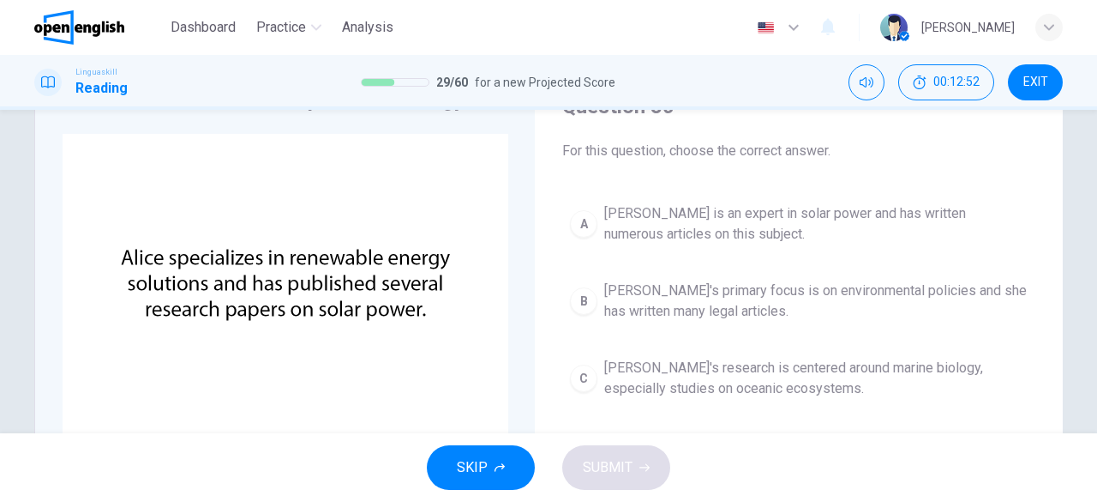
click at [984, 213] on span "[PERSON_NAME] is an expert in solar power and has written numerous articles on …" at bounding box center [815, 223] width 423 height 41
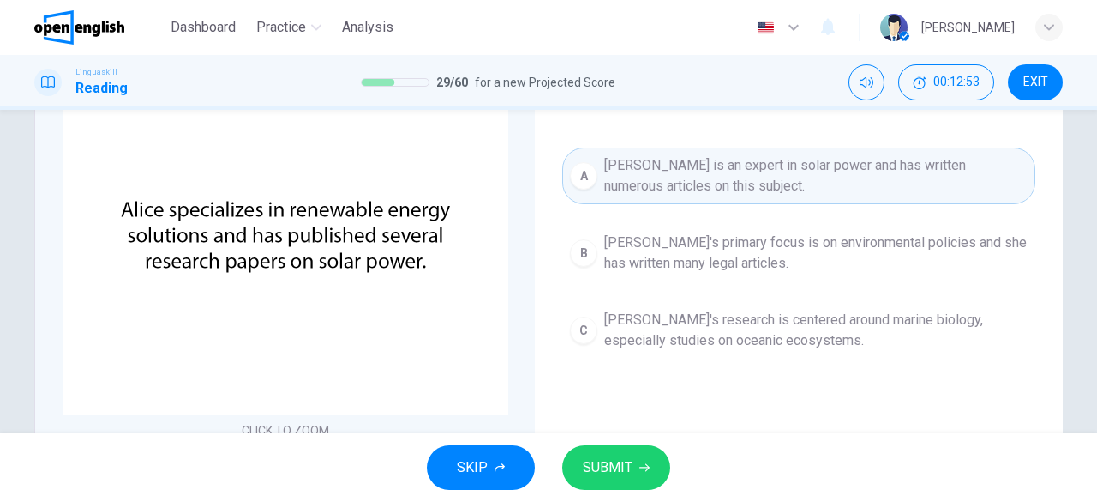
scroll to position [171, 0]
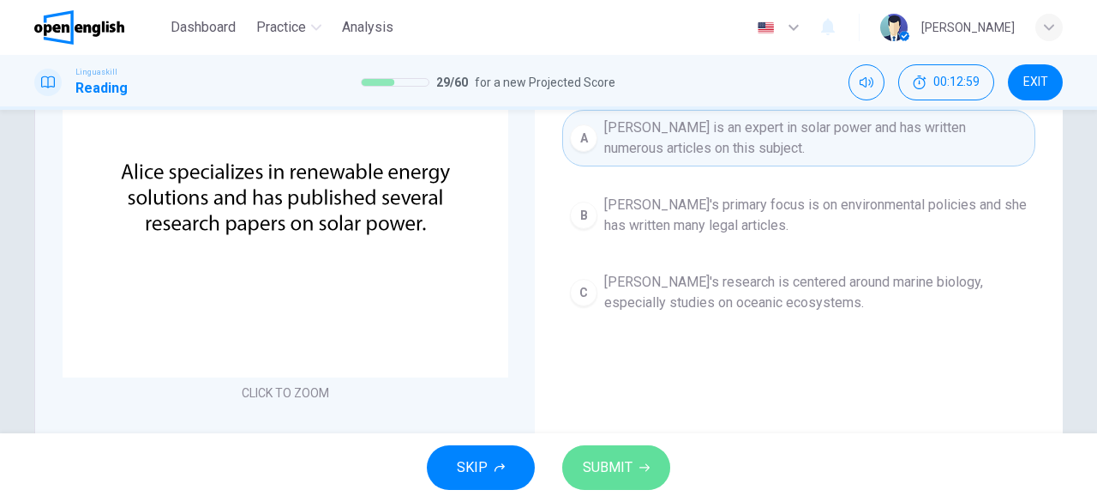
click at [645, 454] on button "SUBMIT" at bounding box center [616, 467] width 108 height 45
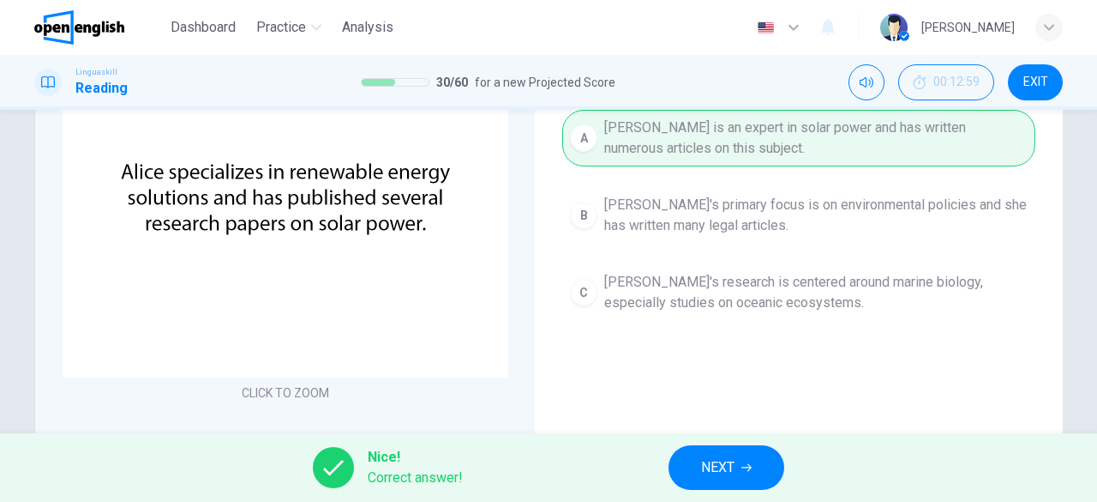
click at [762, 469] on button "NEXT" at bounding box center [727, 467] width 116 height 45
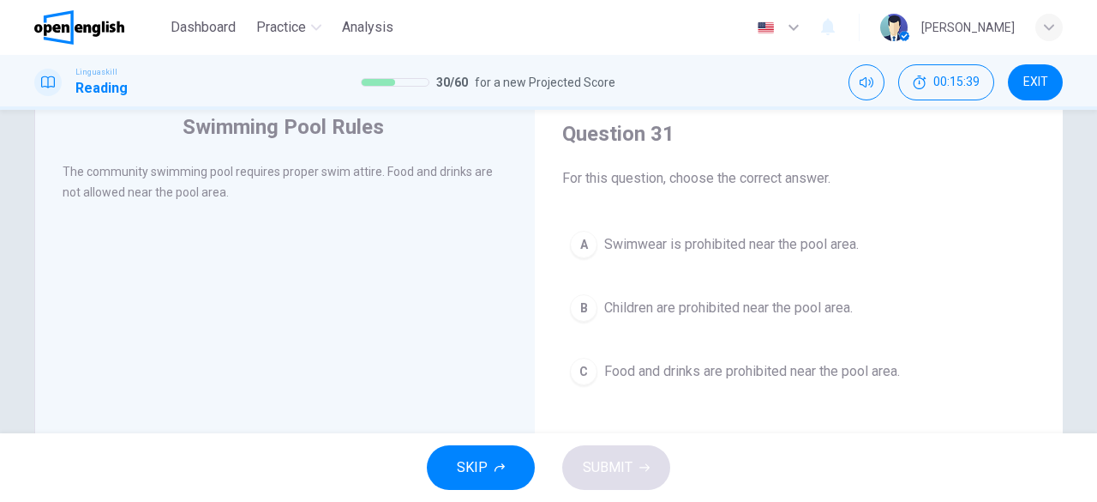
scroll to position [86, 0]
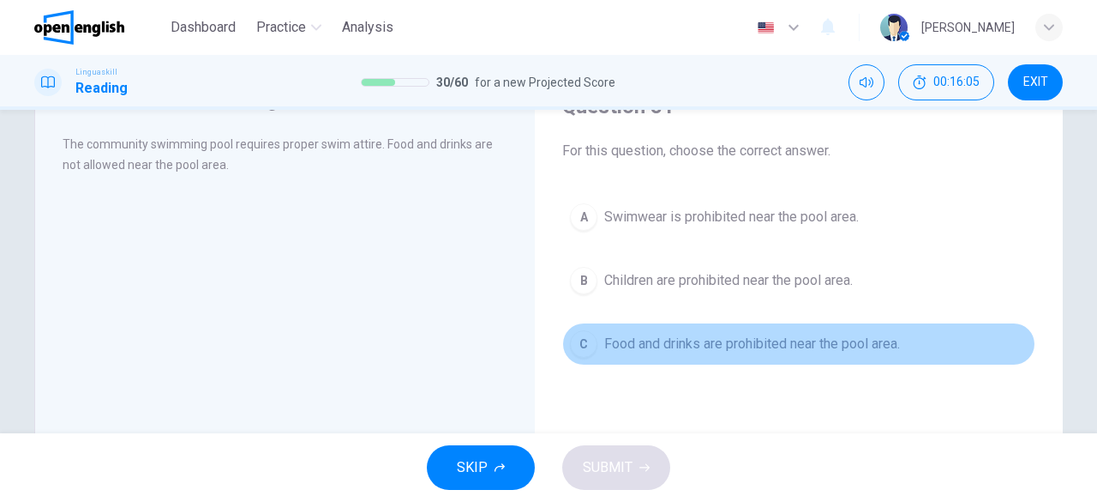
click at [576, 344] on div "C" at bounding box center [583, 343] width 27 height 27
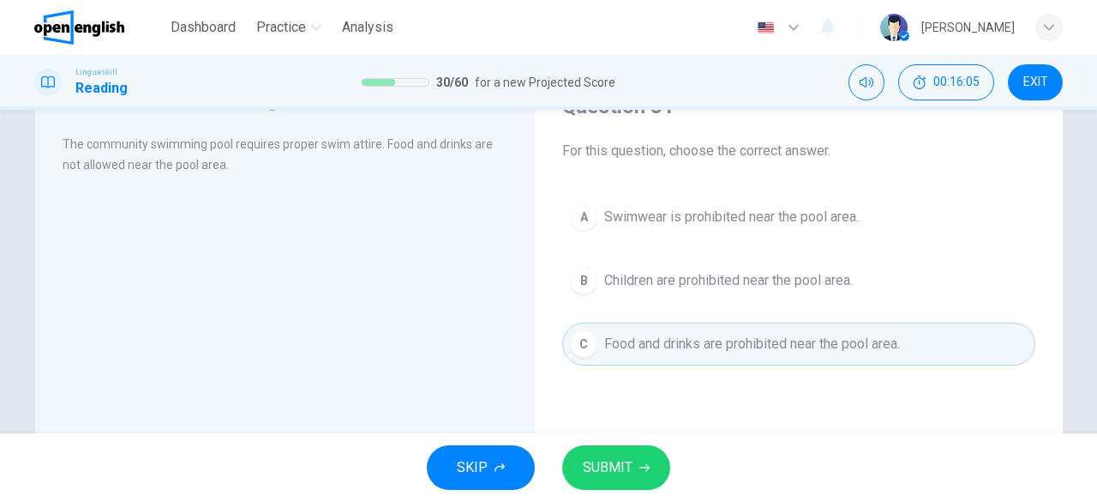
click at [642, 472] on button "SUBMIT" at bounding box center [616, 467] width 108 height 45
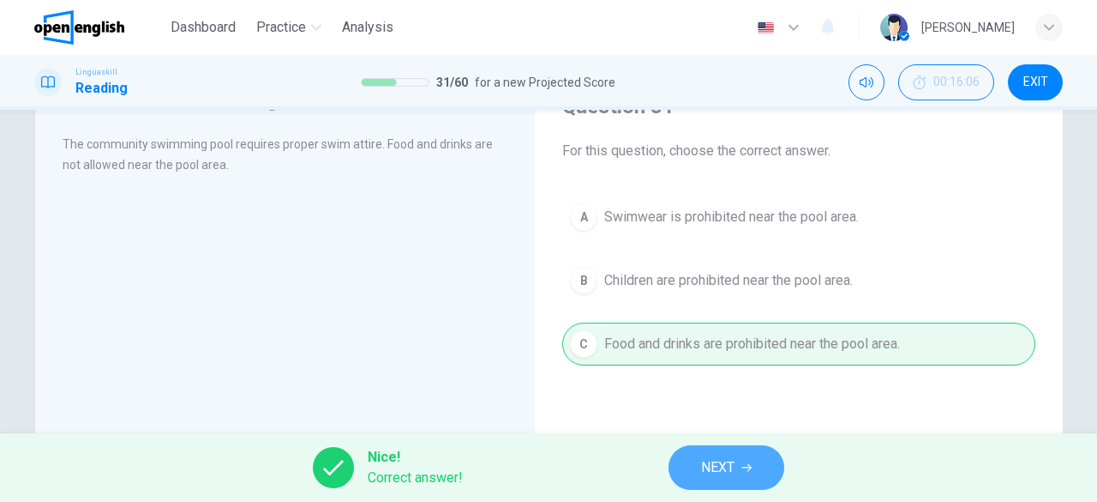
click at [741, 451] on button "NEXT" at bounding box center [727, 467] width 116 height 45
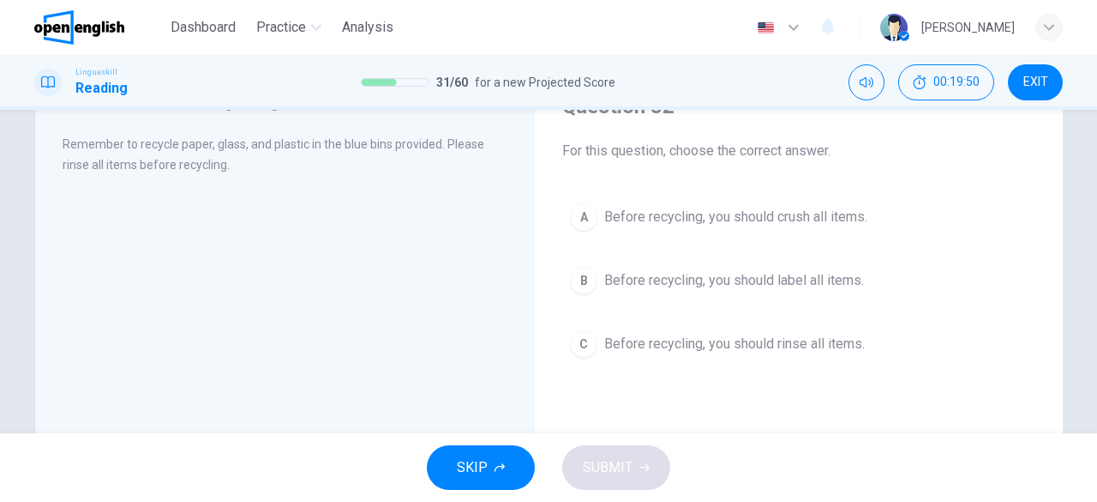
click at [768, 355] on button "C Before recycling, you should rinse all items." at bounding box center [798, 343] width 473 height 43
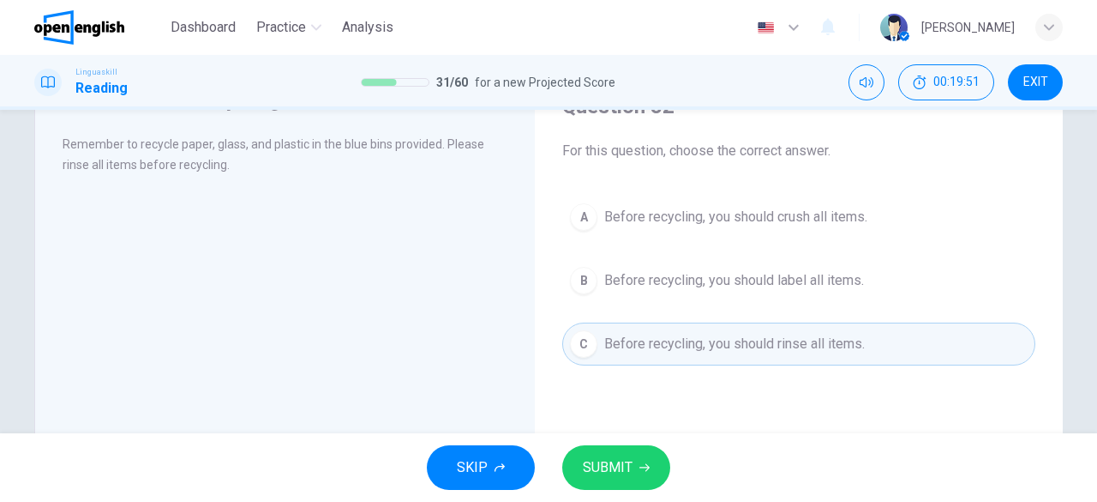
click at [661, 468] on button "SUBMIT" at bounding box center [616, 467] width 108 height 45
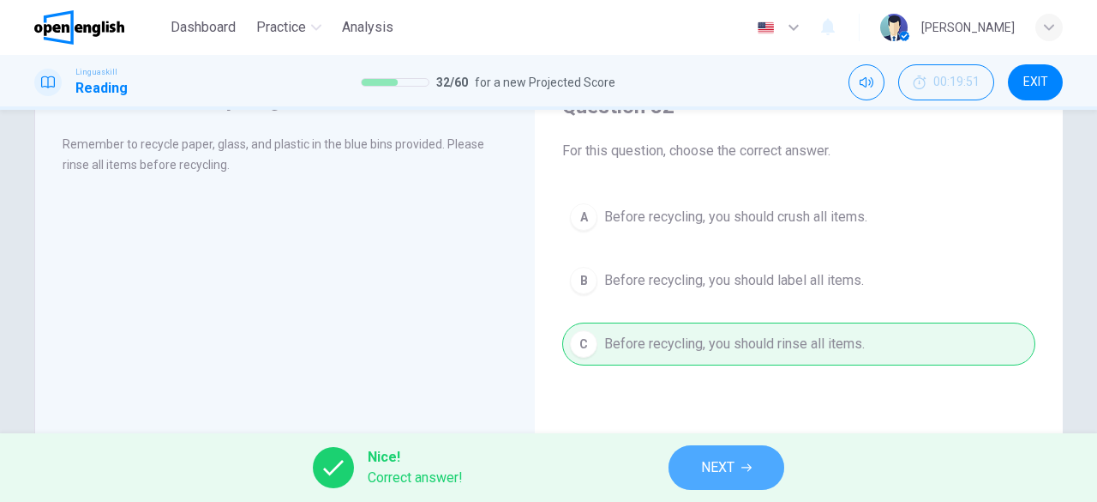
click at [679, 455] on button "NEXT" at bounding box center [727, 467] width 116 height 45
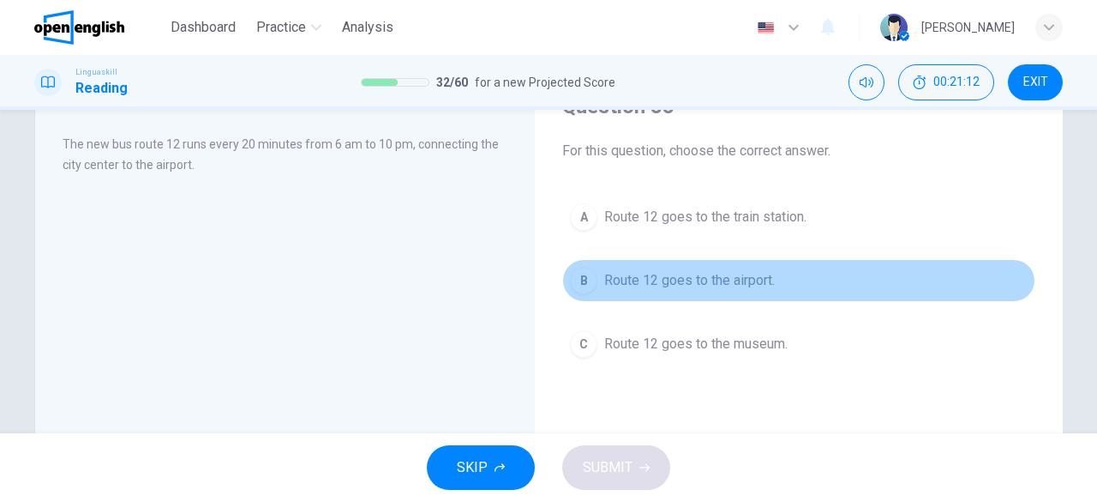
click at [621, 275] on span "Route 12 goes to the airport." at bounding box center [689, 280] width 171 height 21
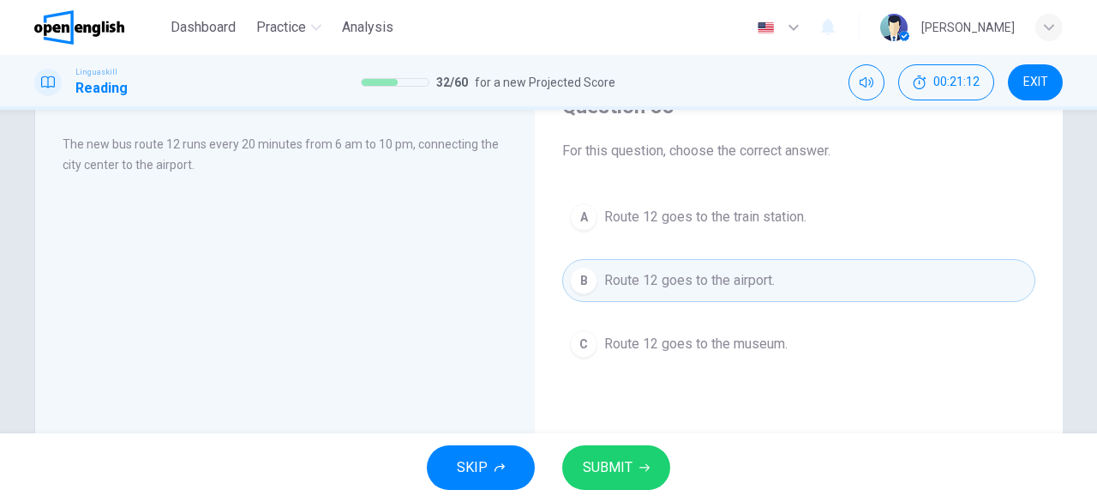
click at [617, 497] on div "SKIP SUBMIT" at bounding box center [548, 467] width 1097 height 69
click at [610, 466] on span "SUBMIT" at bounding box center [608, 467] width 50 height 24
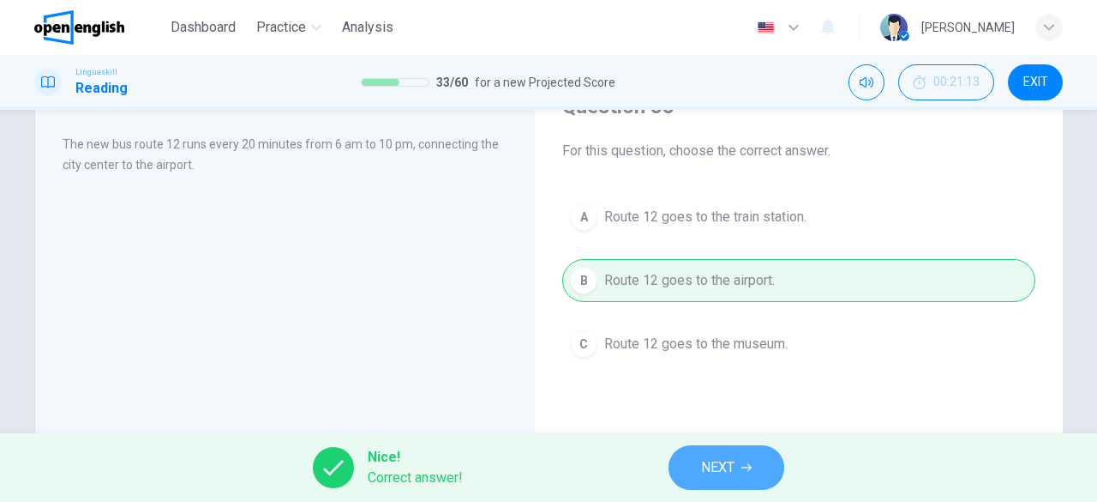
click at [673, 469] on button "NEXT" at bounding box center [727, 467] width 116 height 45
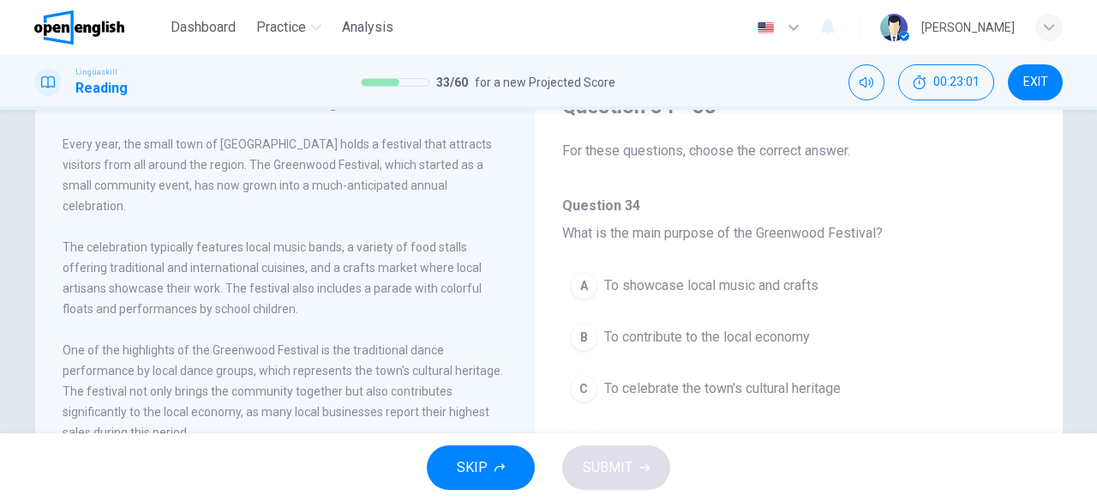
click at [775, 275] on span "To showcase local music and crafts" at bounding box center [711, 285] width 214 height 21
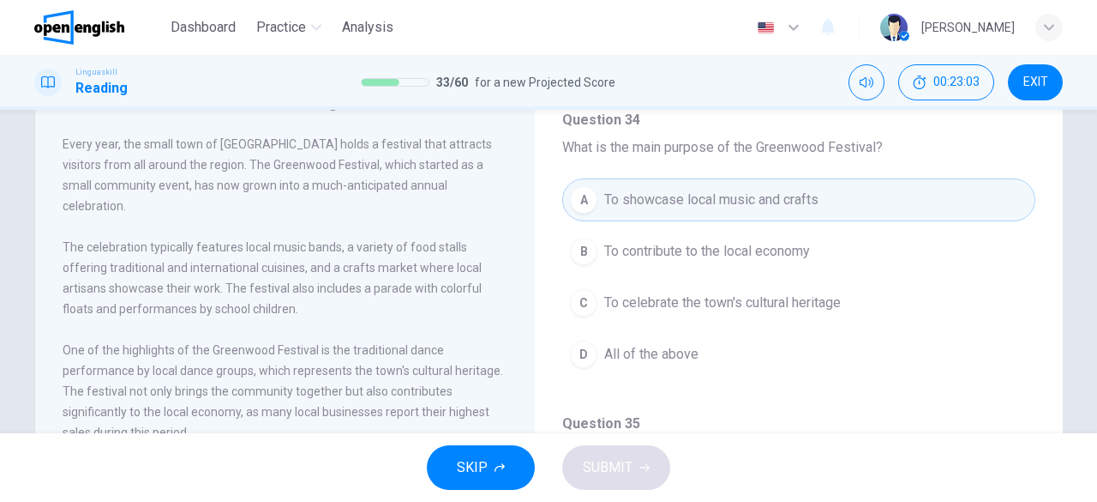
click at [706, 357] on button "D All of the above" at bounding box center [798, 354] width 473 height 43
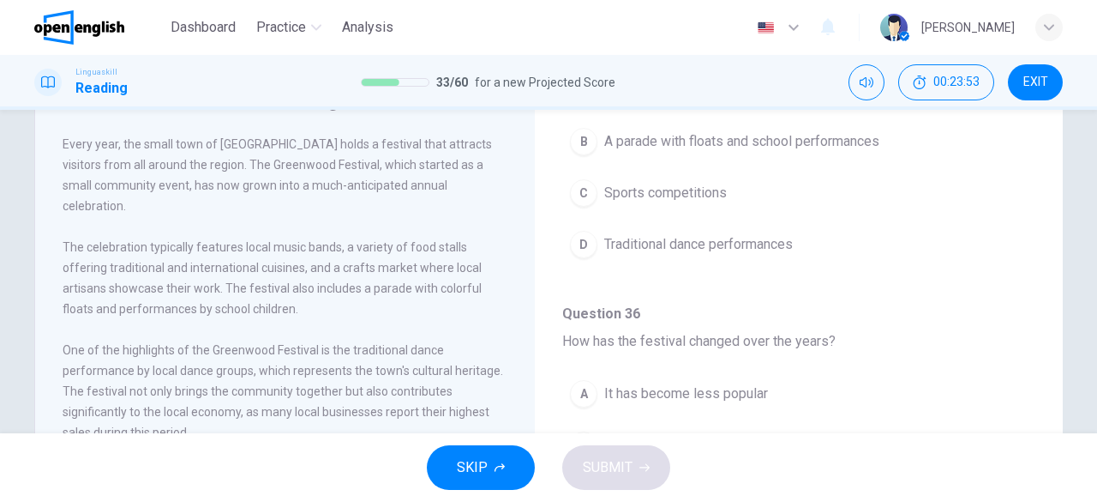
scroll to position [514, 0]
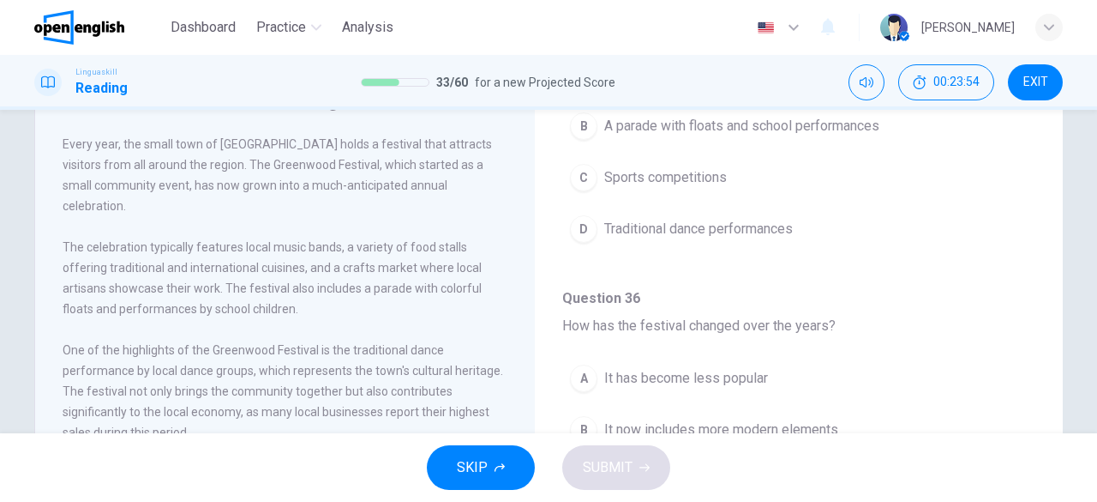
click at [688, 186] on button "C Sports competitions" at bounding box center [798, 177] width 473 height 43
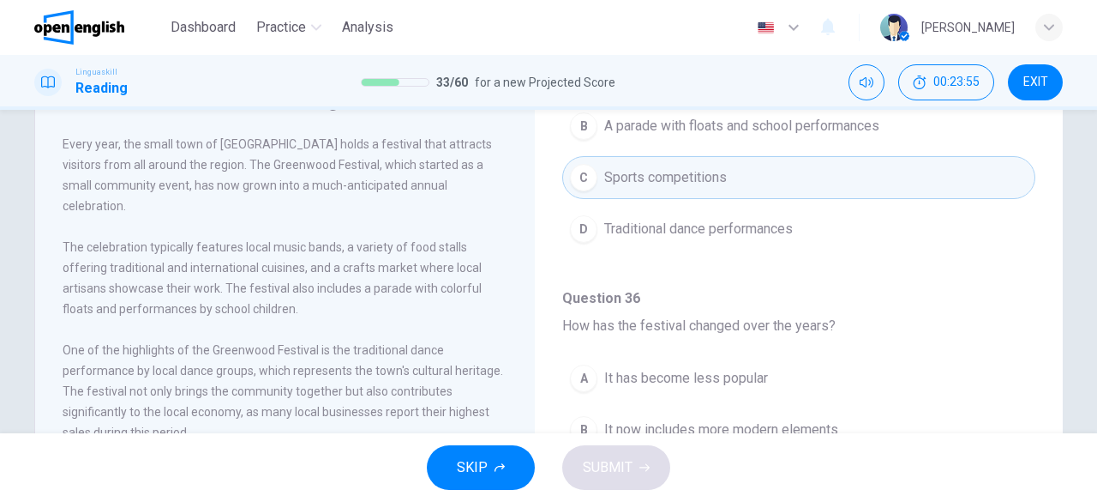
scroll to position [686, 0]
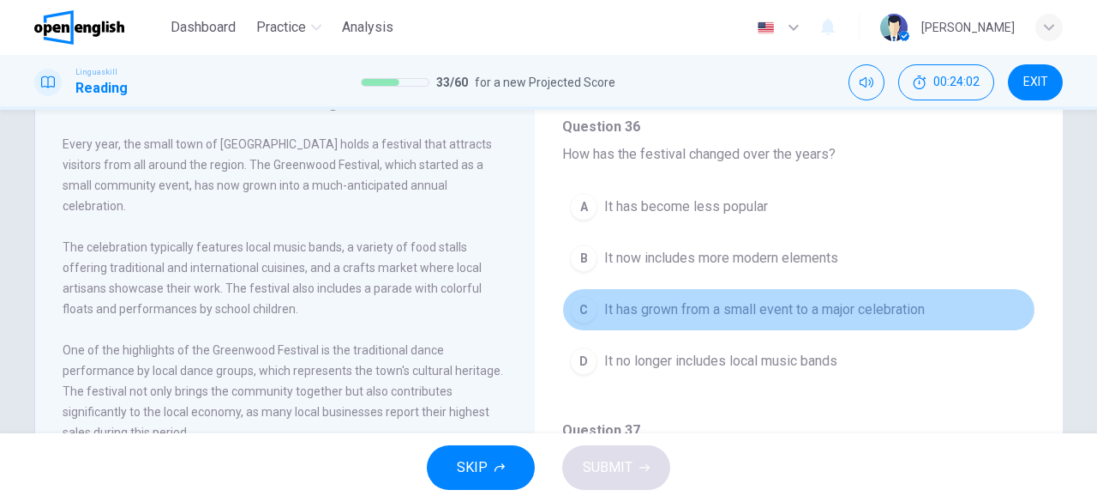
click at [850, 303] on span "It has grown from a small event to a major celebration" at bounding box center [764, 309] width 321 height 21
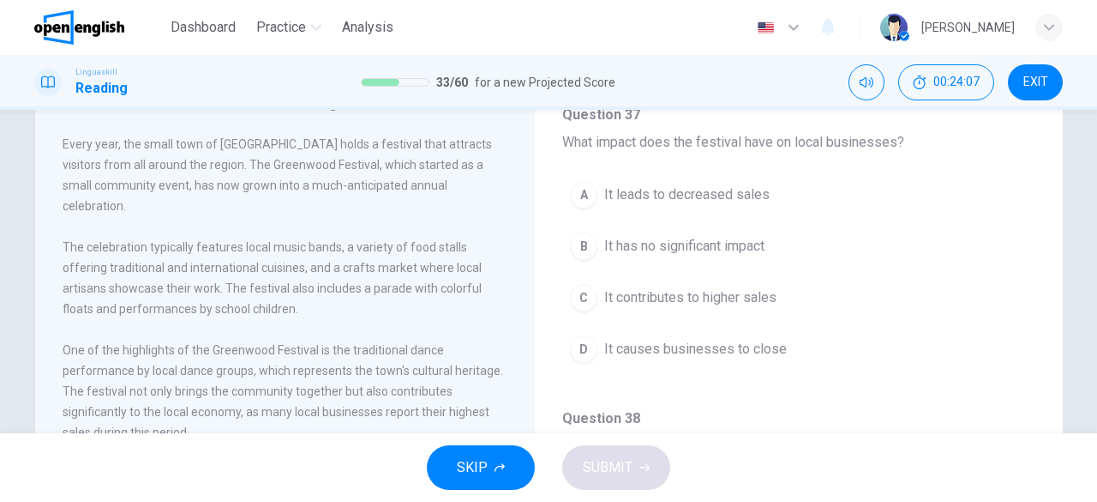
scroll to position [975, 0]
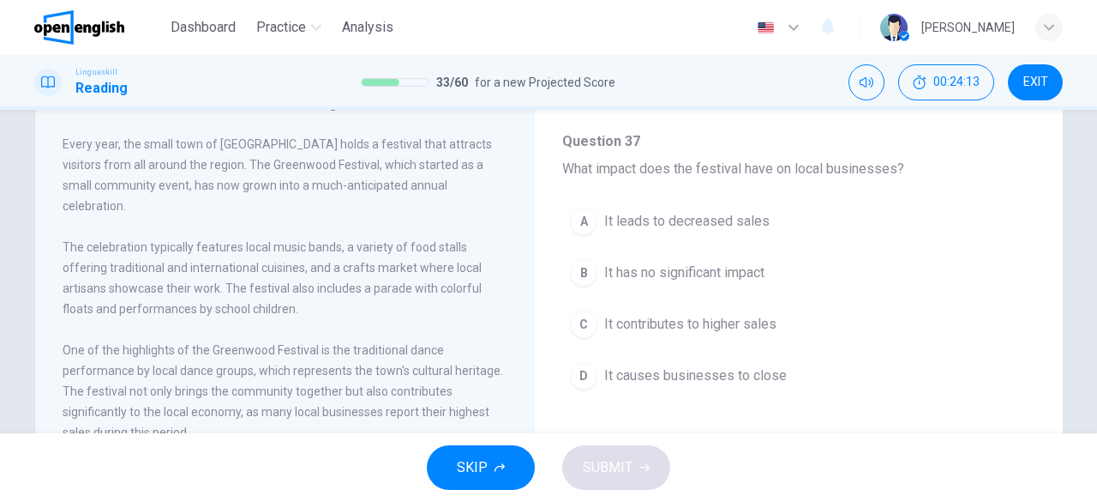
click at [713, 324] on span "It contributes to higher sales" at bounding box center [690, 324] width 172 height 21
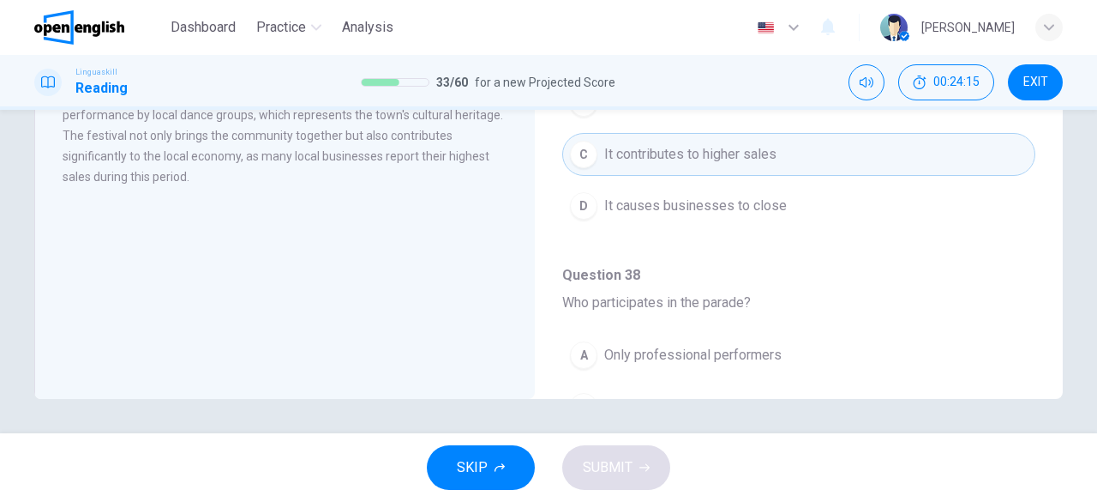
scroll to position [1060, 0]
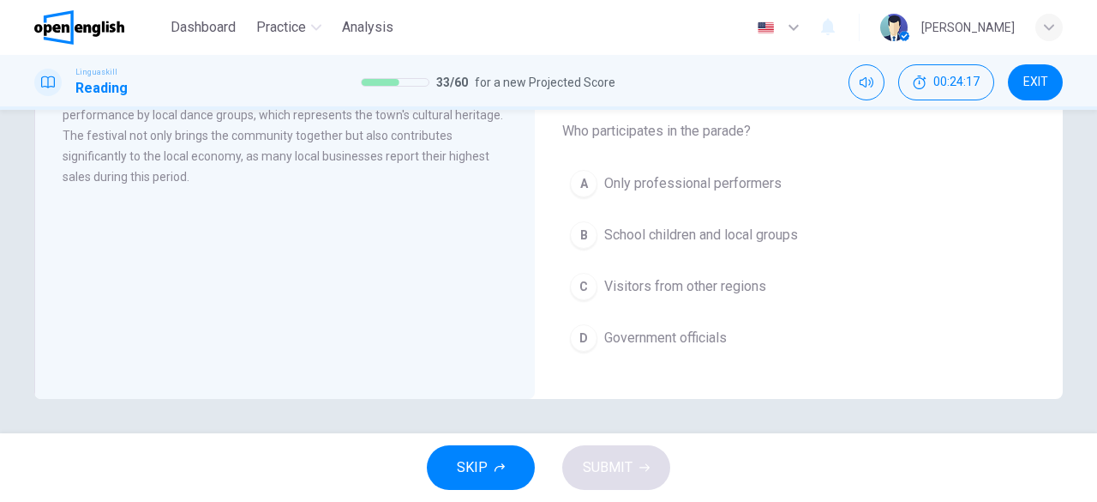
click at [706, 225] on span "School children and local groups" at bounding box center [701, 235] width 194 height 21
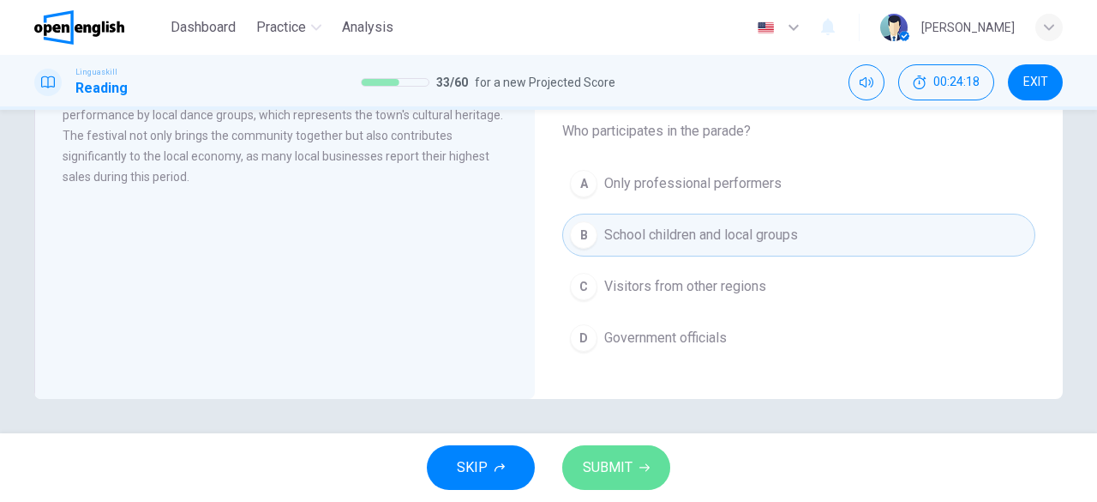
click at [650, 445] on button "SUBMIT" at bounding box center [616, 467] width 108 height 45
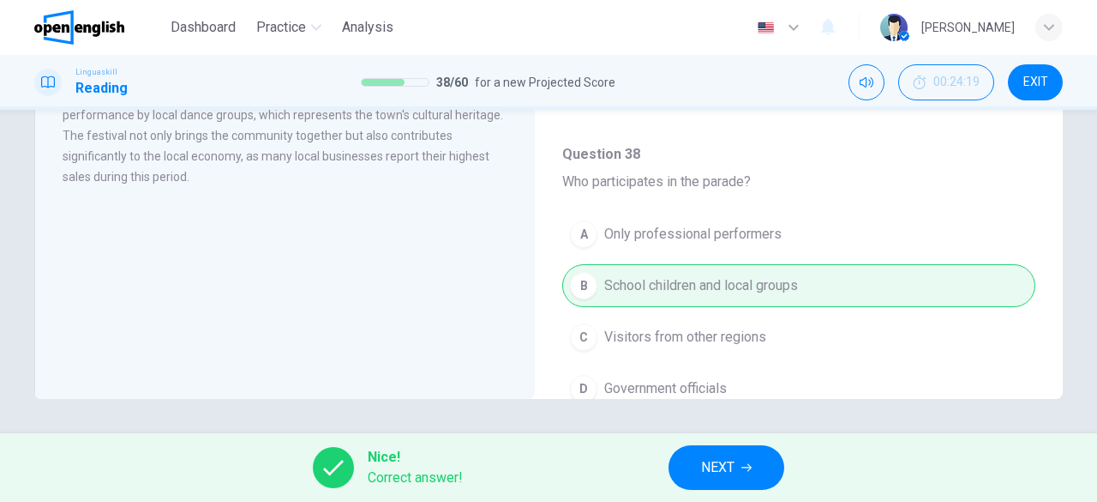
scroll to position [975, 0]
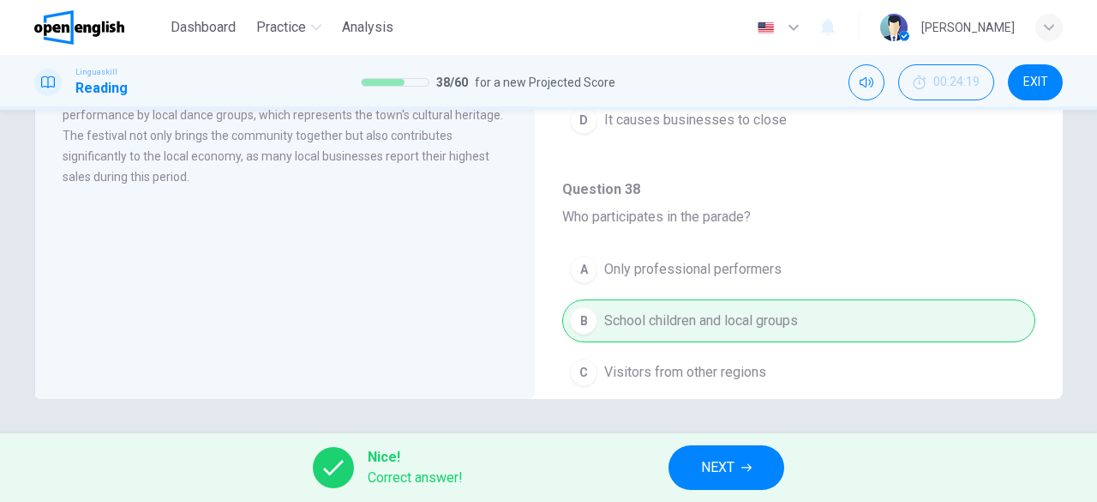
click at [730, 449] on button "NEXT" at bounding box center [727, 467] width 116 height 45
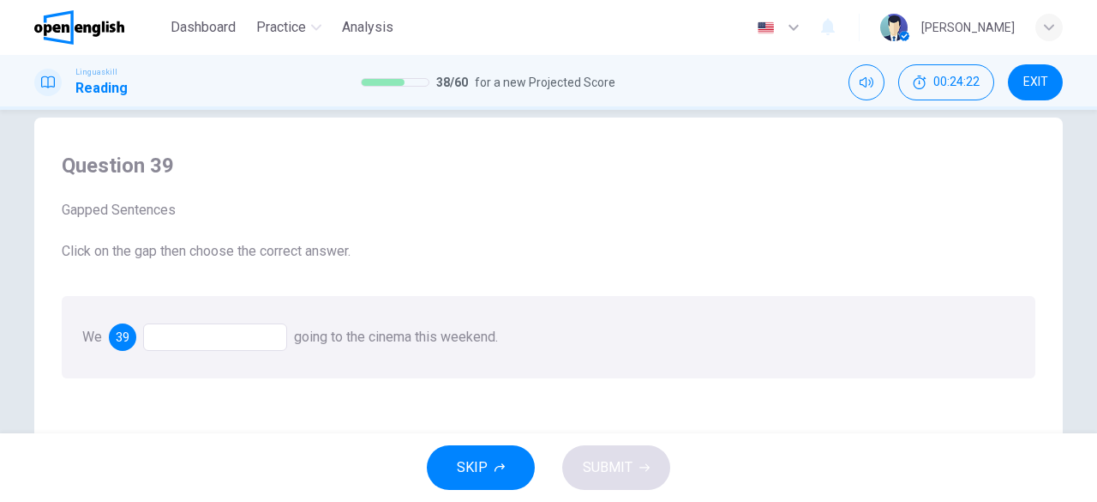
scroll to position [0, 0]
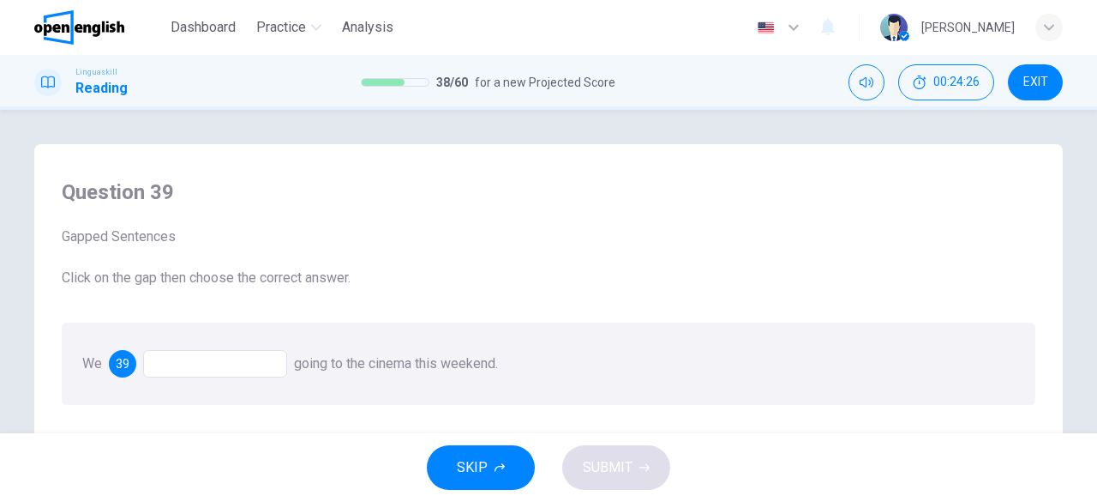
click at [241, 369] on div at bounding box center [215, 363] width 144 height 27
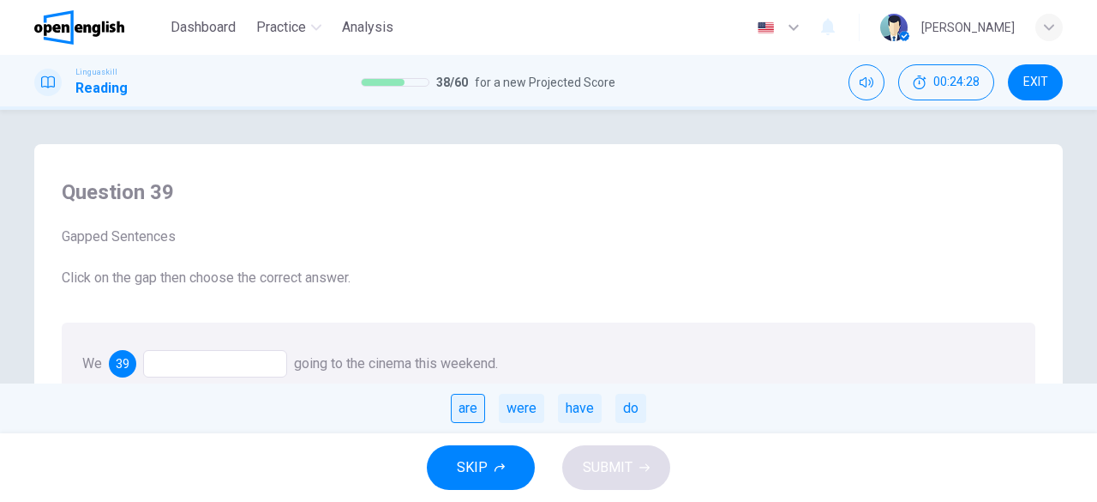
click at [465, 415] on div "are" at bounding box center [468, 407] width 34 height 29
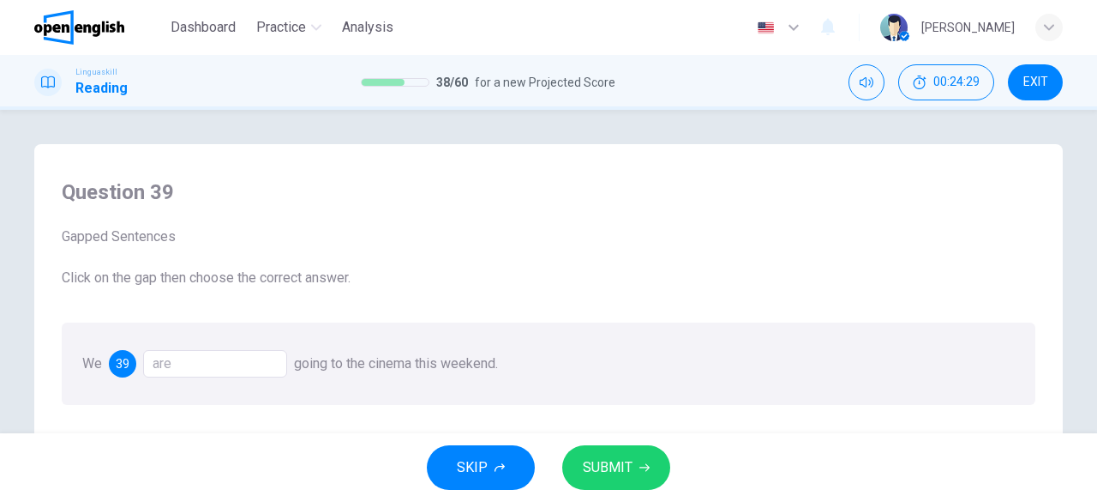
click at [607, 454] on button "SUBMIT" at bounding box center [616, 467] width 108 height 45
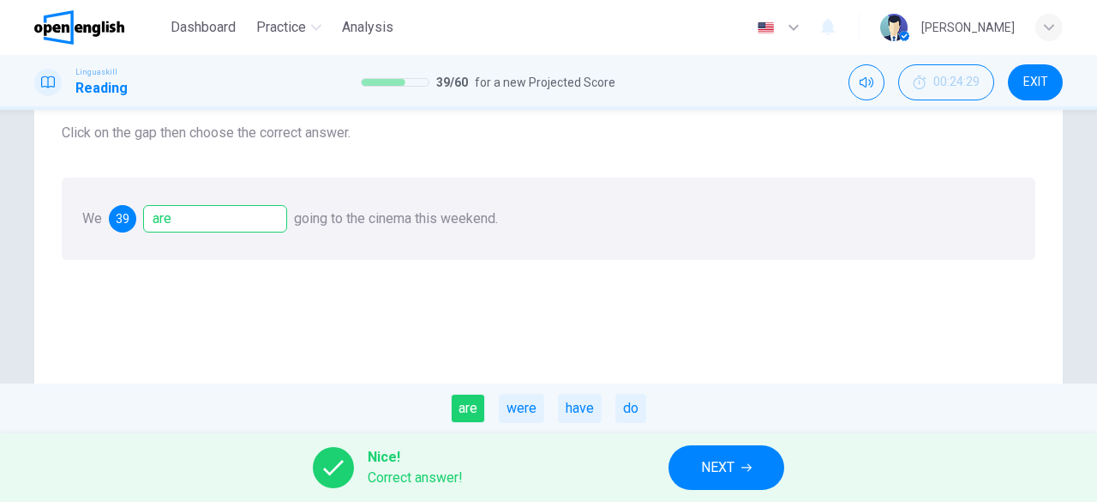
scroll to position [171, 0]
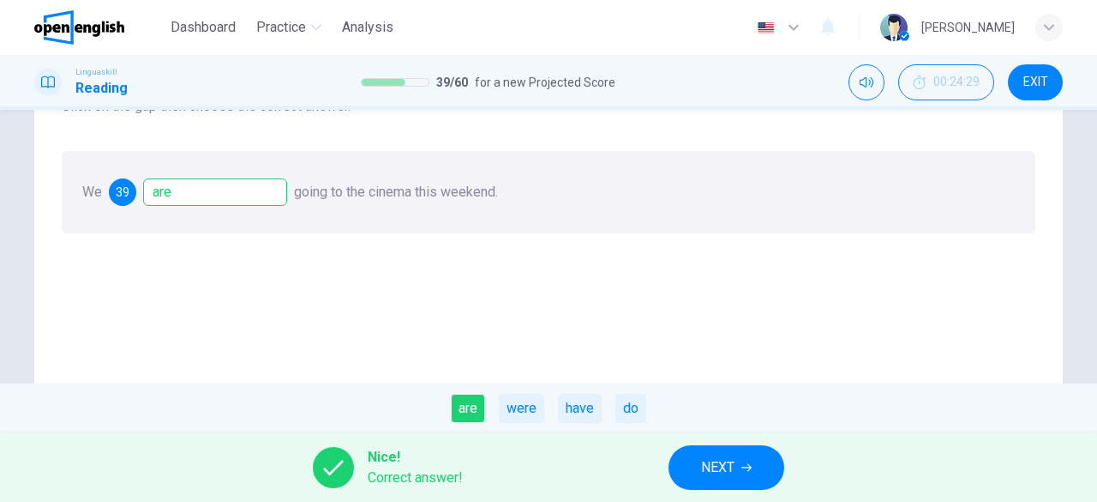
click at [679, 477] on button "NEXT" at bounding box center [727, 467] width 116 height 45
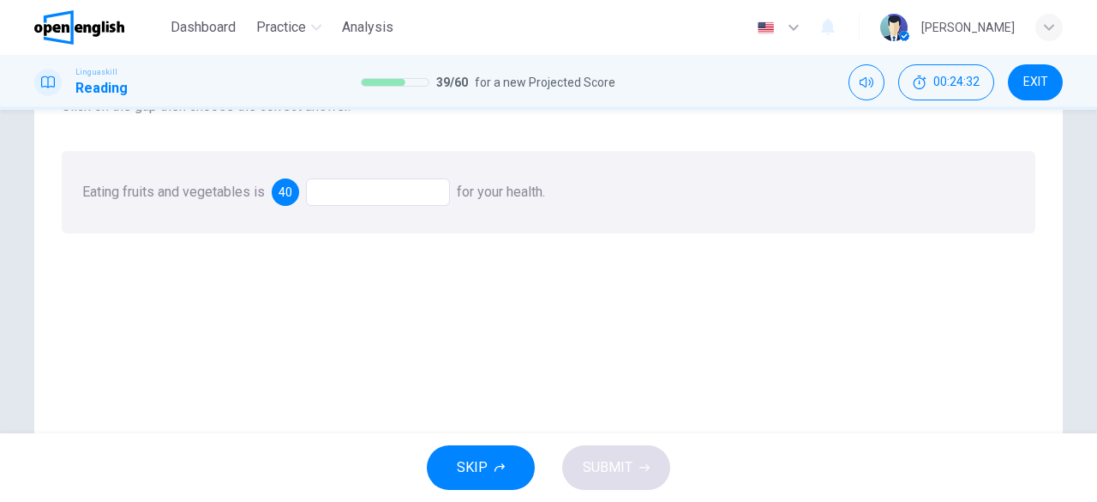
click at [324, 198] on div at bounding box center [378, 191] width 144 height 27
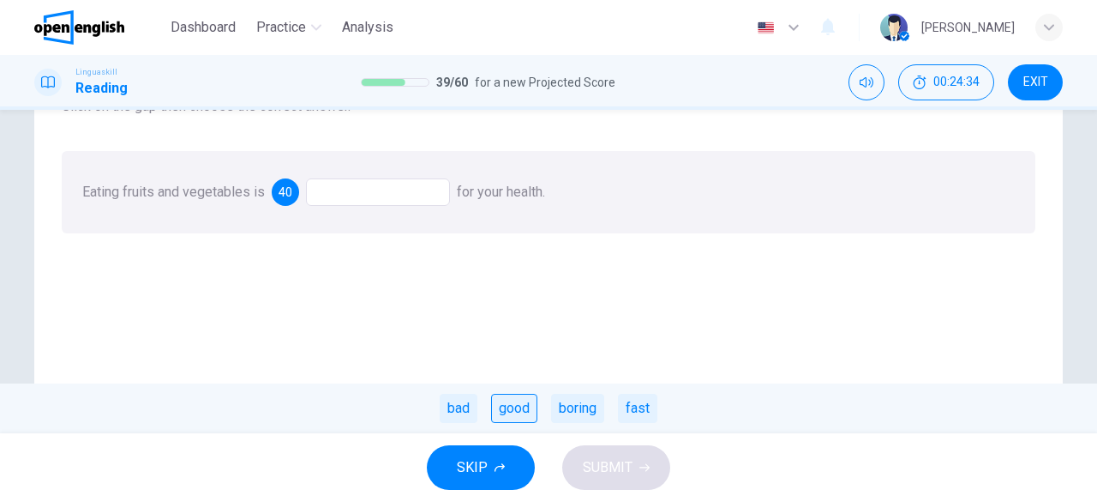
click at [522, 402] on div "good" at bounding box center [514, 407] width 46 height 29
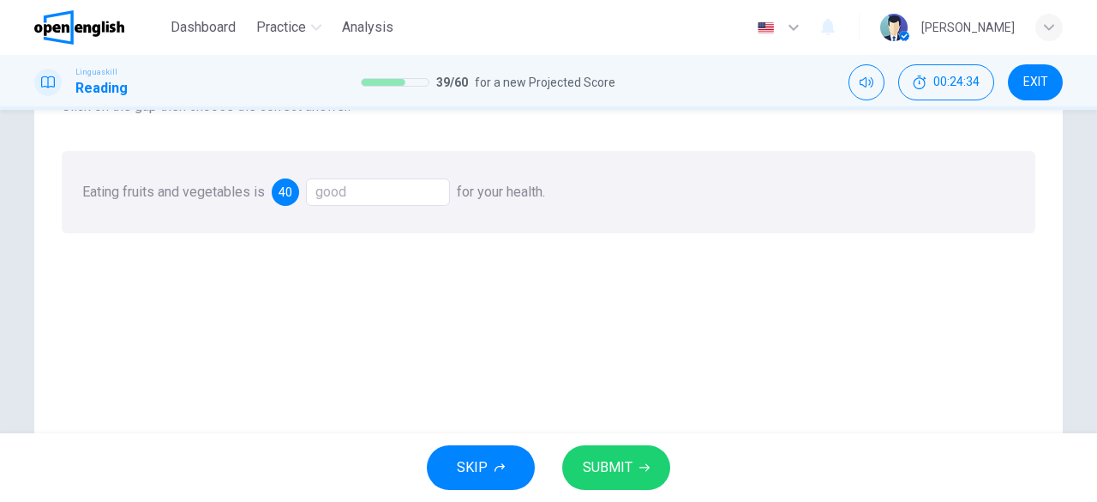
click at [612, 469] on span "SUBMIT" at bounding box center [608, 467] width 50 height 24
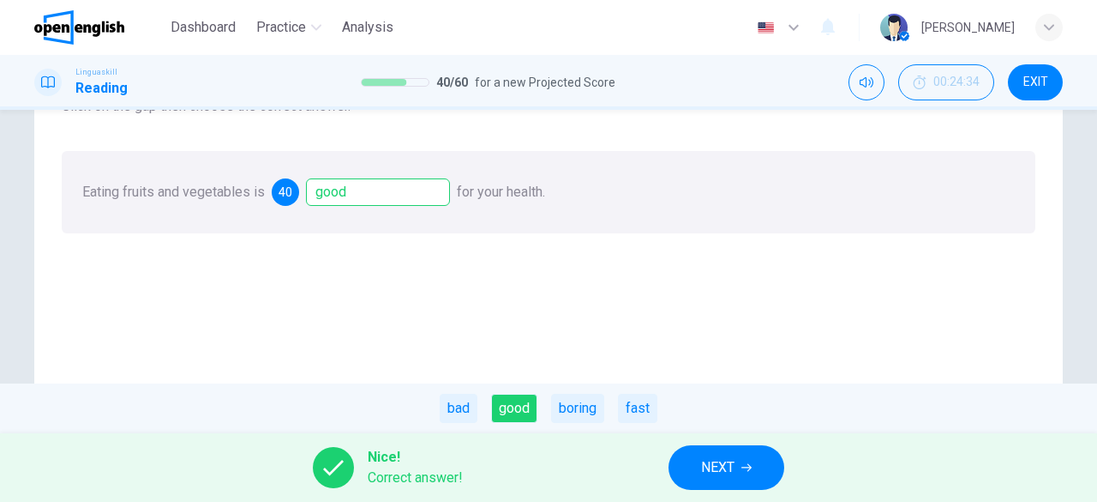
click at [756, 476] on button "NEXT" at bounding box center [727, 467] width 116 height 45
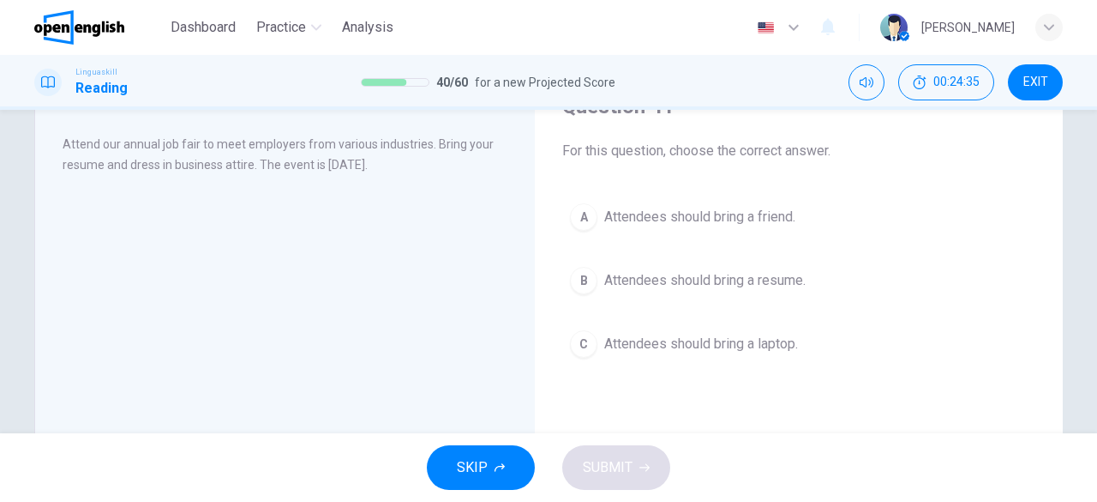
scroll to position [0, 0]
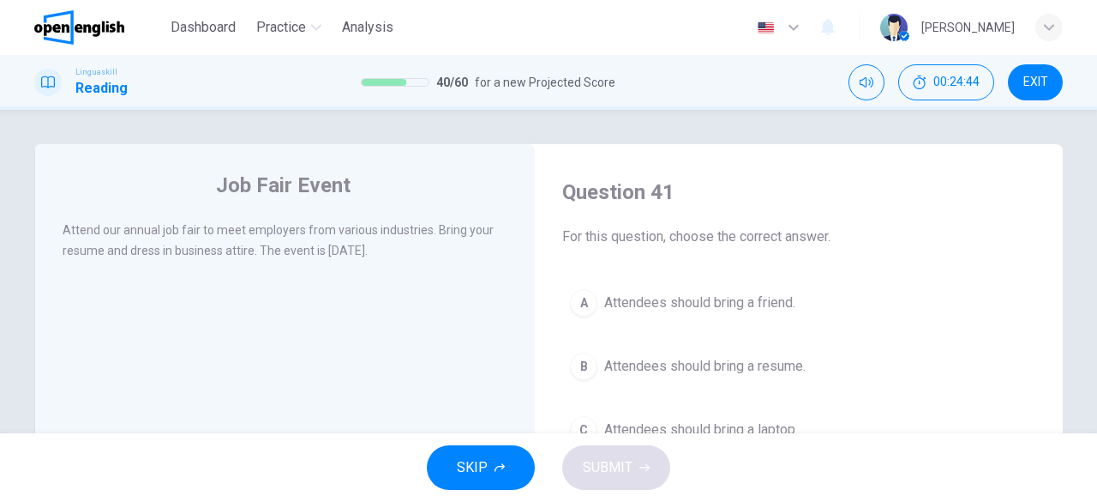
drag, startPoint x: 362, startPoint y: 184, endPoint x: 183, endPoint y: 157, distance: 180.4
click at [184, 153] on div "Job Fair Event Attend our annual job fair to meet employers from various indust…" at bounding box center [284, 442] width 501 height 596
drag, startPoint x: 218, startPoint y: 177, endPoint x: 399, endPoint y: 208, distance: 184.5
click at [399, 208] on div "Job Fair Event Attend our annual job fair to meet employers from various indust…" at bounding box center [284, 442] width 501 height 596
drag, startPoint x: 411, startPoint y: 256, endPoint x: 305, endPoint y: 234, distance: 108.6
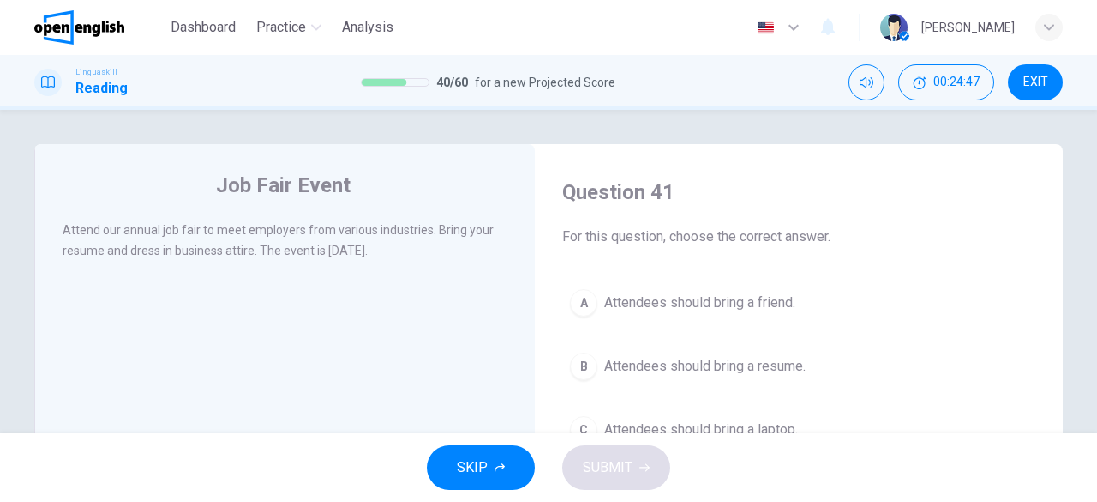
click at [310, 234] on div "Attend our annual job fair to meet employers from various industries. Bring you…" at bounding box center [286, 239] width 446 height 41
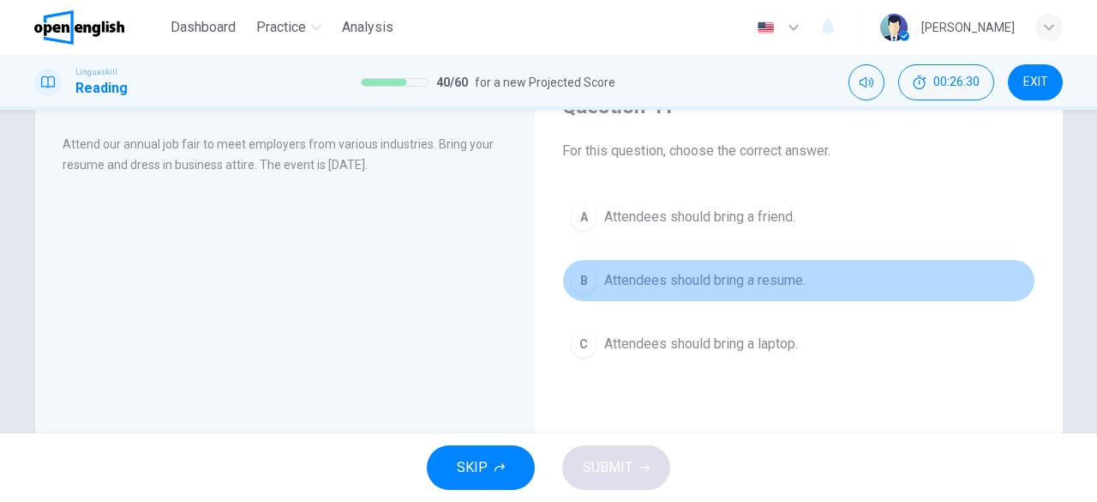
click at [768, 282] on span "Attendees should bring a resume." at bounding box center [704, 280] width 201 height 21
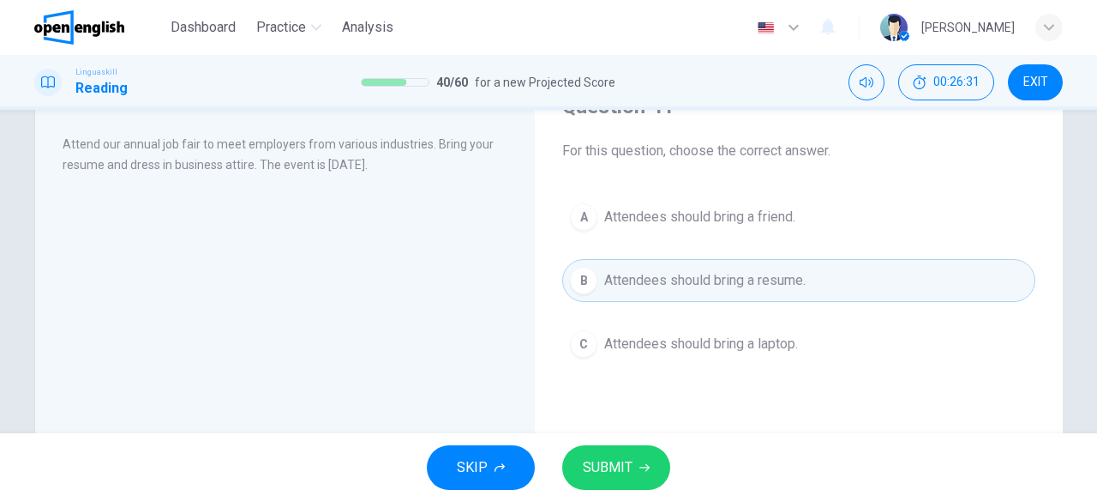
click at [651, 452] on button "SUBMIT" at bounding box center [616, 467] width 108 height 45
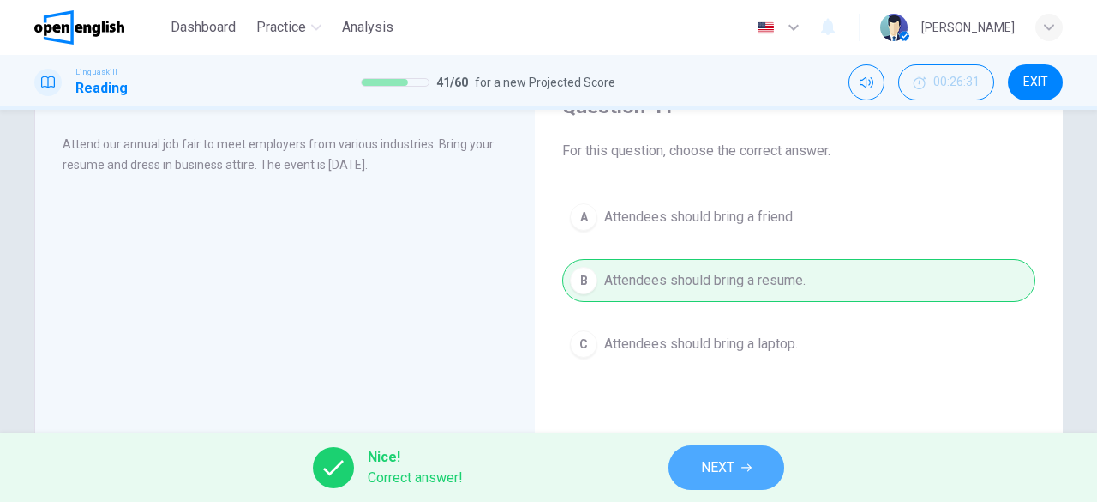
click at [719, 473] on span "NEXT" at bounding box center [717, 467] width 33 height 24
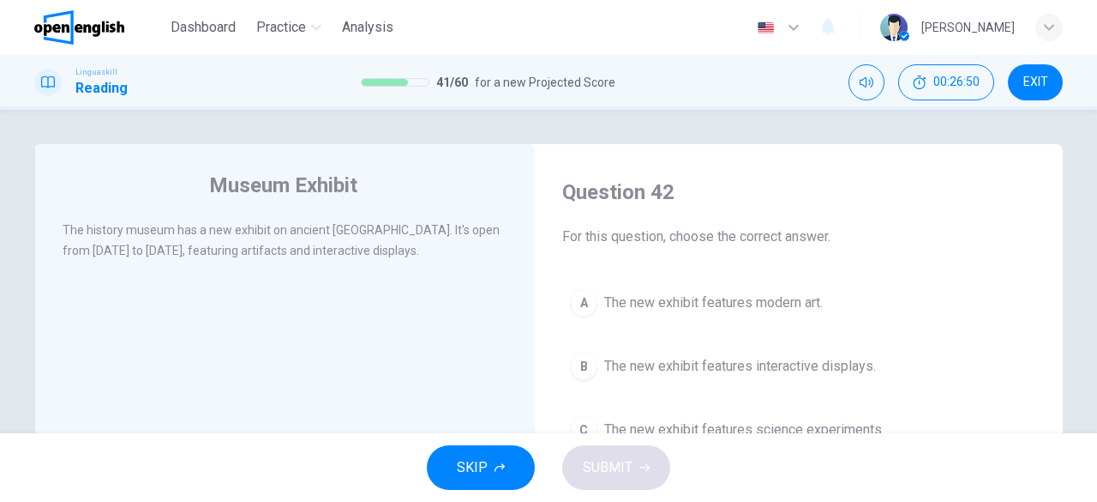
drag, startPoint x: 303, startPoint y: 237, endPoint x: 223, endPoint y: 222, distance: 81.0
click at [238, 219] on div "Museum Exhibit The history museum has a new exhibit on ancient [GEOGRAPHIC_DATA…" at bounding box center [284, 442] width 501 height 596
drag, startPoint x: 58, startPoint y: 236, endPoint x: 164, endPoint y: 247, distance: 106.0
click at [164, 247] on span "The history museum has a new exhibit on ancient [GEOGRAPHIC_DATA]. It's open fr…" at bounding box center [281, 240] width 437 height 34
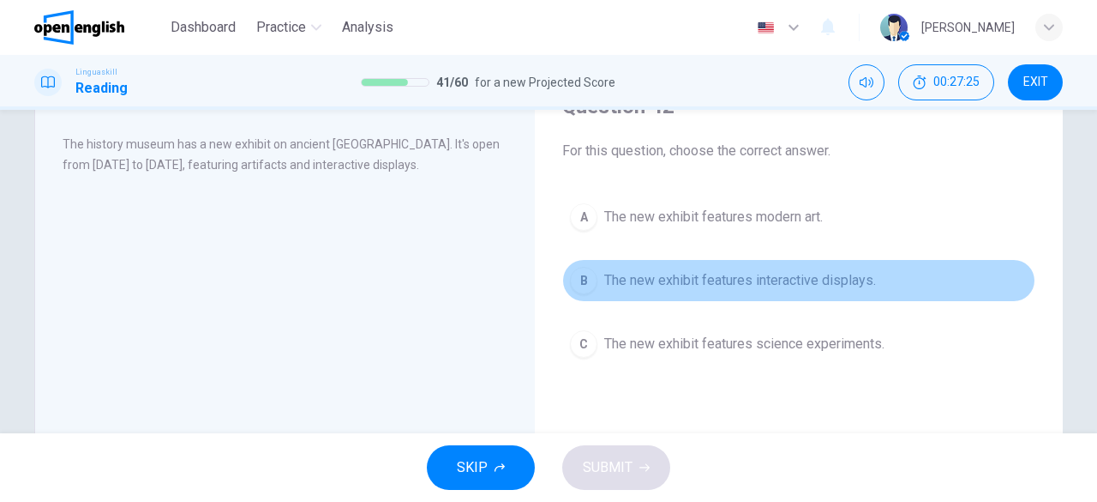
click at [659, 277] on span "The new exhibit features interactive displays." at bounding box center [740, 280] width 272 height 21
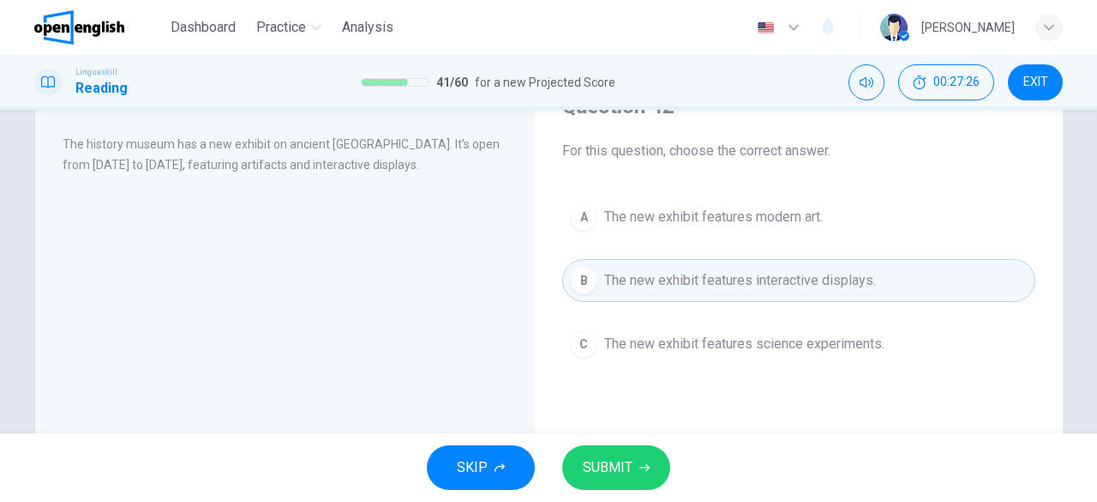
click at [634, 447] on button "SUBMIT" at bounding box center [616, 467] width 108 height 45
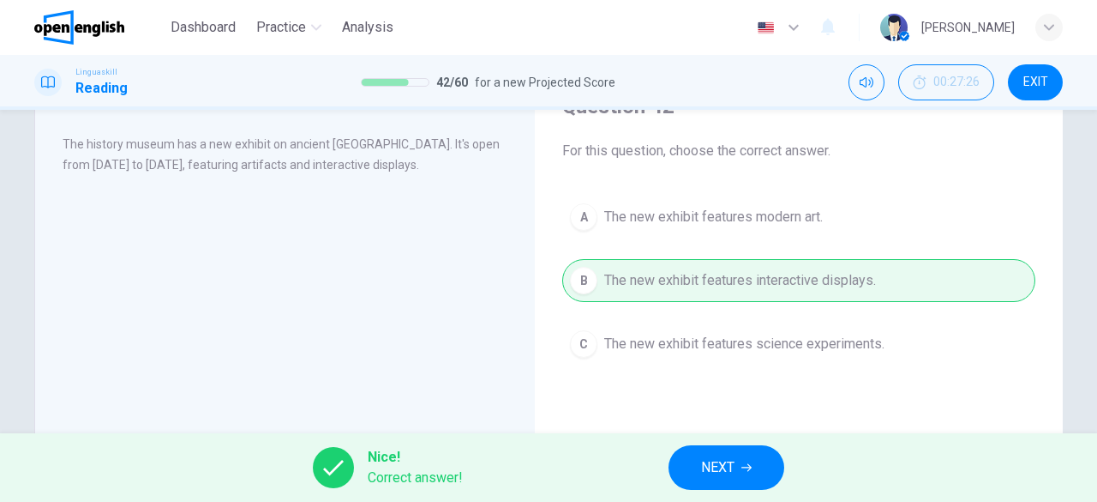
drag, startPoint x: 705, startPoint y: 459, endPoint x: 704, endPoint y: 447, distance: 11.2
click at [704, 447] on button "NEXT" at bounding box center [727, 467] width 116 height 45
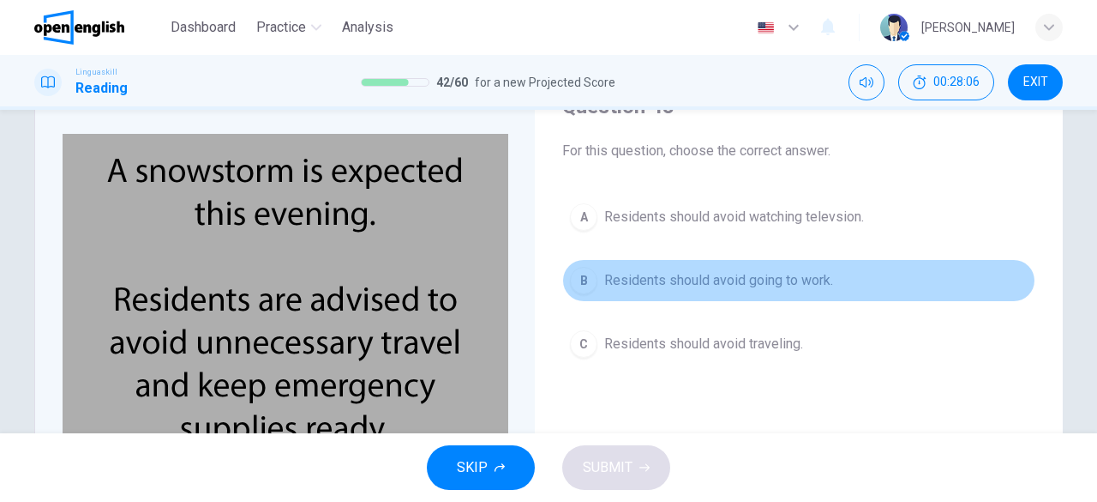
click at [756, 283] on span "Residents should avoid going to work." at bounding box center [718, 280] width 229 height 21
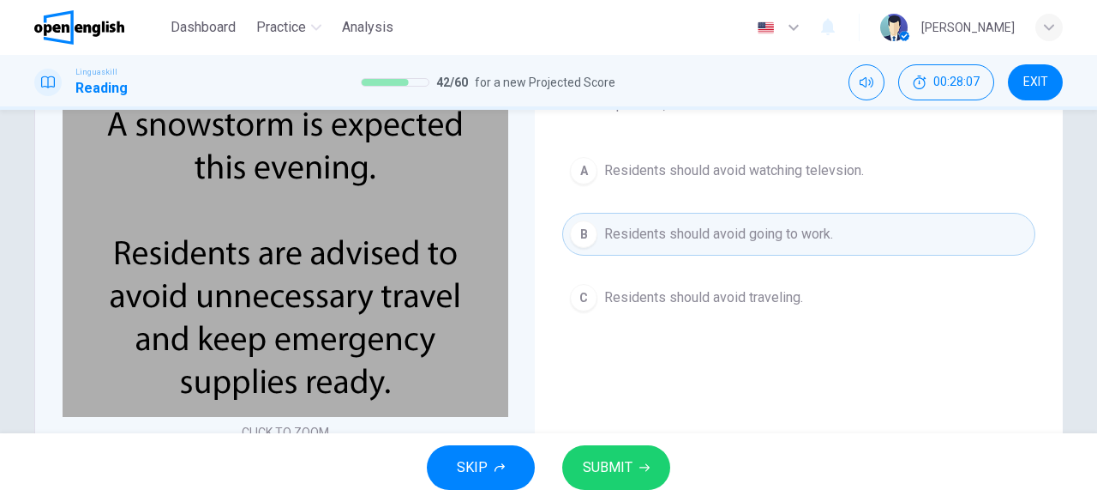
scroll to position [171, 0]
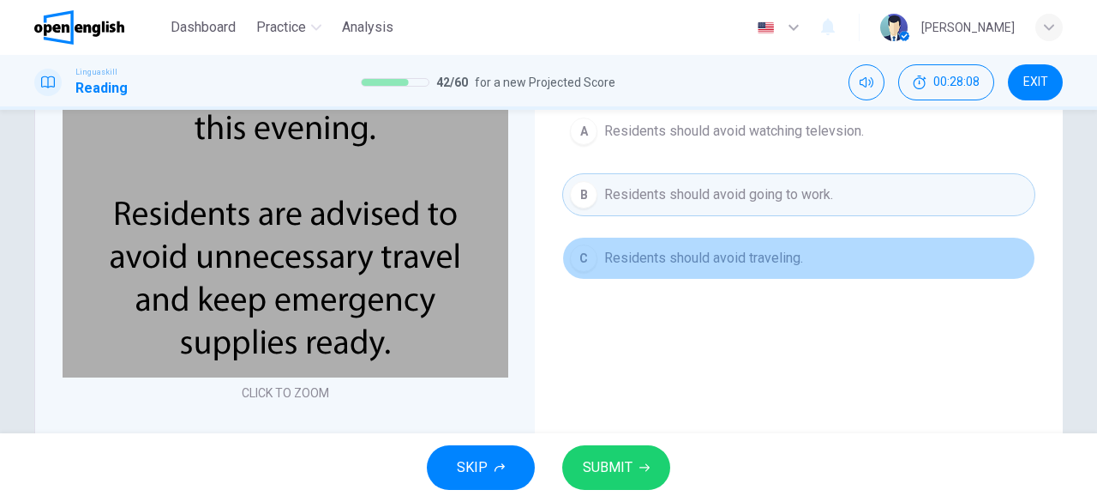
drag, startPoint x: 688, startPoint y: 260, endPoint x: 708, endPoint y: 236, distance: 31.6
click at [688, 260] on span "Residents should avoid traveling." at bounding box center [703, 258] width 199 height 21
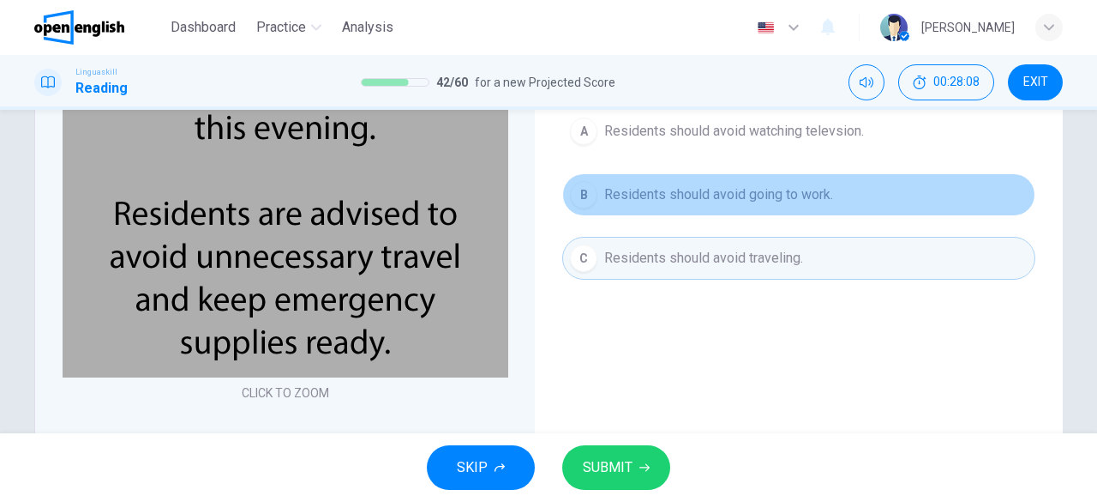
click at [718, 200] on span "Residents should avoid going to work." at bounding box center [718, 194] width 229 height 21
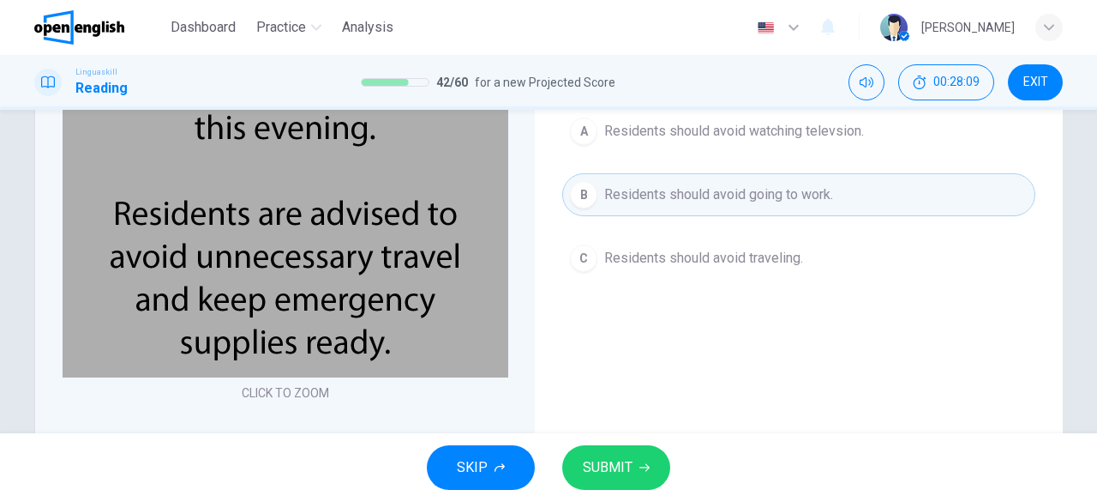
click at [715, 267] on button "C Residents should avoid traveling." at bounding box center [798, 258] width 473 height 43
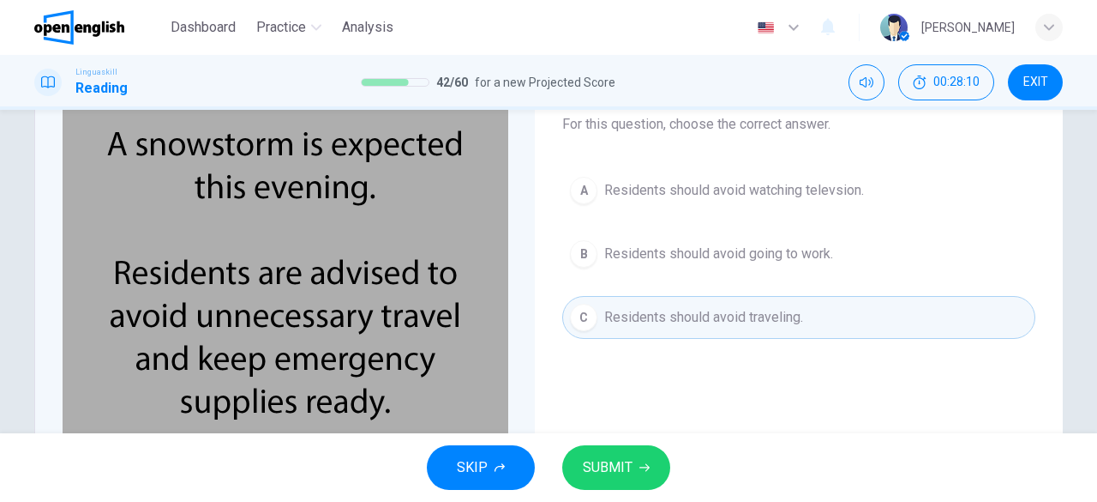
scroll to position [86, 0]
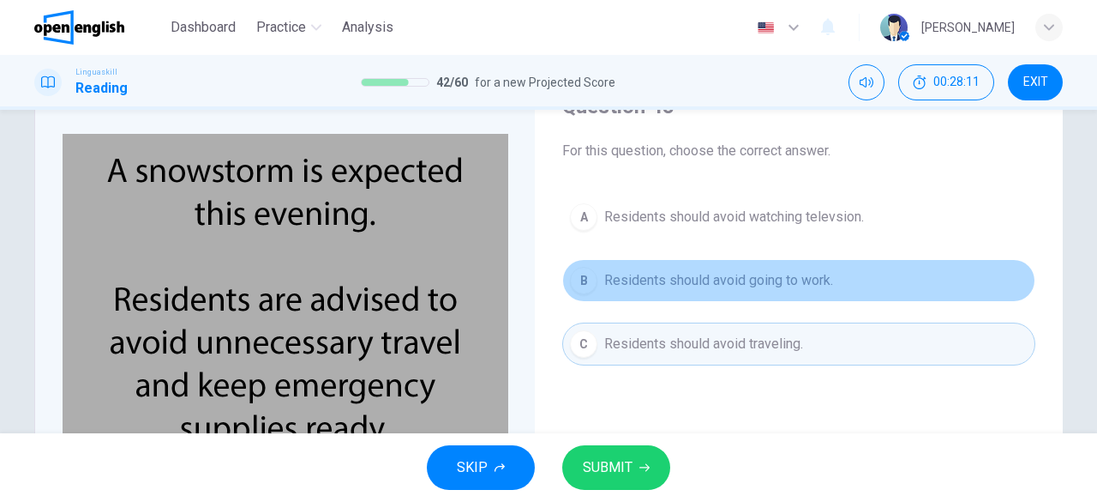
click at [634, 291] on button "B Residents should avoid going to work." at bounding box center [798, 280] width 473 height 43
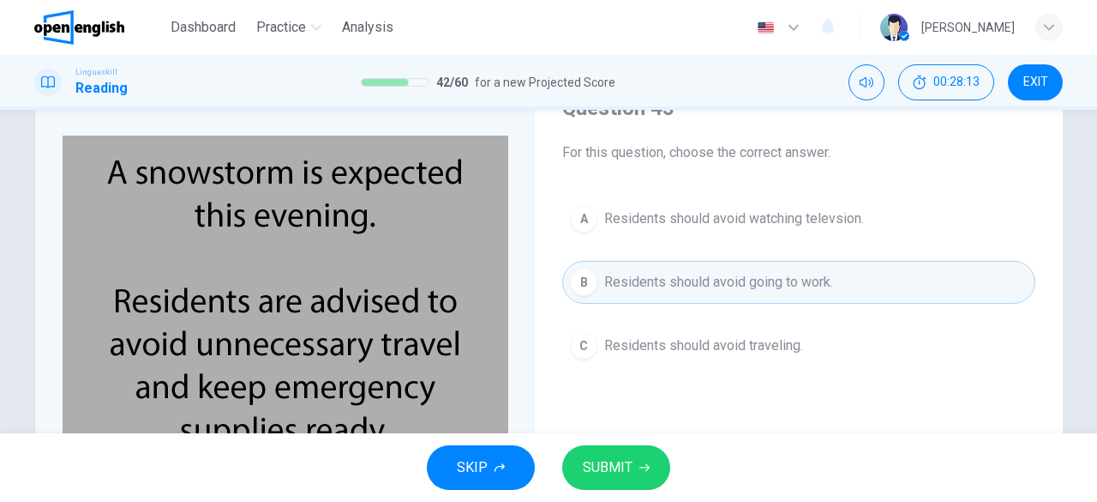
scroll to position [0, 0]
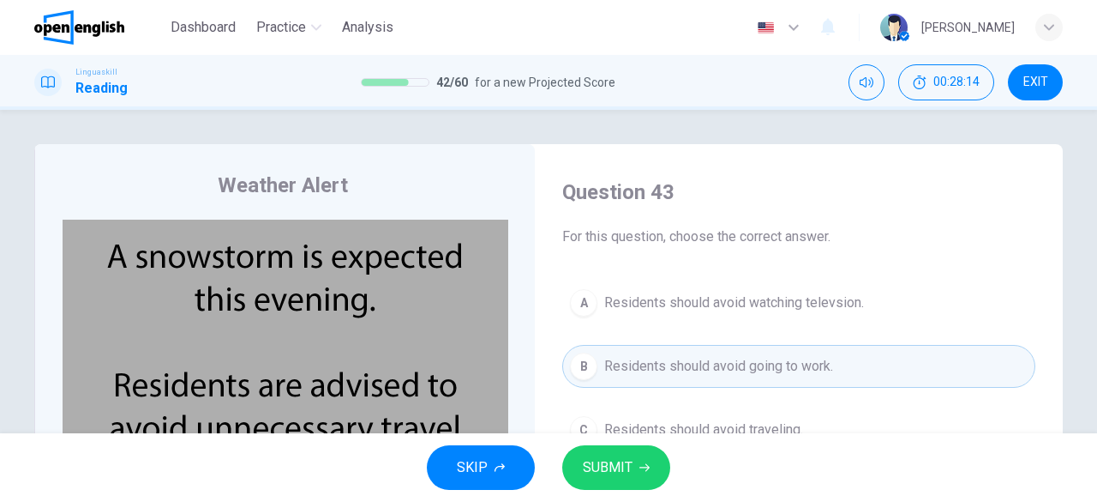
click at [633, 292] on span "Residents should avoid watching televsion." at bounding box center [734, 302] width 260 height 21
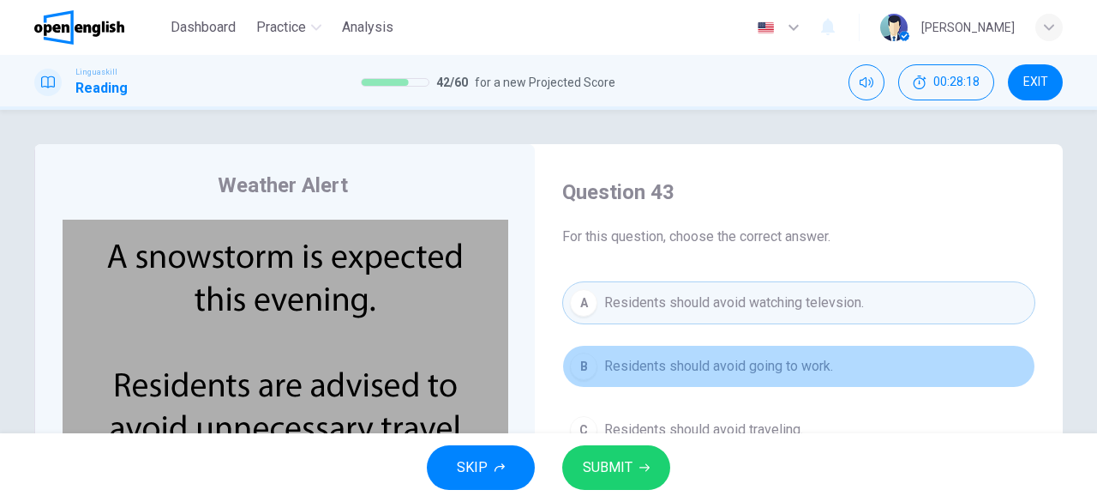
click at [776, 352] on button "B Residents should avoid going to work." at bounding box center [798, 366] width 473 height 43
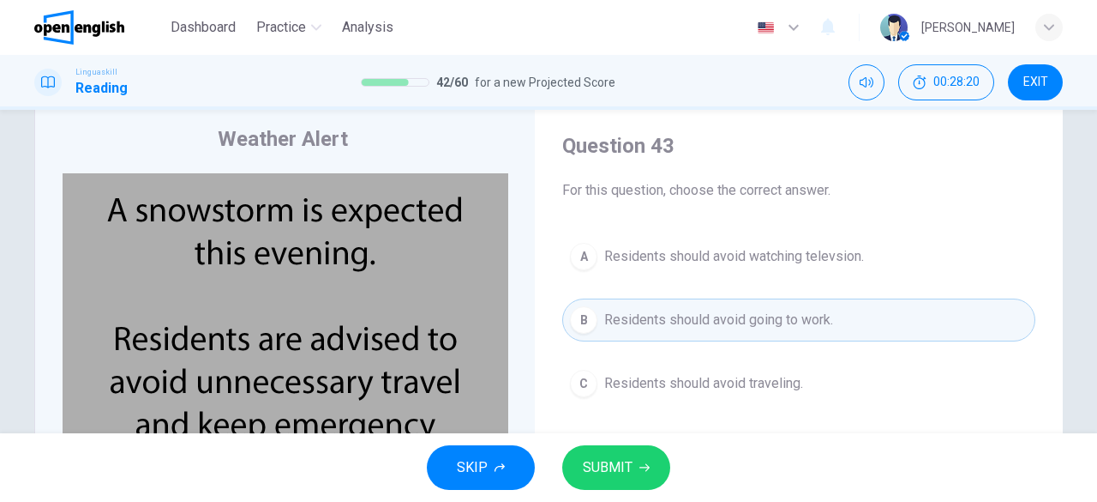
scroll to position [86, 0]
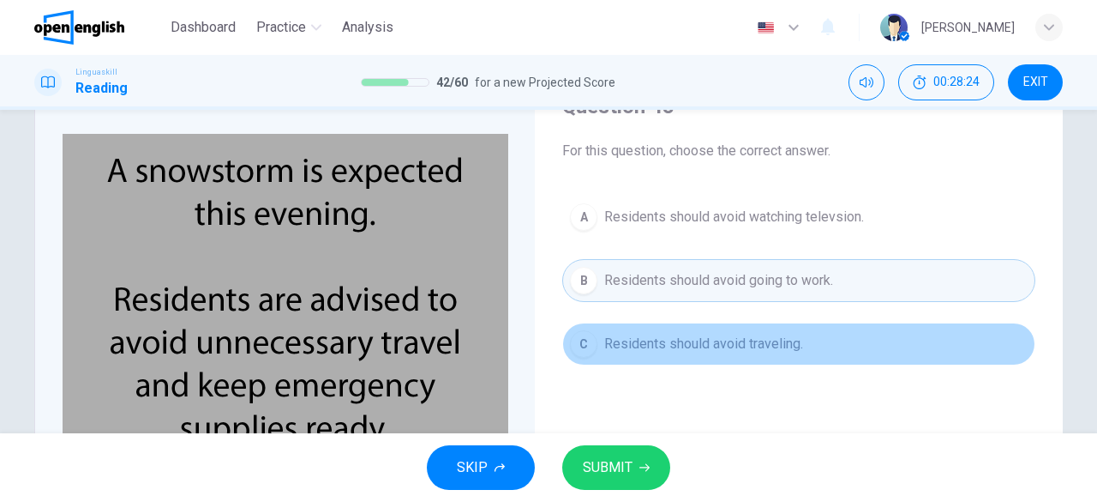
click at [783, 358] on button "C Residents should avoid traveling." at bounding box center [798, 343] width 473 height 43
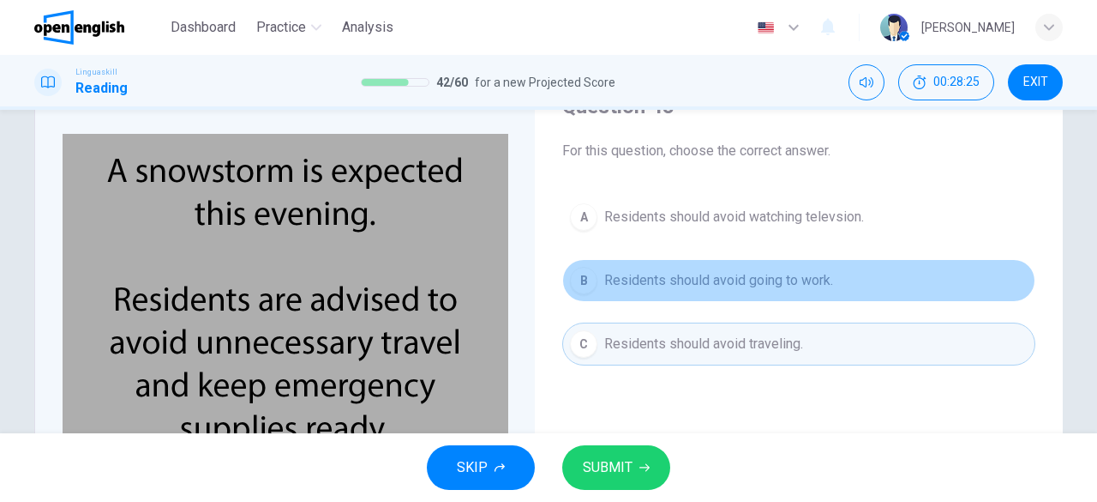
click at [770, 287] on span "Residents should avoid going to work." at bounding box center [718, 280] width 229 height 21
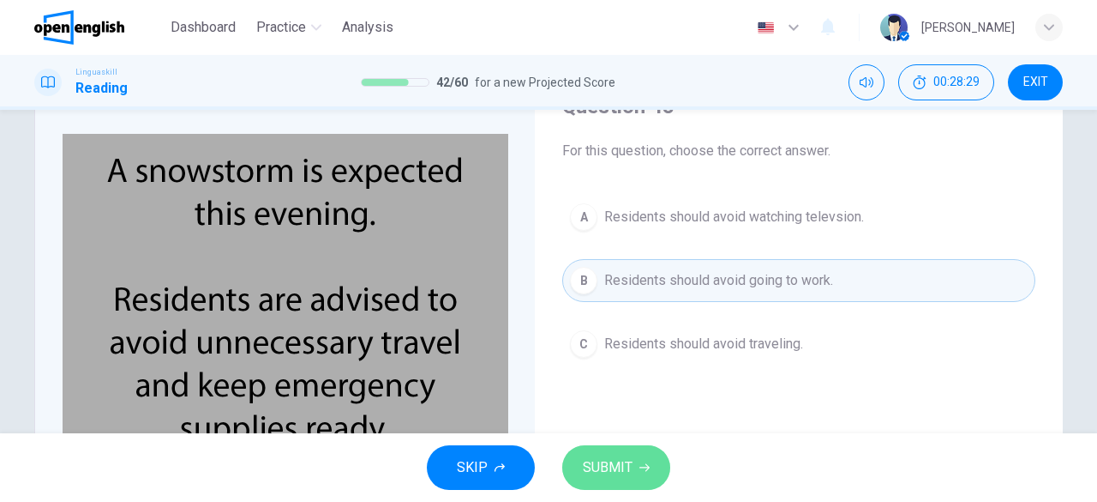
click at [648, 459] on button "SUBMIT" at bounding box center [616, 467] width 108 height 45
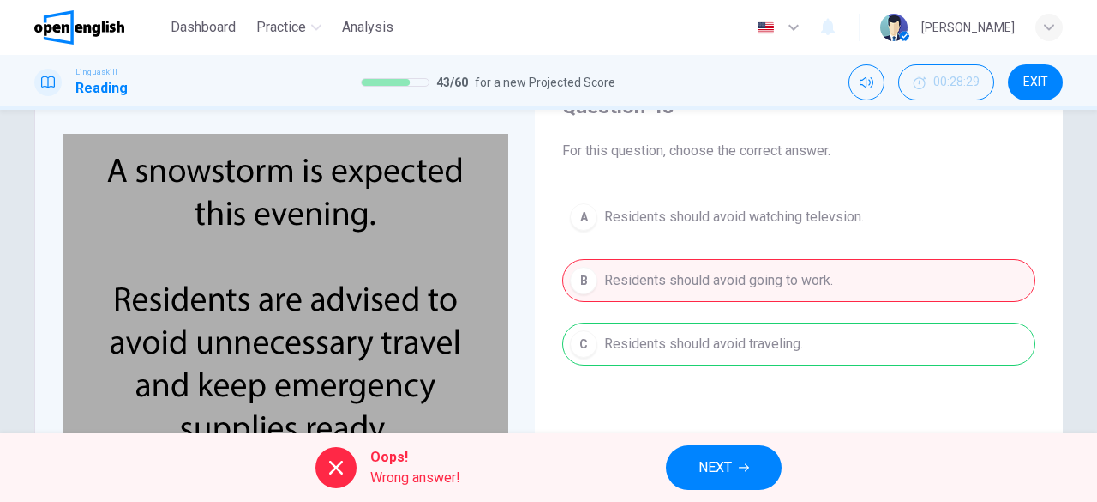
click at [724, 450] on button "NEXT" at bounding box center [724, 467] width 116 height 45
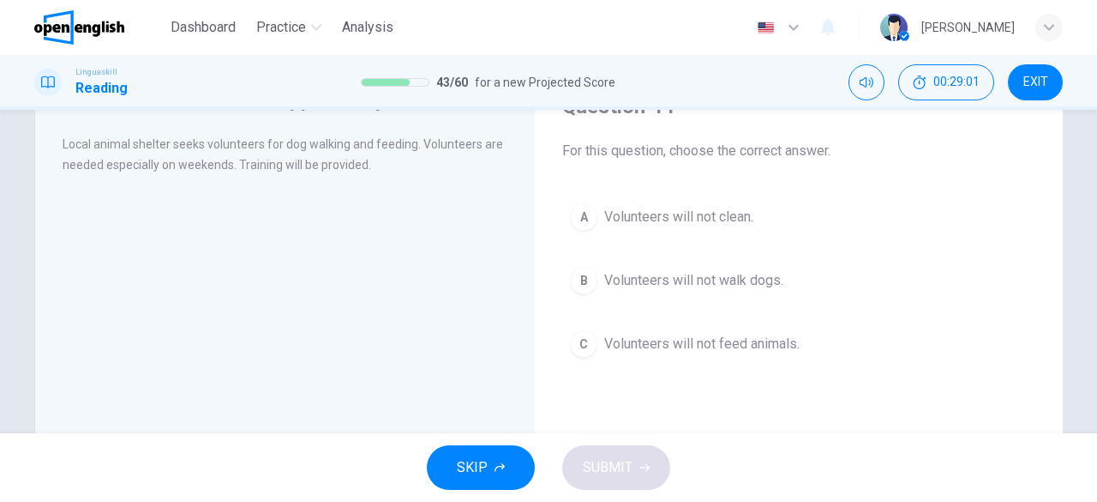
click at [688, 198] on button "A Volunteers will not clean." at bounding box center [798, 216] width 473 height 43
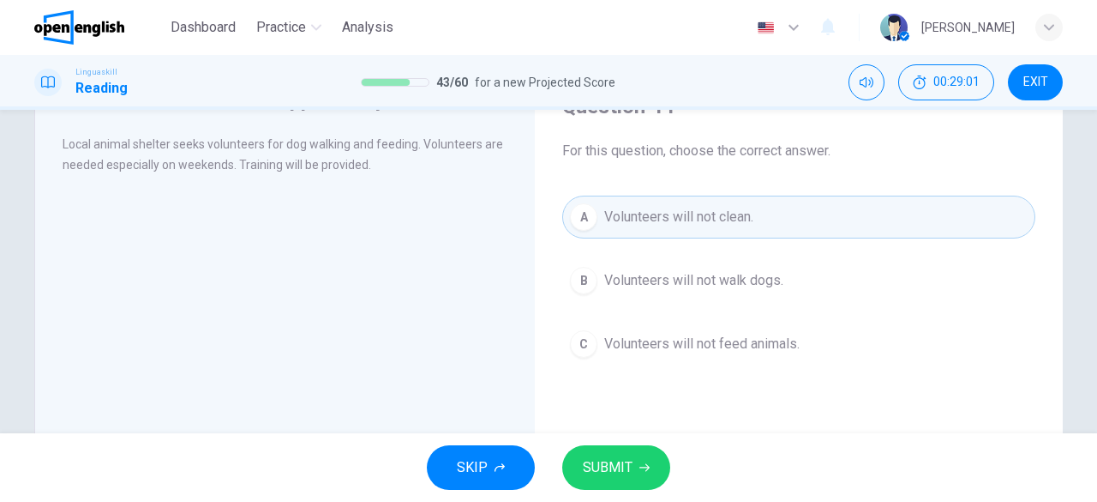
click at [631, 453] on button "SUBMIT" at bounding box center [616, 467] width 108 height 45
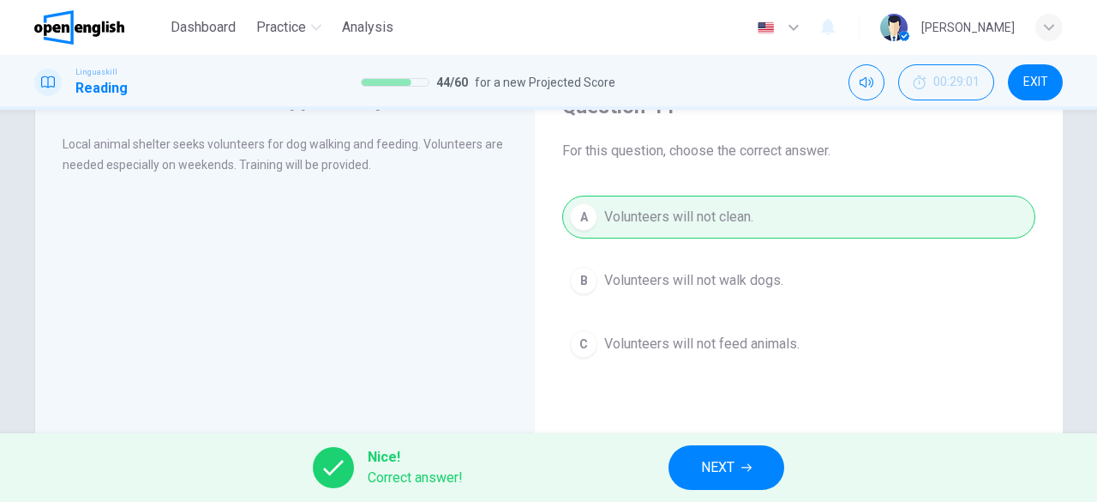
click at [645, 464] on div "Nice! Correct answer! NEXT" at bounding box center [548, 467] width 1097 height 69
click at [712, 489] on button "NEXT" at bounding box center [727, 467] width 116 height 45
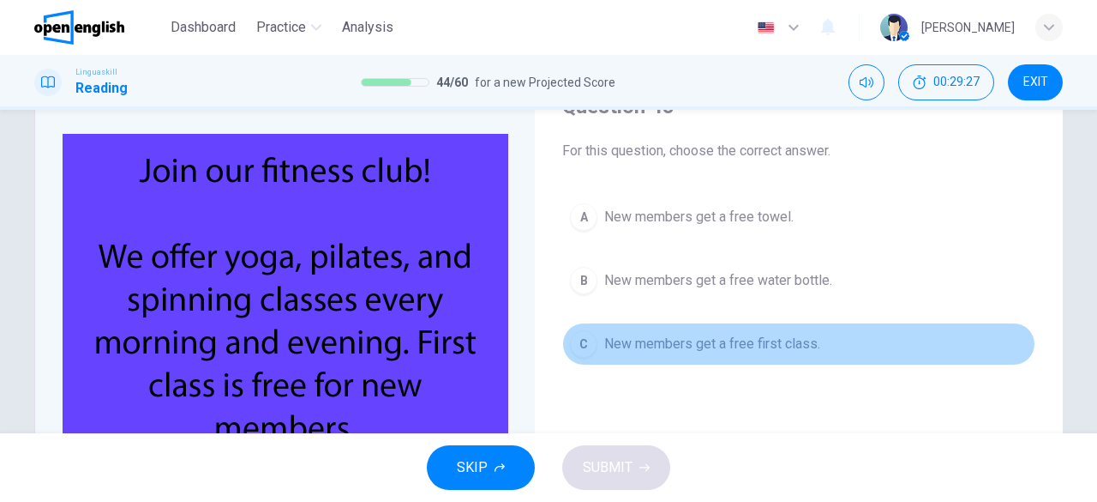
click at [761, 327] on button "C New members get a free first class." at bounding box center [798, 343] width 473 height 43
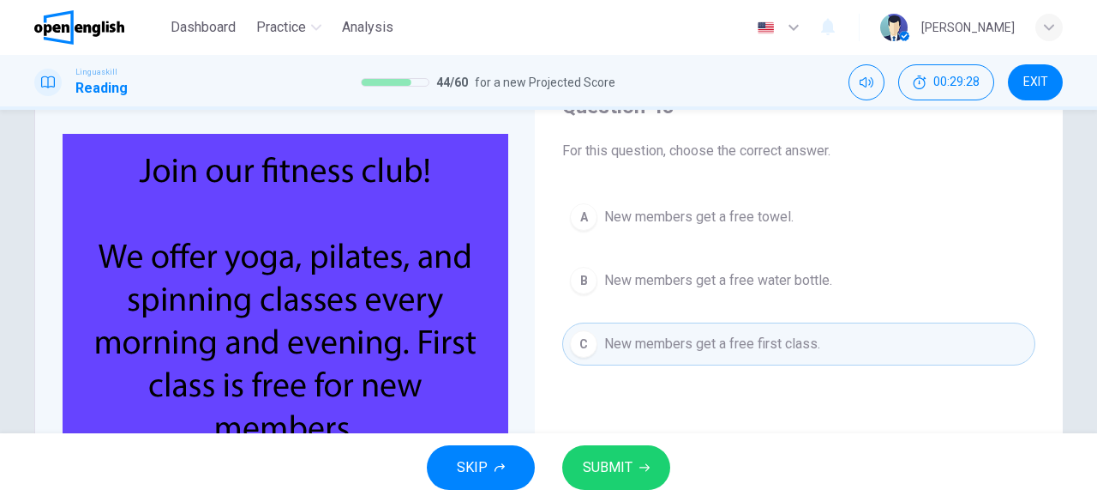
click at [635, 489] on button "SUBMIT" at bounding box center [616, 467] width 108 height 45
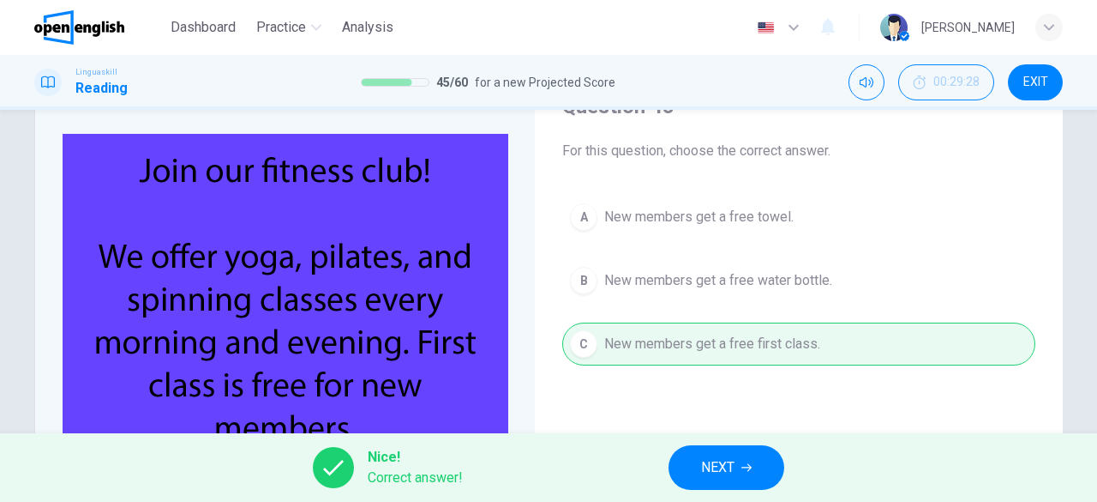
click at [770, 465] on button "NEXT" at bounding box center [727, 467] width 116 height 45
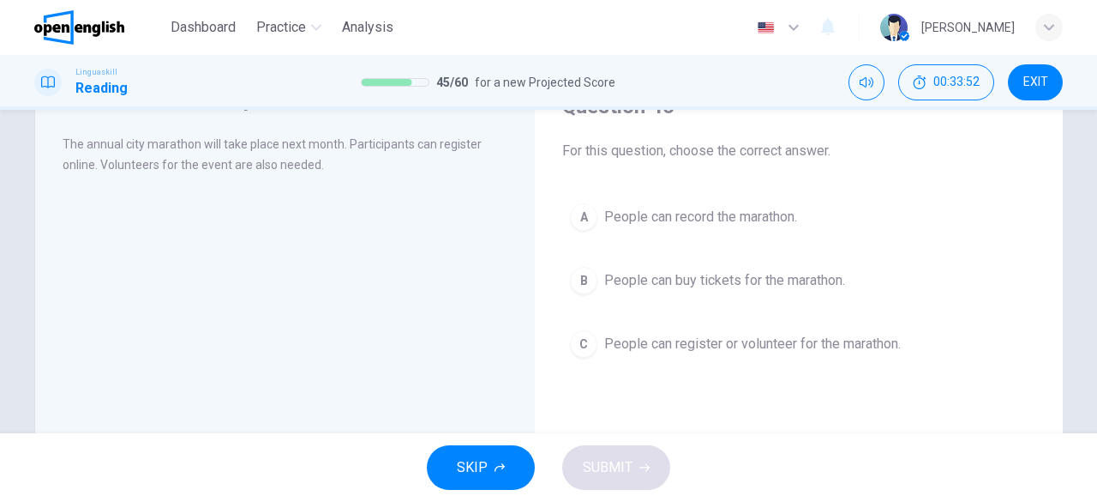
click at [574, 339] on div "C" at bounding box center [583, 343] width 27 height 27
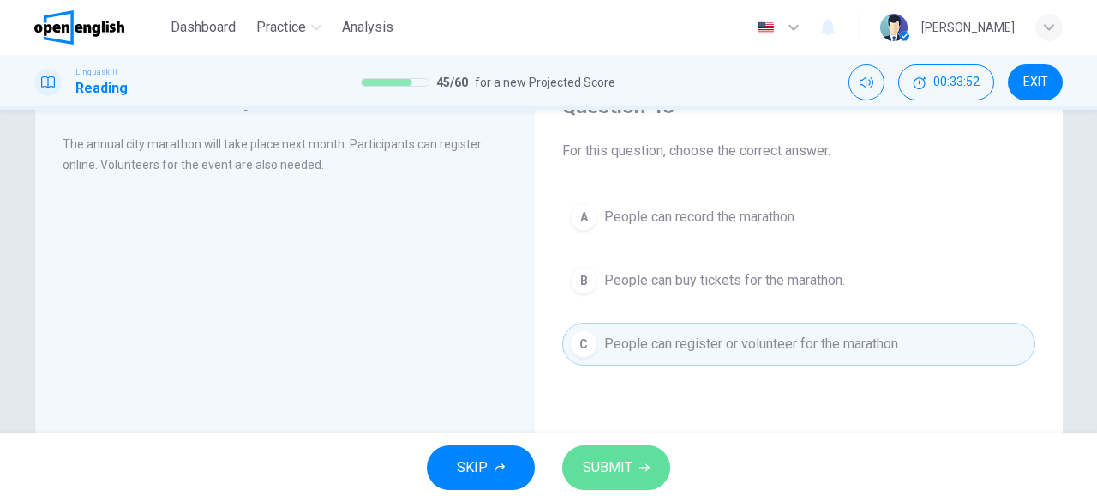
click at [647, 460] on button "SUBMIT" at bounding box center [616, 467] width 108 height 45
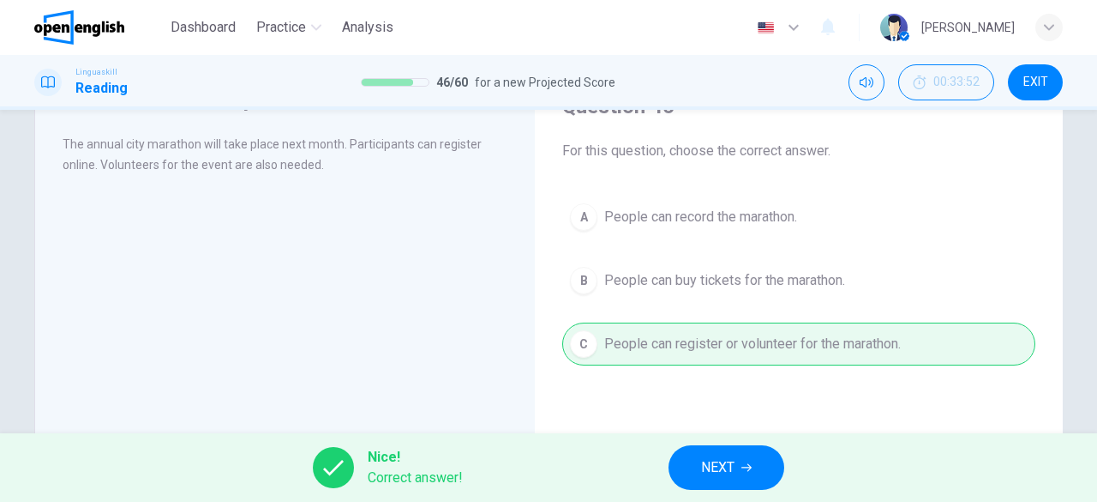
click at [712, 451] on button "NEXT" at bounding box center [727, 467] width 116 height 45
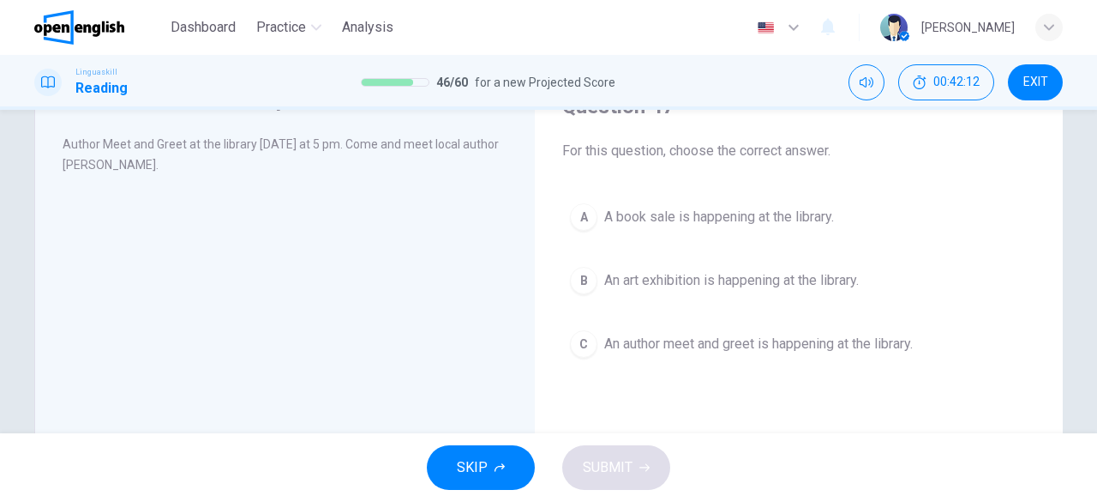
click at [729, 339] on span "An author meet and greet is happening at the library." at bounding box center [758, 343] width 309 height 21
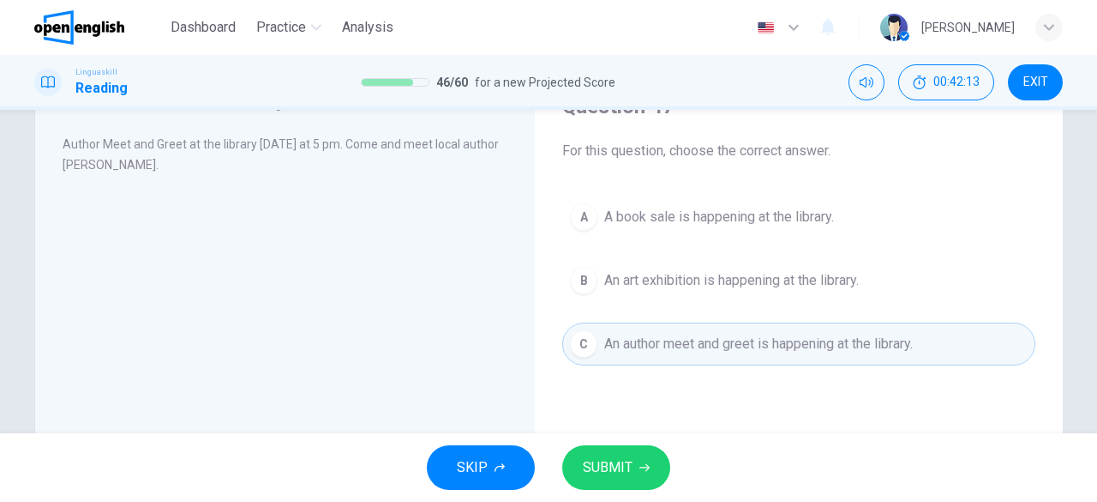
click at [665, 457] on button "SUBMIT" at bounding box center [616, 467] width 108 height 45
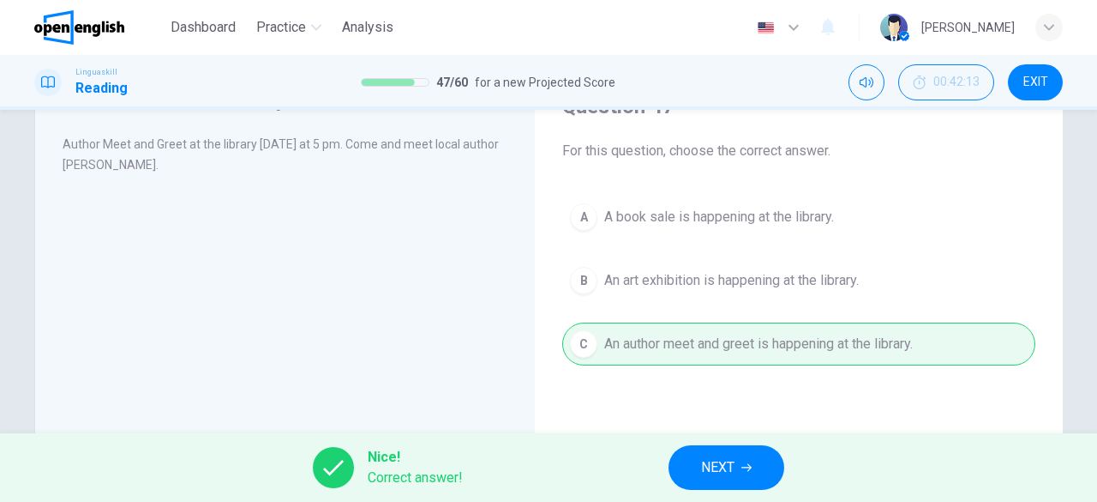
click at [658, 459] on div "Nice! Correct answer! NEXT" at bounding box center [548, 467] width 1097 height 69
click at [665, 462] on div "Nice! Correct answer! NEXT" at bounding box center [548, 467] width 1097 height 69
click at [677, 460] on button "NEXT" at bounding box center [727, 467] width 116 height 45
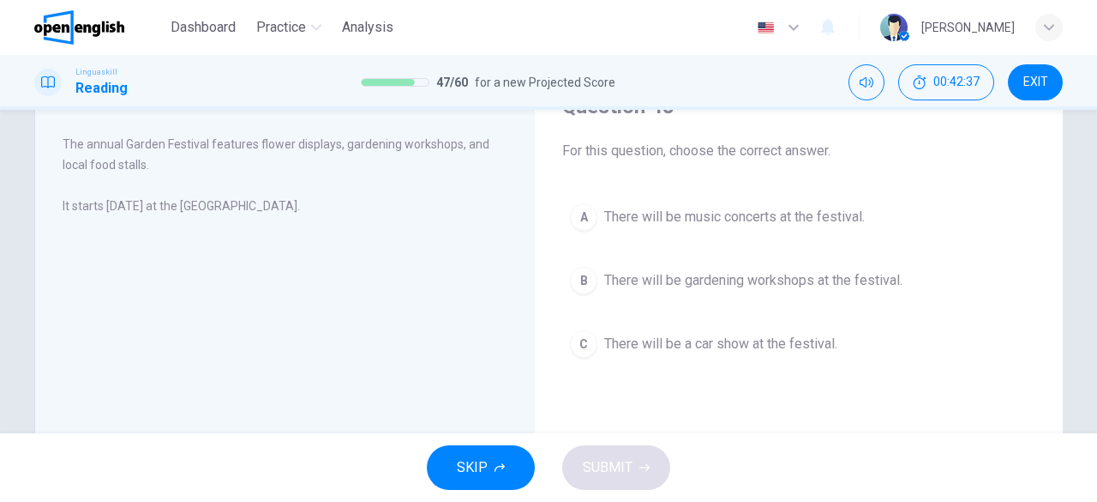
click at [694, 280] on span "There will be gardening workshops at the festival." at bounding box center [753, 280] width 298 height 21
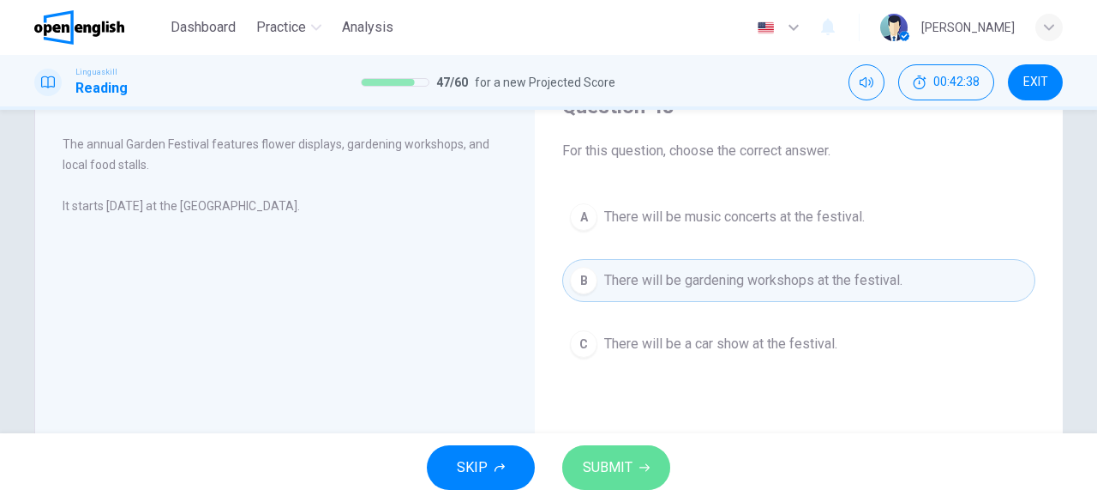
click at [655, 455] on button "SUBMIT" at bounding box center [616, 467] width 108 height 45
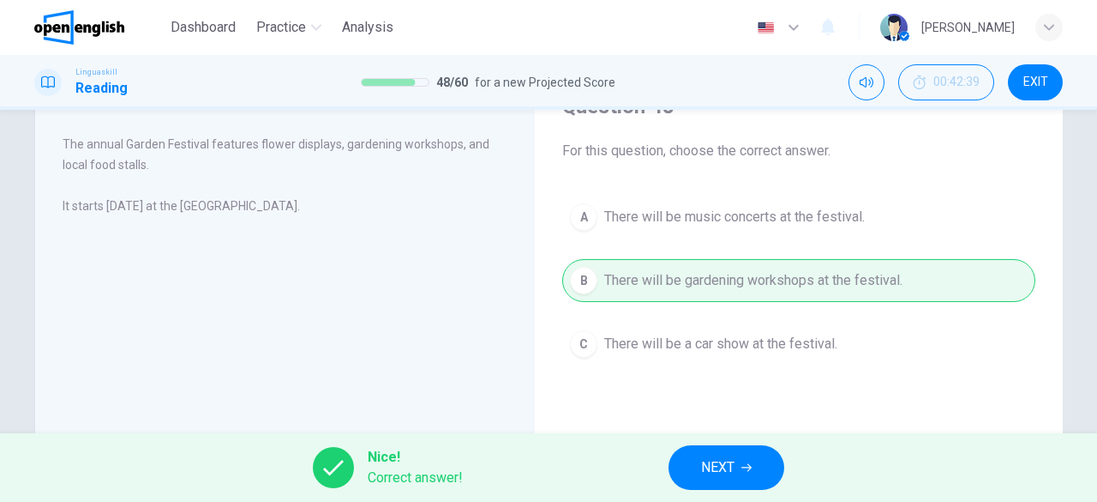
click at [702, 465] on span "NEXT" at bounding box center [717, 467] width 33 height 24
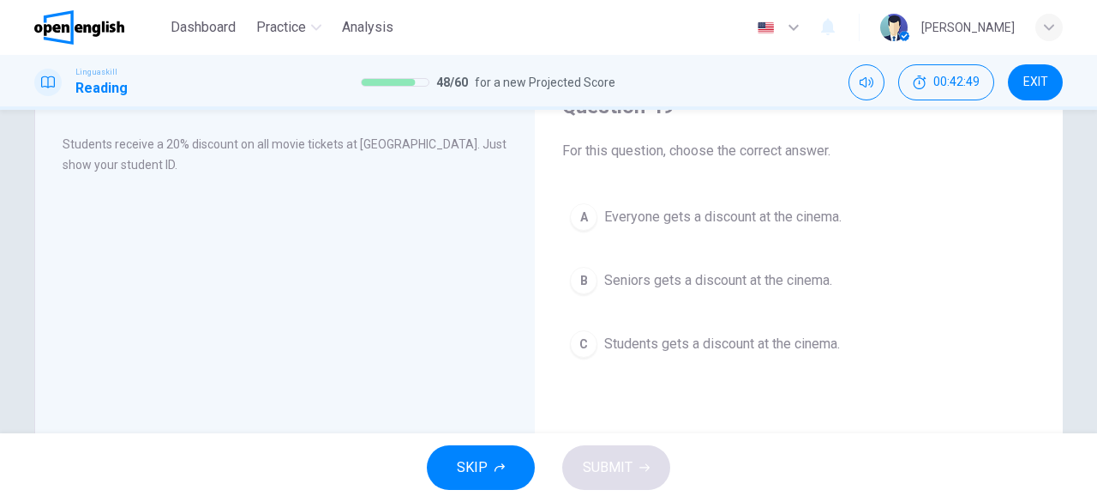
click at [686, 333] on span "Students gets a discount at the cinema." at bounding box center [722, 343] width 236 height 21
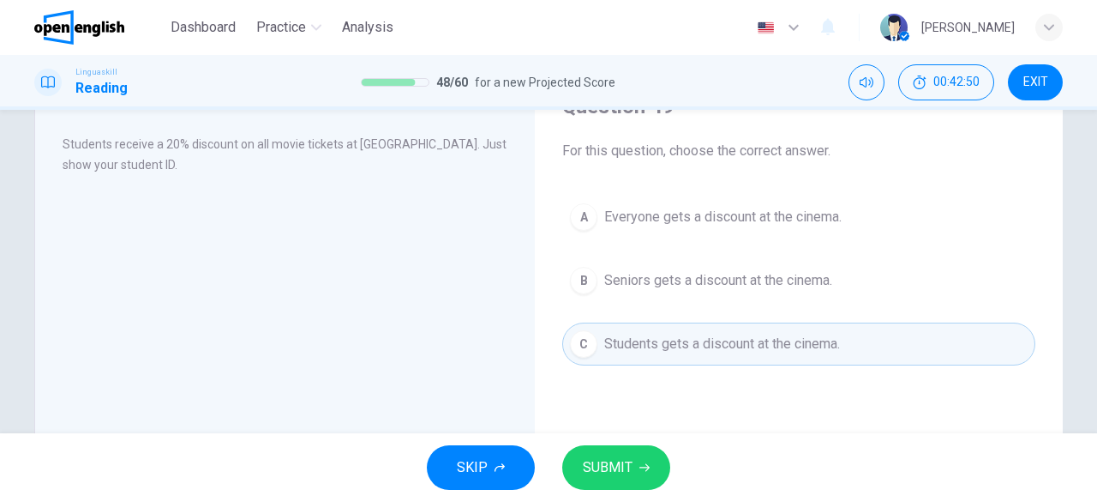
click at [652, 479] on button "SUBMIT" at bounding box center [616, 467] width 108 height 45
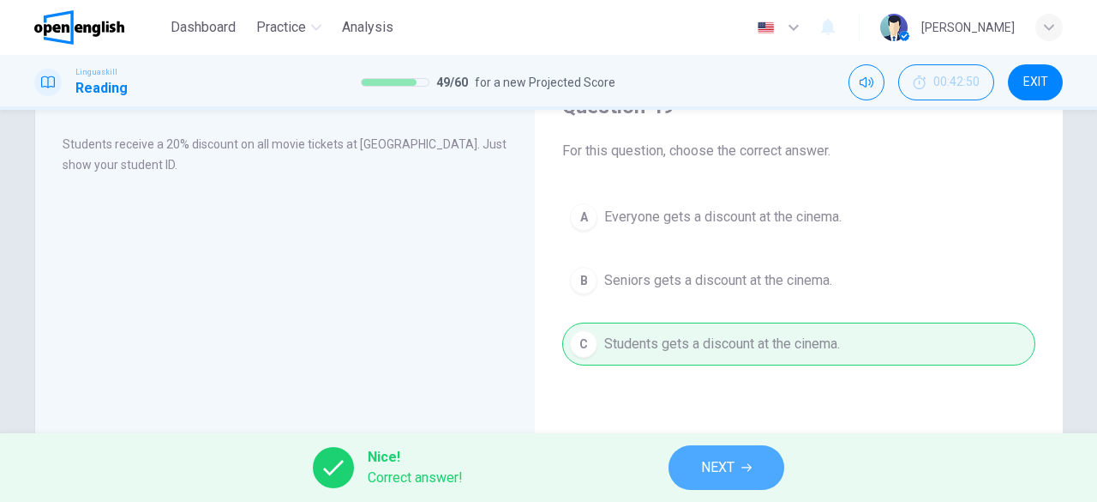
click at [676, 466] on button "NEXT" at bounding box center [727, 467] width 116 height 45
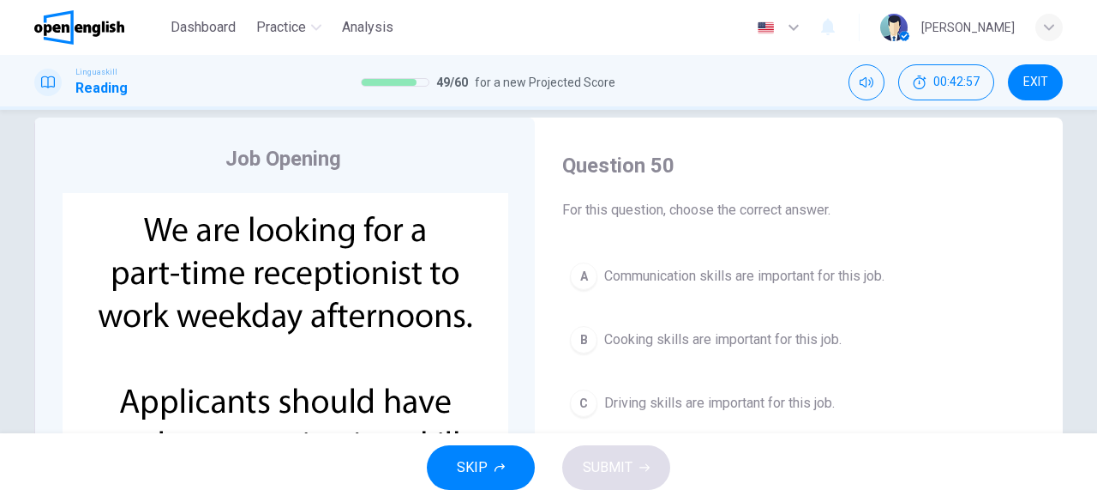
scroll to position [0, 0]
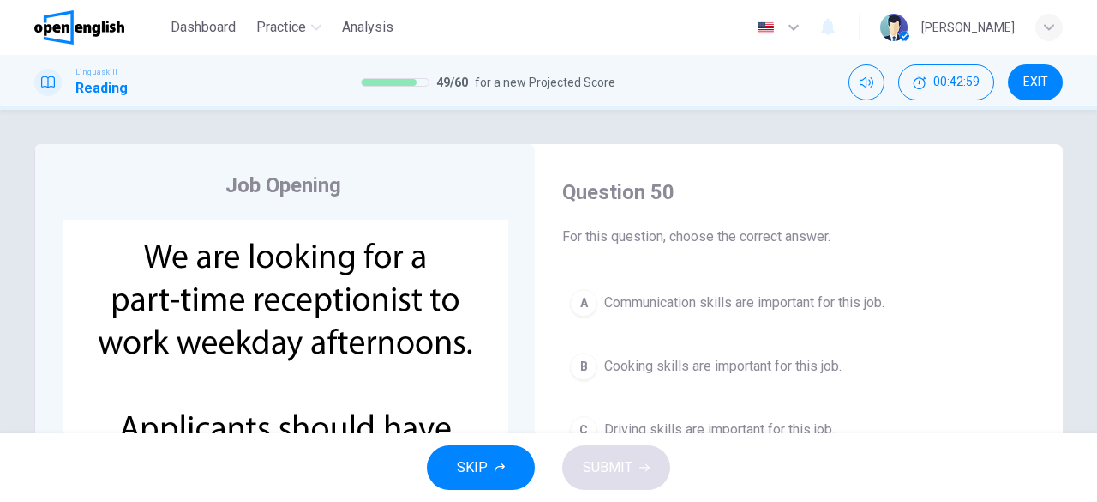
click at [646, 297] on span "Communication skills are important for this job." at bounding box center [744, 302] width 280 height 21
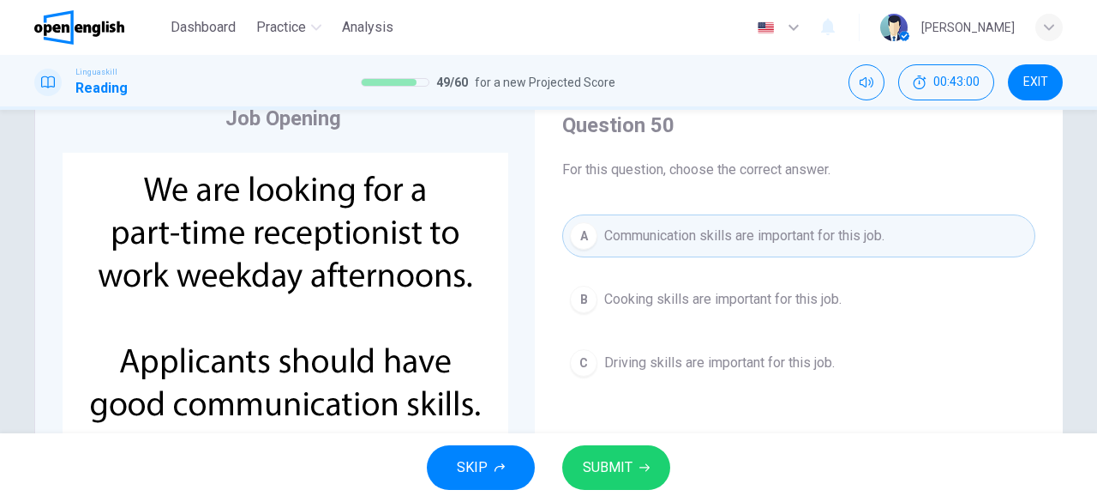
scroll to position [171, 0]
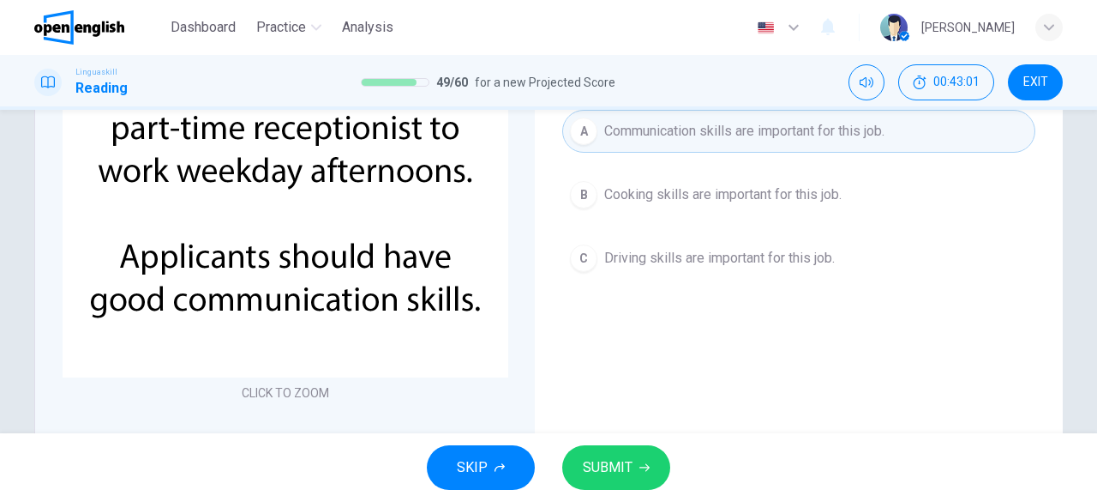
click at [653, 463] on button "SUBMIT" at bounding box center [616, 467] width 108 height 45
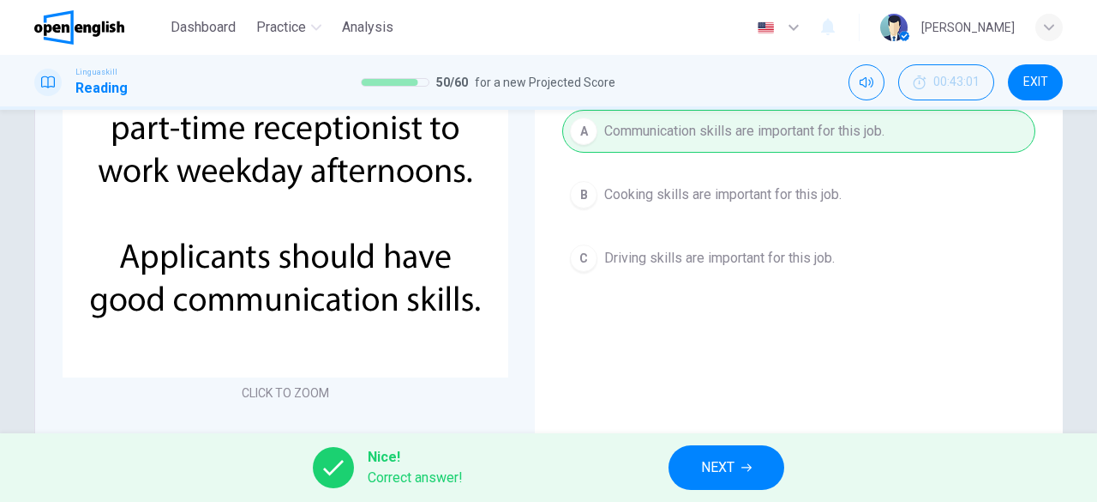
click at [653, 463] on div "Nice! Correct answer! NEXT" at bounding box center [548, 467] width 1097 height 69
click at [653, 459] on div "Nice! Correct answer! NEXT" at bounding box center [548, 467] width 1097 height 69
click at [686, 464] on button "NEXT" at bounding box center [727, 467] width 116 height 45
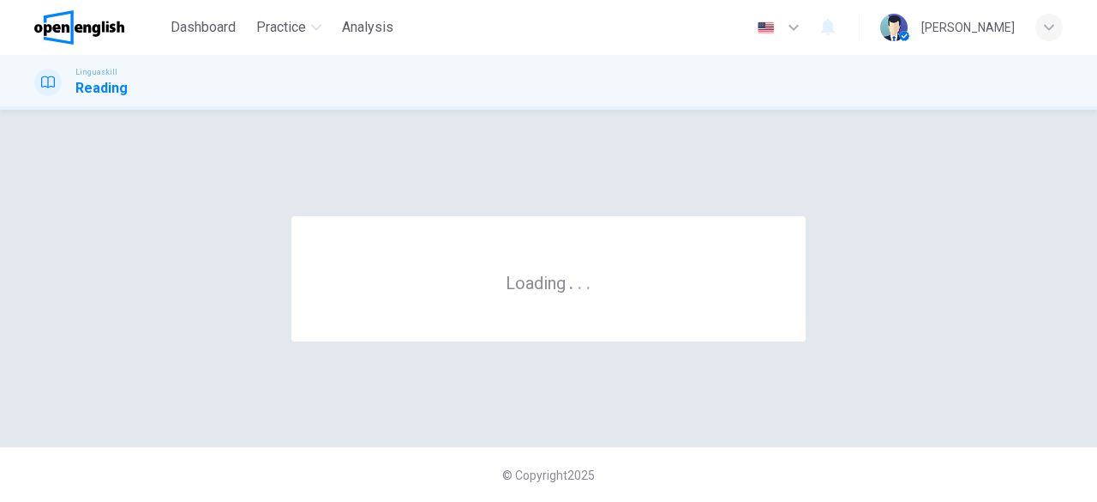
scroll to position [0, 0]
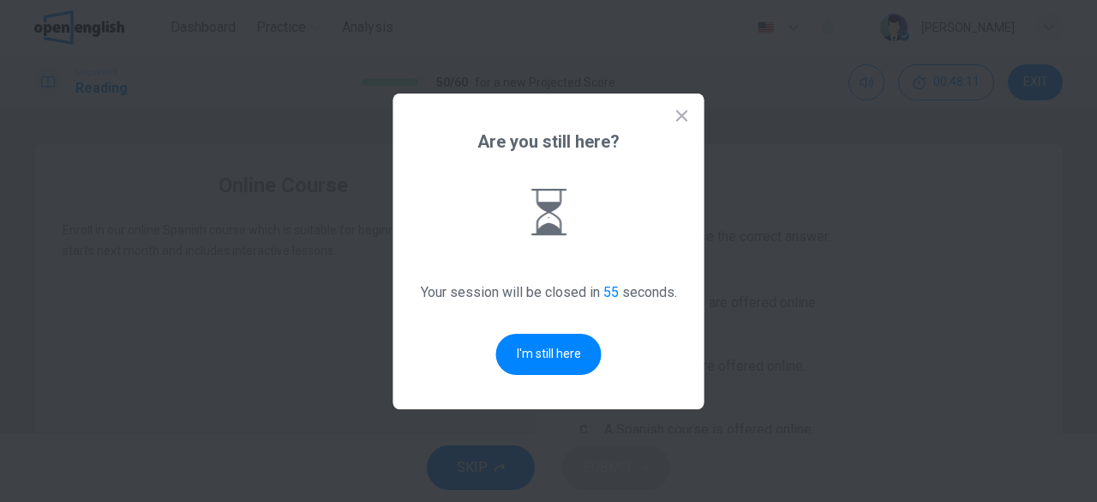
click at [681, 229] on div "Are you still here? Your session will be closed in 55 seconds. I'm still here" at bounding box center [548, 250] width 311 height 315
click at [598, 356] on button "I'm still here" at bounding box center [548, 353] width 105 height 41
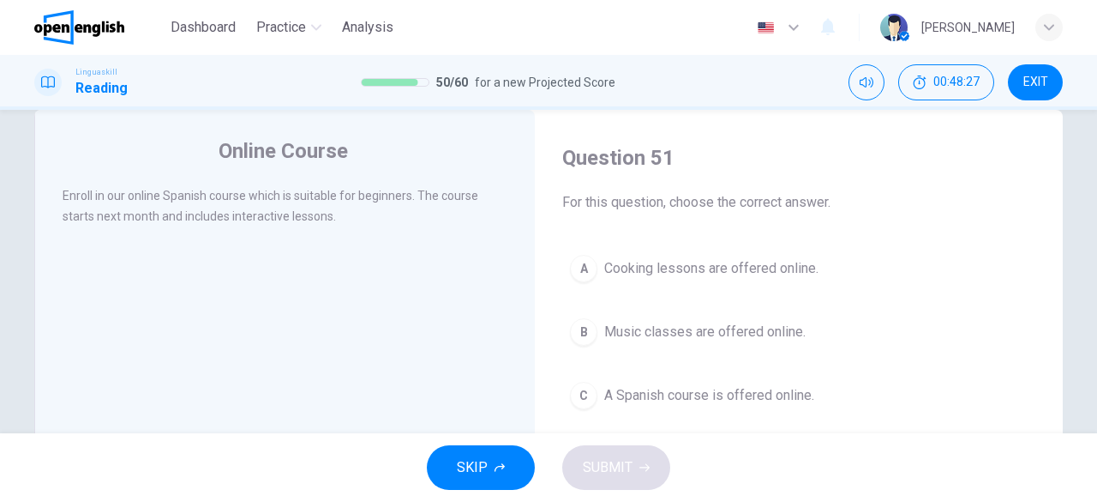
scroll to position [86, 0]
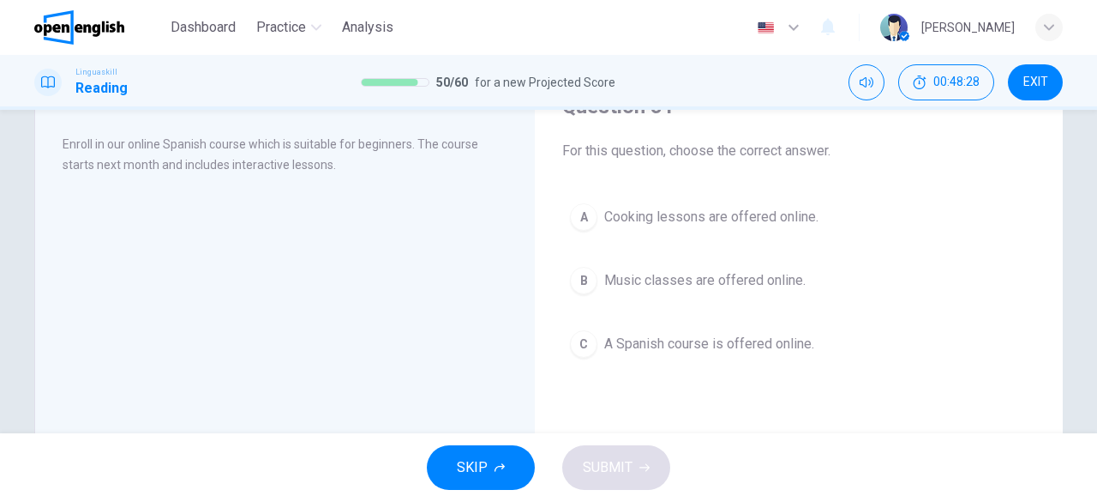
click at [749, 340] on span "A Spanish course is offered online." at bounding box center [709, 343] width 210 height 21
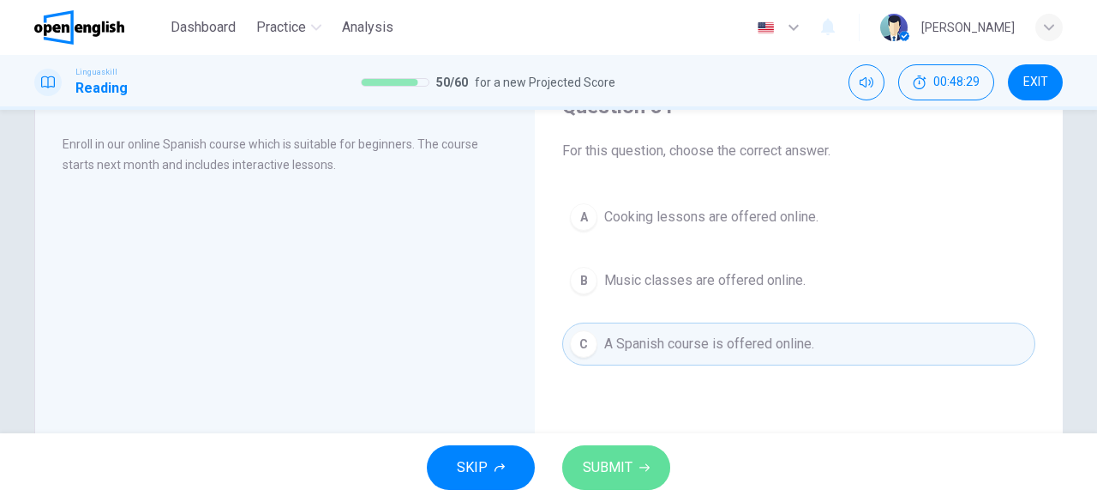
click at [630, 463] on span "SUBMIT" at bounding box center [608, 467] width 50 height 24
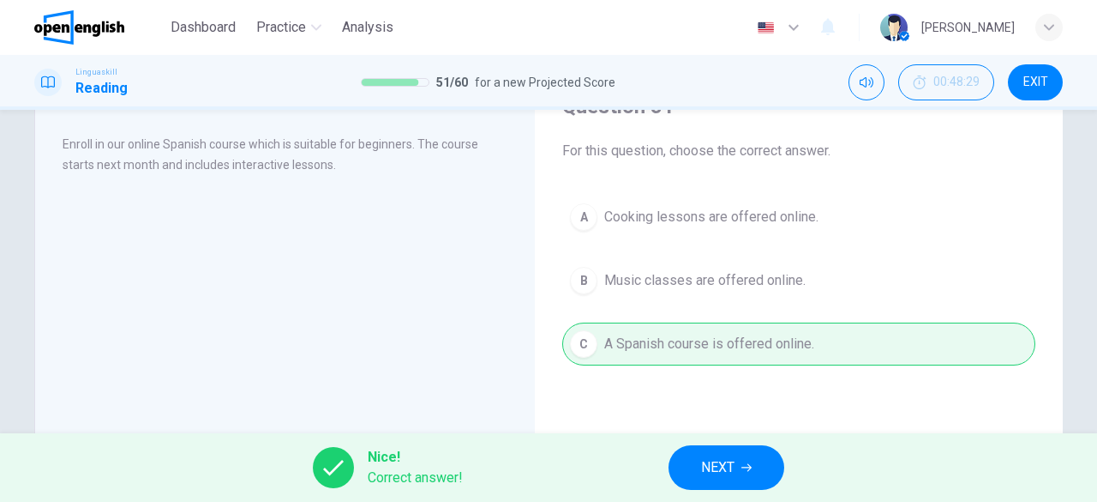
click at [754, 452] on button "NEXT" at bounding box center [727, 467] width 116 height 45
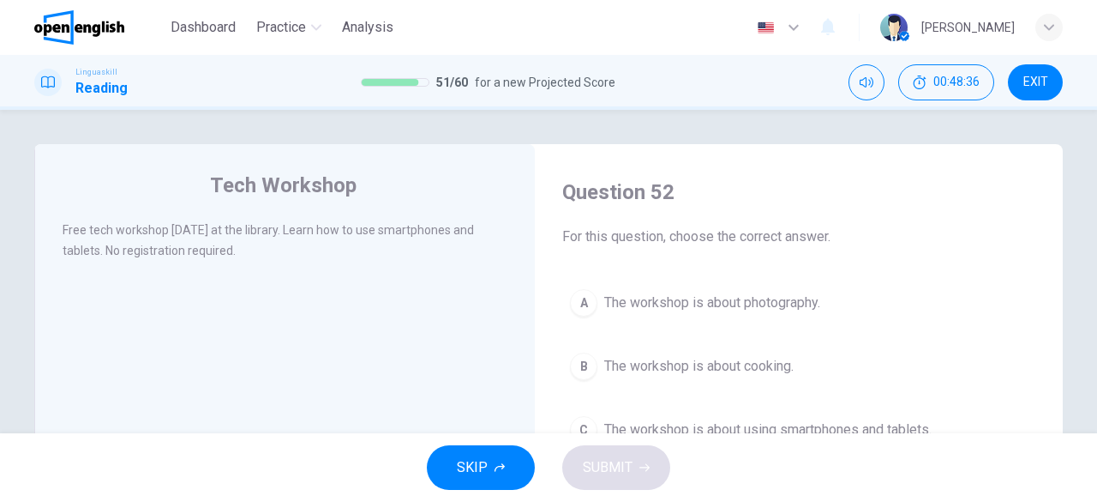
scroll to position [171, 0]
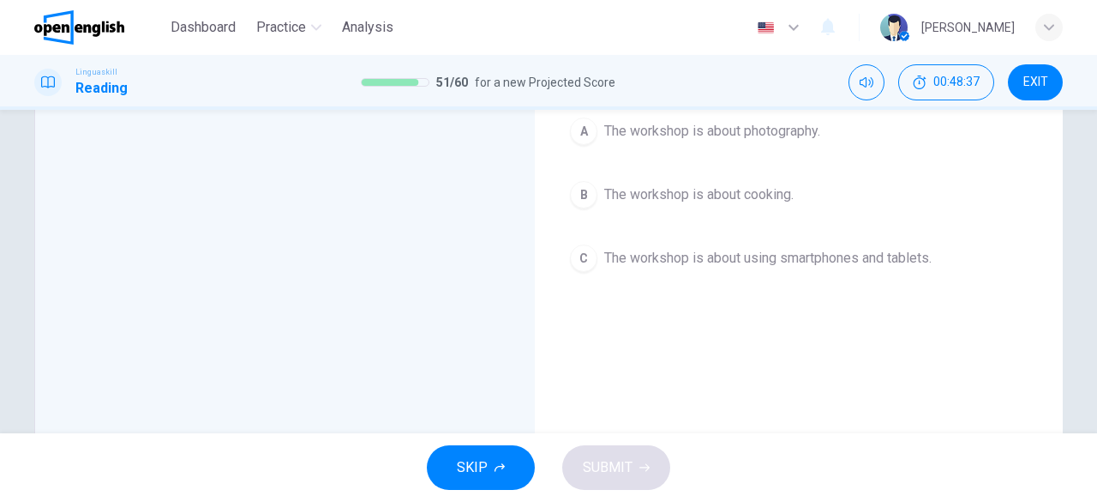
click at [780, 255] on span "The workshop is about using smartphones and tablets." at bounding box center [767, 258] width 327 height 21
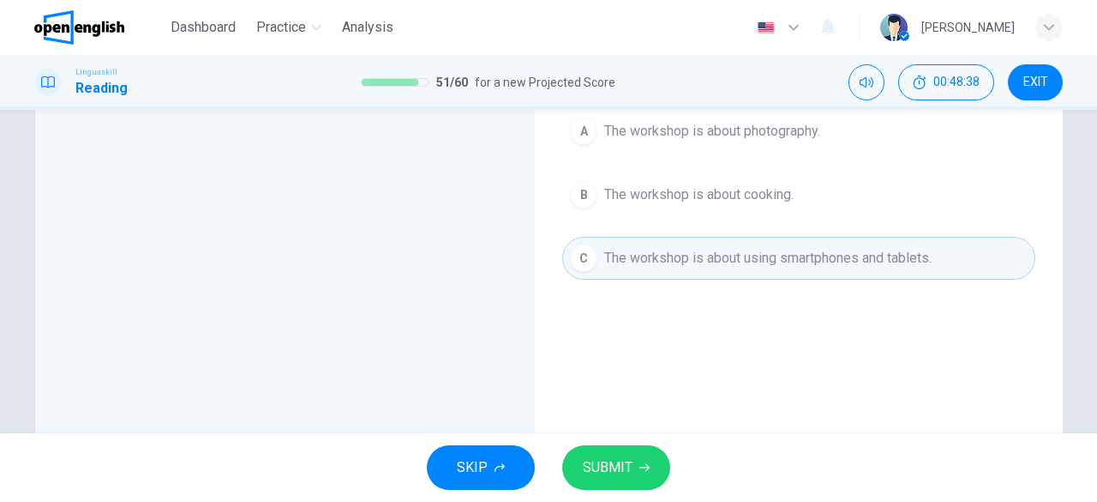
click at [643, 448] on button "SUBMIT" at bounding box center [616, 467] width 108 height 45
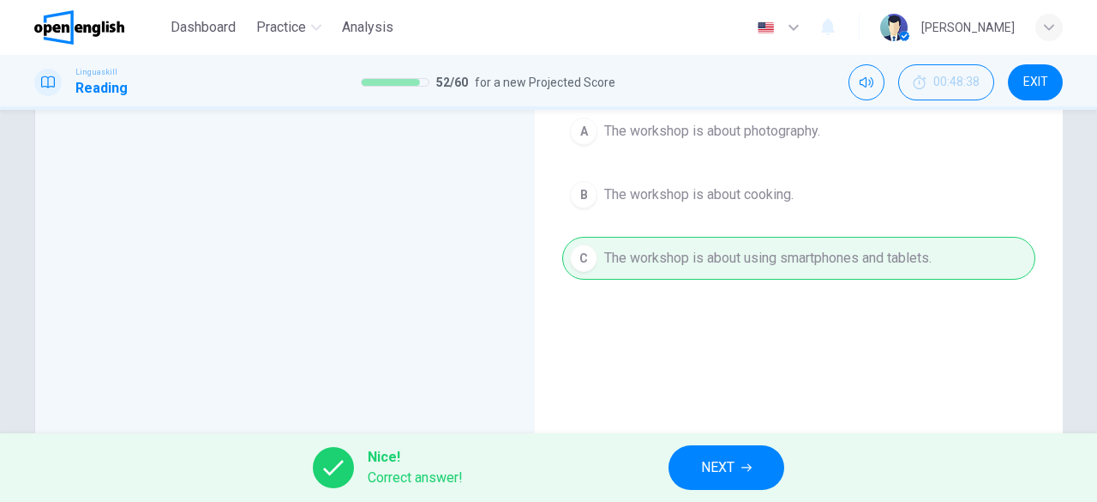
click at [750, 419] on div "Question 52 For this question, choose the correct answer. A The workshop is abo…" at bounding box center [799, 279] width 501 height 579
click at [755, 464] on button "NEXT" at bounding box center [727, 467] width 116 height 45
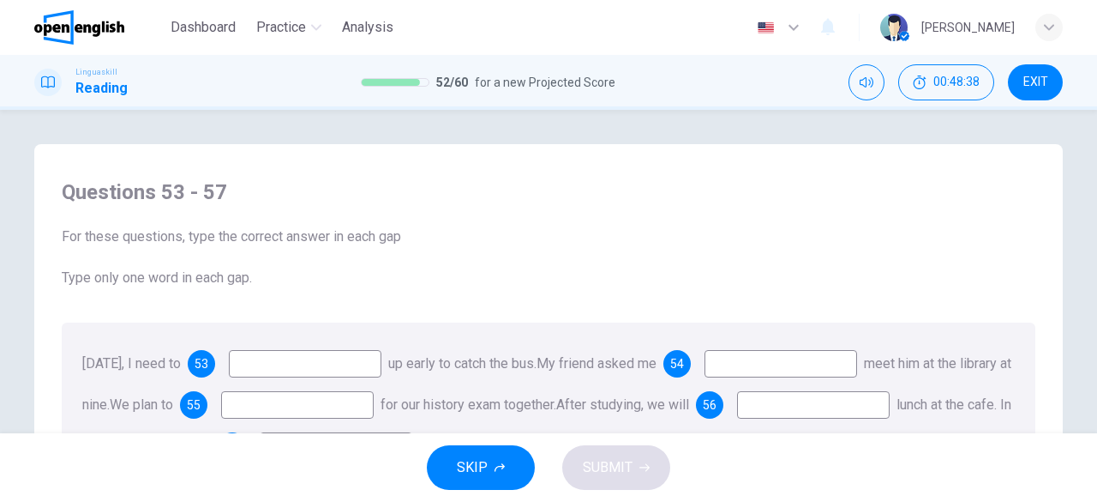
scroll to position [86, 0]
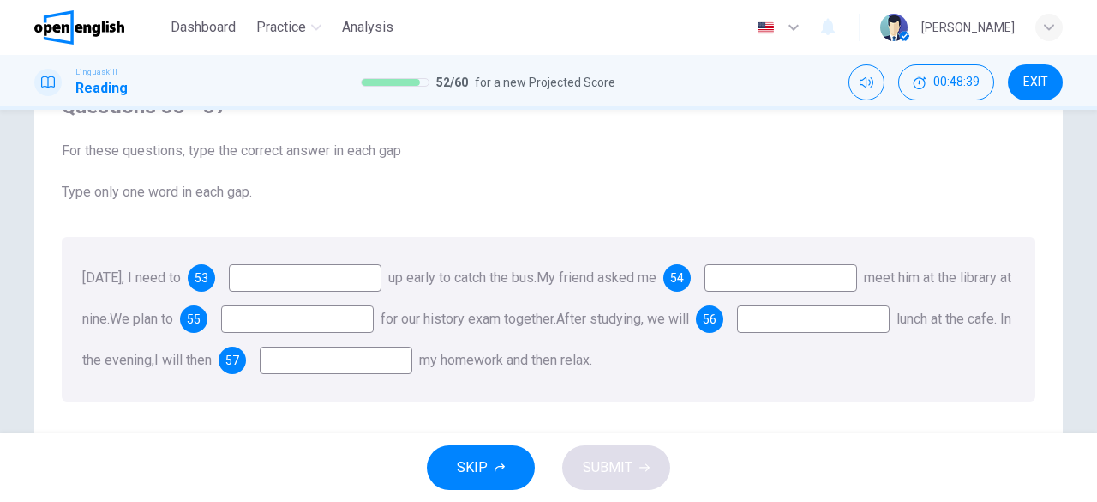
click at [329, 288] on input at bounding box center [305, 277] width 153 height 27
click at [333, 287] on input at bounding box center [305, 277] width 153 height 27
type input "***"
click at [806, 196] on span "Type only one word in each gap." at bounding box center [549, 192] width 974 height 21
click at [857, 285] on input at bounding box center [781, 277] width 153 height 27
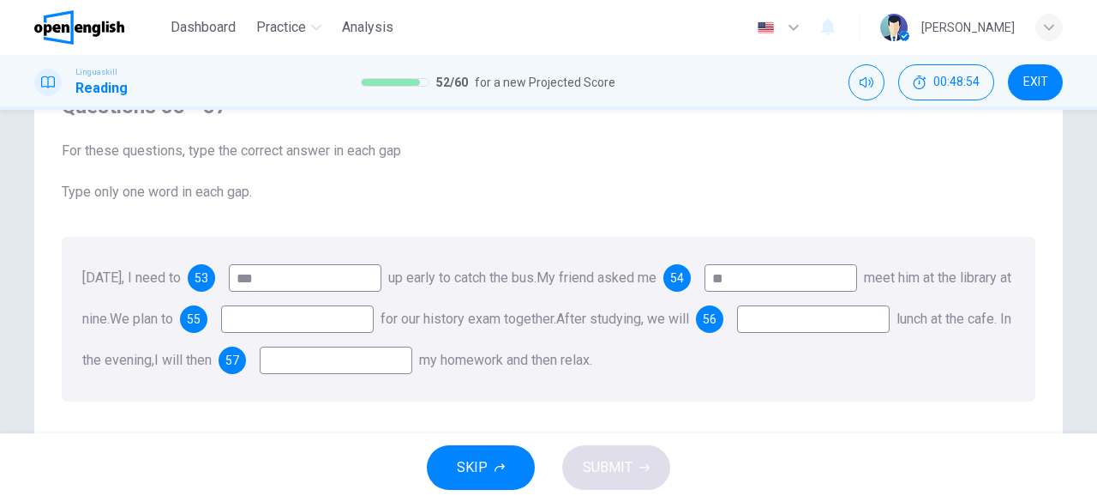
type input "**"
click at [374, 309] on input at bounding box center [297, 318] width 153 height 27
drag, startPoint x: 504, startPoint y: 320, endPoint x: 599, endPoint y: 321, distance: 95.2
click at [556, 321] on span "for our history exam together." at bounding box center [469, 318] width 176 height 16
click at [374, 319] on input at bounding box center [297, 318] width 153 height 27
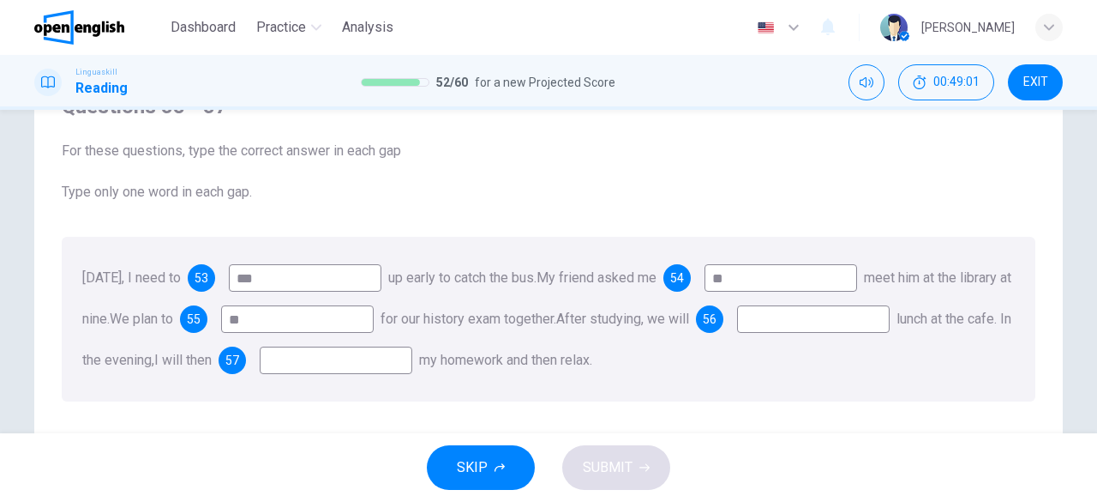
type input "**"
click at [377, 345] on div "[DATE], I need to 53 *** up early to catch the bus. My friend asked me 54 ** me…" at bounding box center [549, 319] width 974 height 165
click at [737, 333] on input at bounding box center [813, 318] width 153 height 27
type input "***"
click at [412, 361] on input at bounding box center [336, 359] width 153 height 27
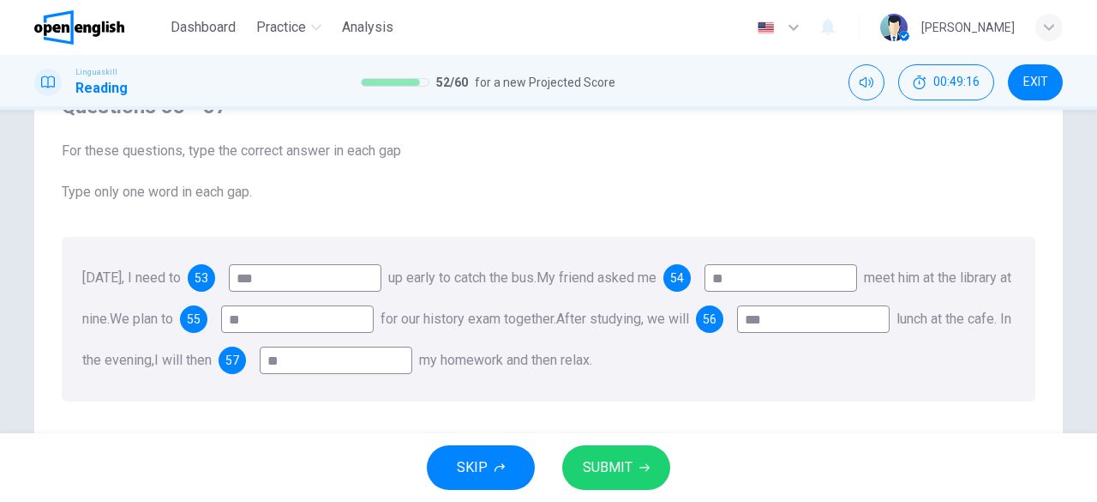
type input "*"
type input "**"
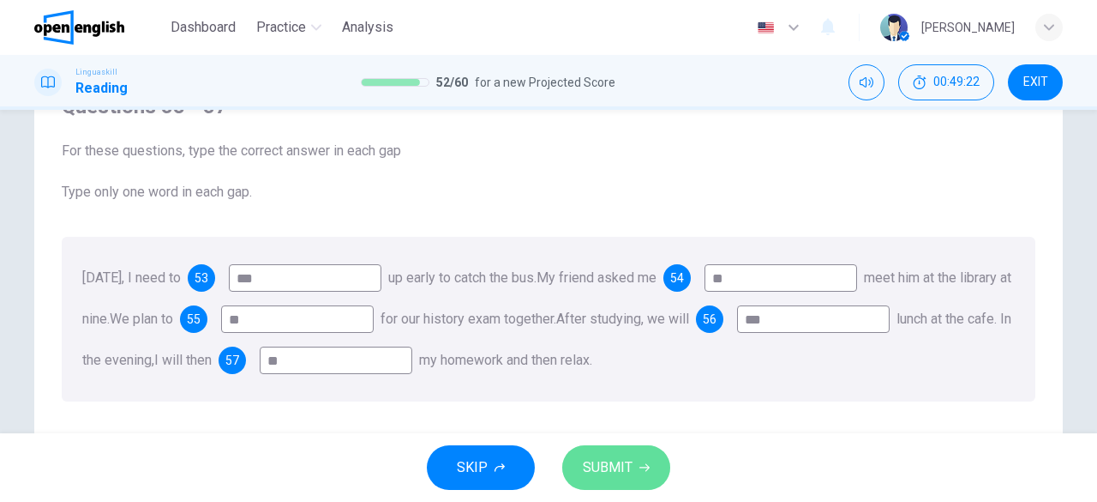
click at [590, 465] on span "SUBMIT" at bounding box center [608, 467] width 50 height 24
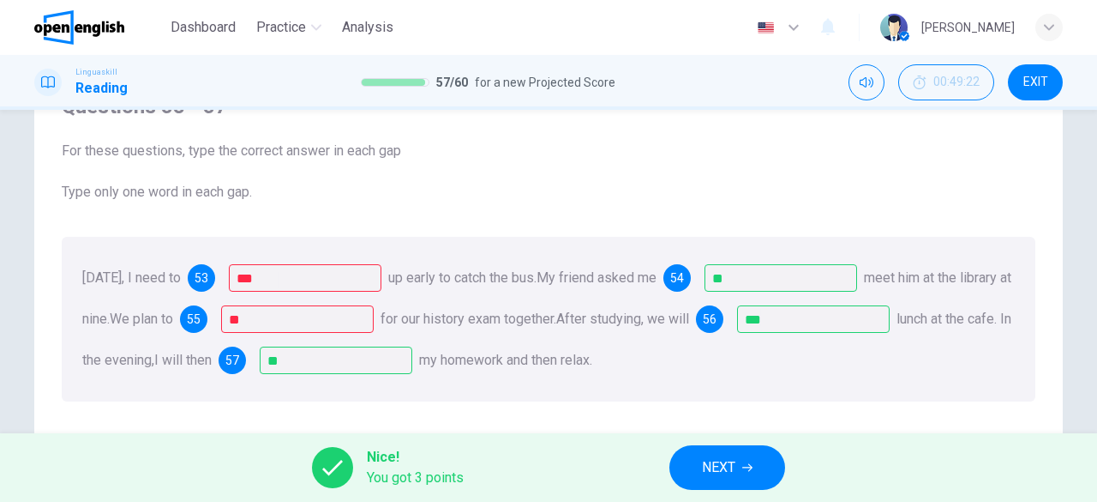
click at [712, 461] on span "NEXT" at bounding box center [718, 467] width 33 height 24
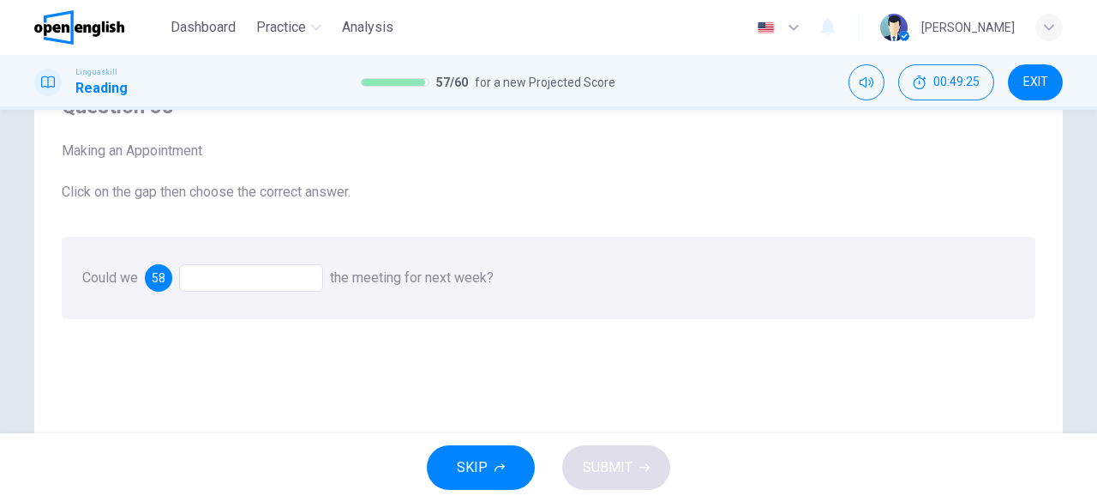
click at [226, 289] on div at bounding box center [251, 277] width 144 height 27
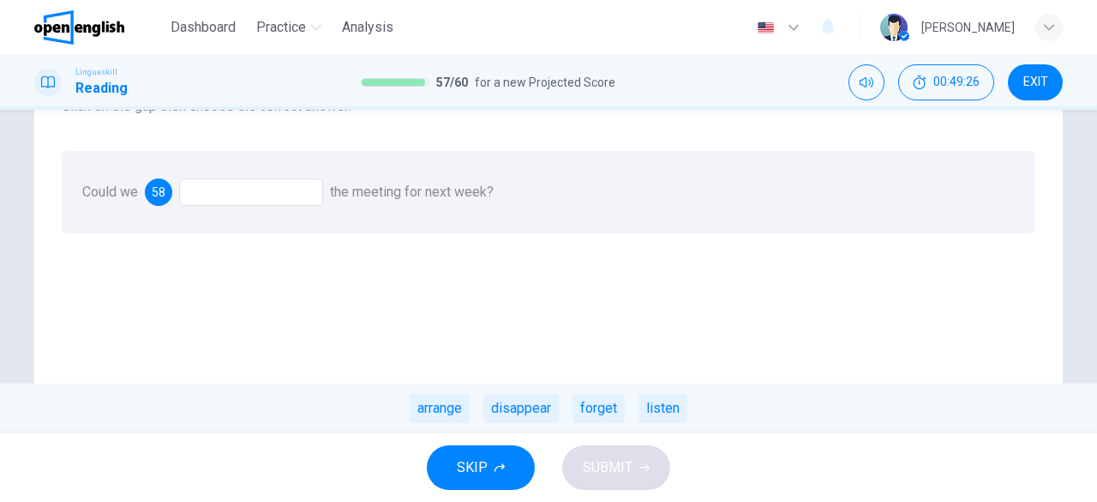
scroll to position [0, 0]
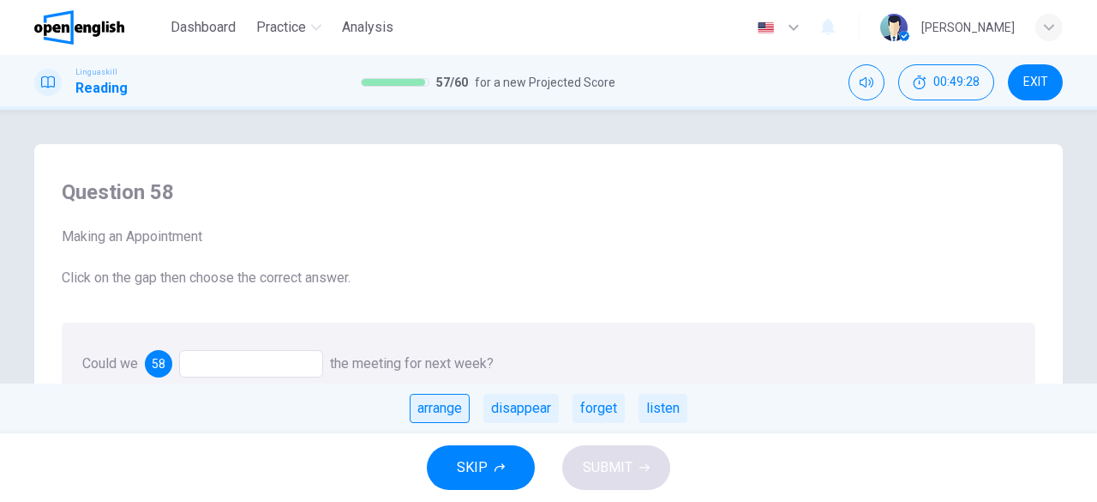
click at [460, 410] on div "arrange" at bounding box center [440, 407] width 60 height 29
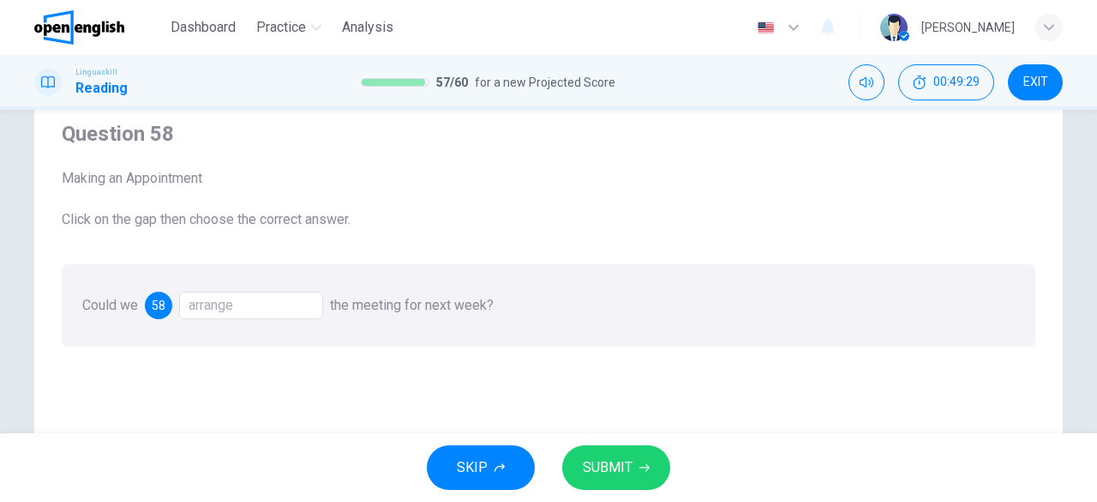
scroll to position [86, 0]
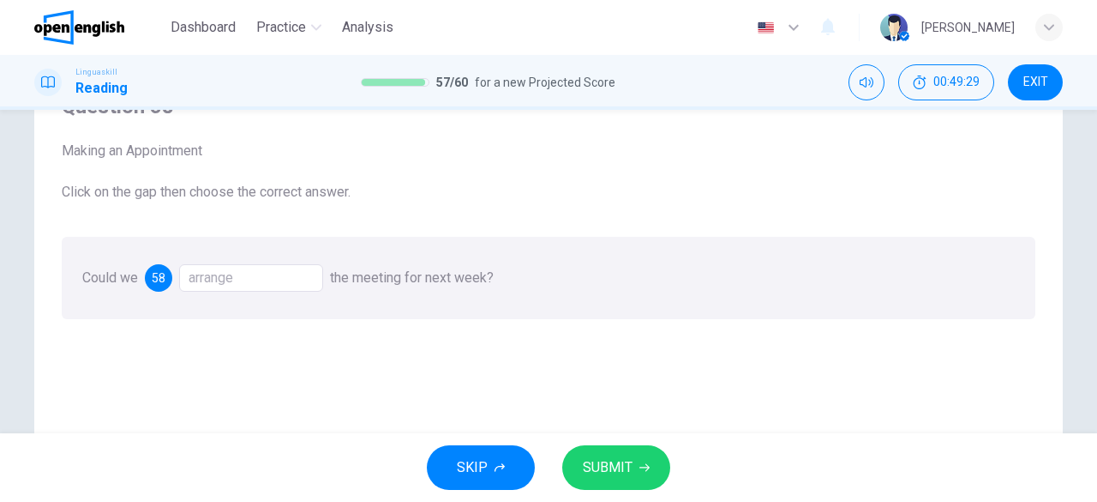
click at [631, 465] on span "SUBMIT" at bounding box center [608, 467] width 50 height 24
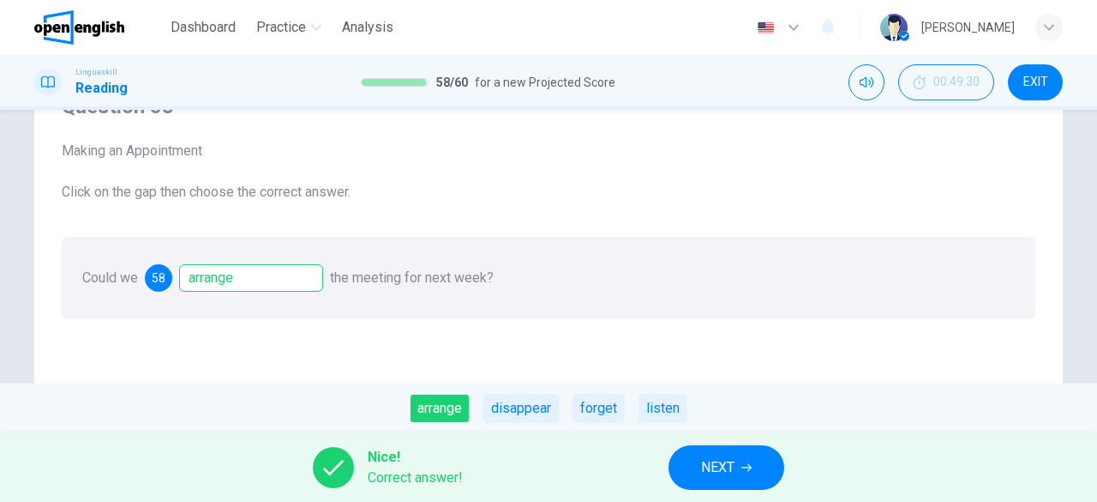
click at [735, 471] on span "NEXT" at bounding box center [717, 467] width 33 height 24
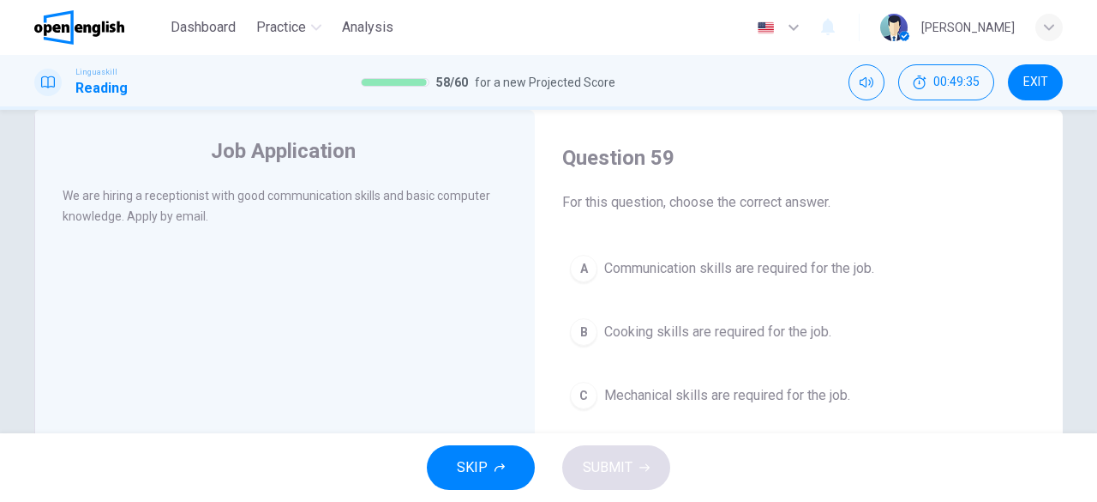
scroll to position [0, 0]
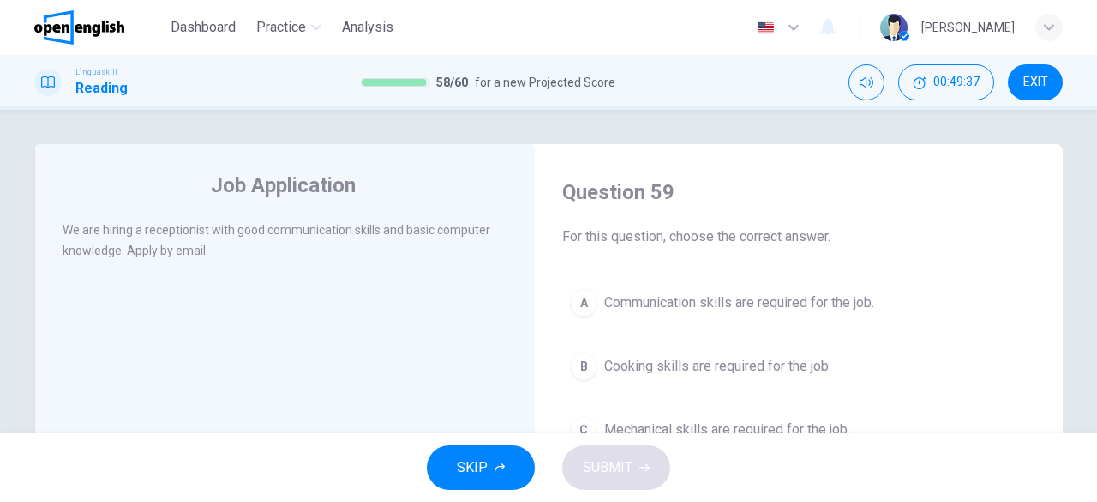
click at [638, 292] on span "Communication skills are required for the job." at bounding box center [739, 302] width 270 height 21
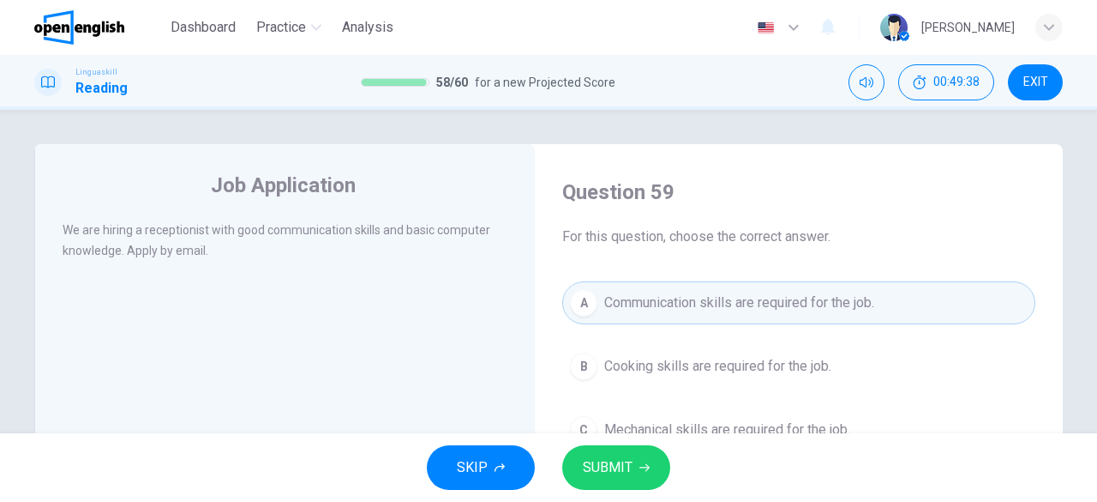
scroll to position [86, 0]
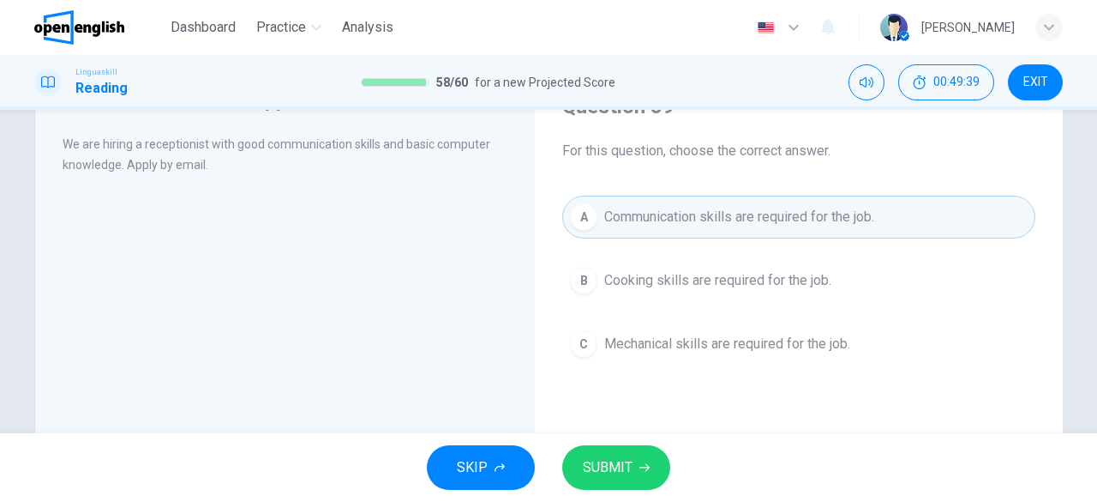
click at [628, 466] on span "SUBMIT" at bounding box center [608, 467] width 50 height 24
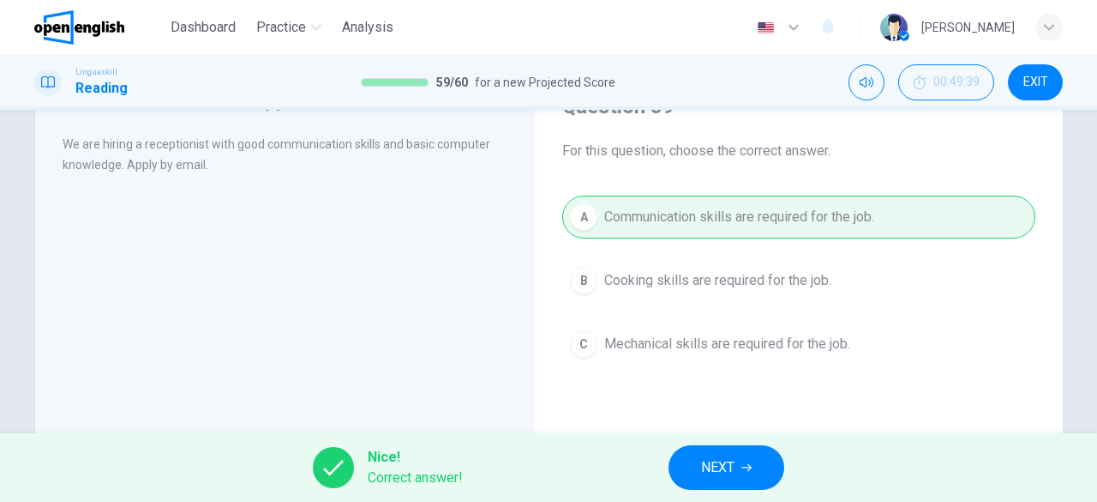
click at [682, 442] on div "Nice! Correct answer! NEXT" at bounding box center [548, 467] width 1097 height 69
click at [765, 486] on button "NEXT" at bounding box center [727, 467] width 116 height 45
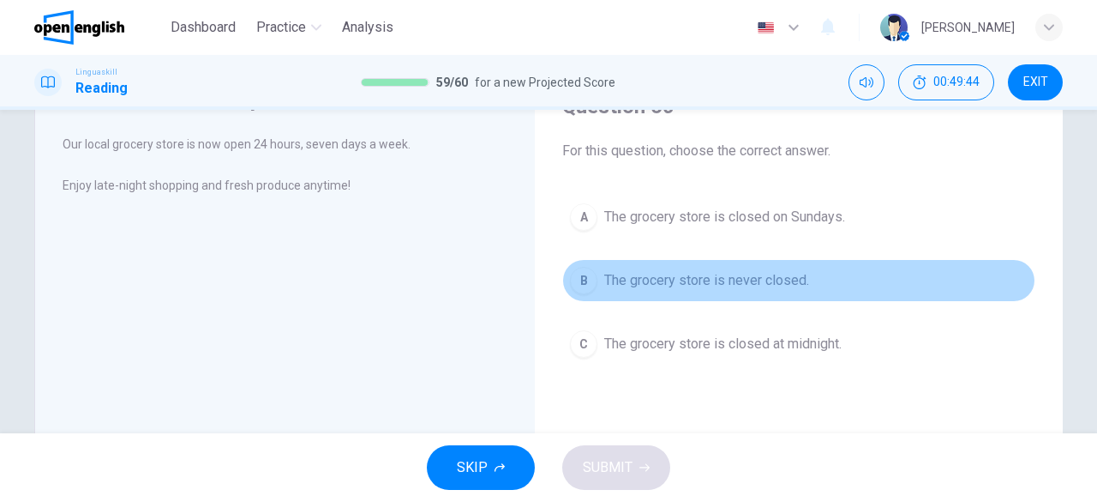
click at [716, 259] on button "B The grocery store is never closed." at bounding box center [798, 280] width 473 height 43
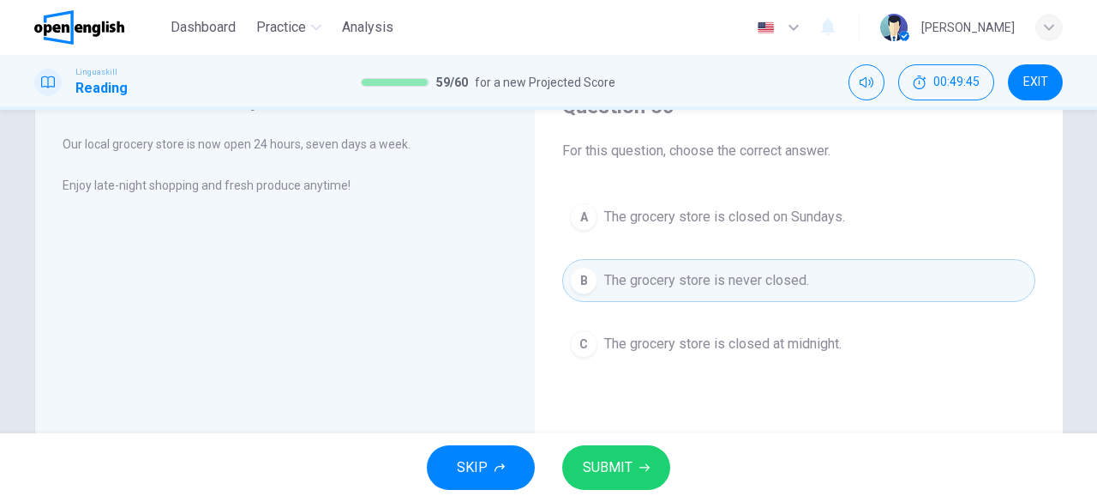
click at [612, 443] on div "SKIP SUBMIT" at bounding box center [548, 467] width 1097 height 69
click at [646, 467] on icon "button" at bounding box center [645, 468] width 10 height 8
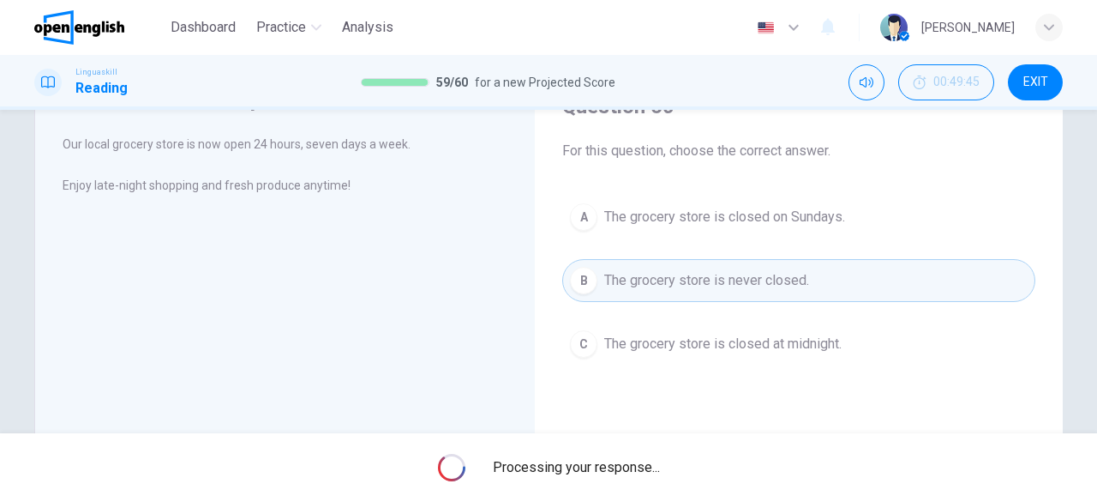
scroll to position [0, 0]
